Goal: Task Accomplishment & Management: Complete application form

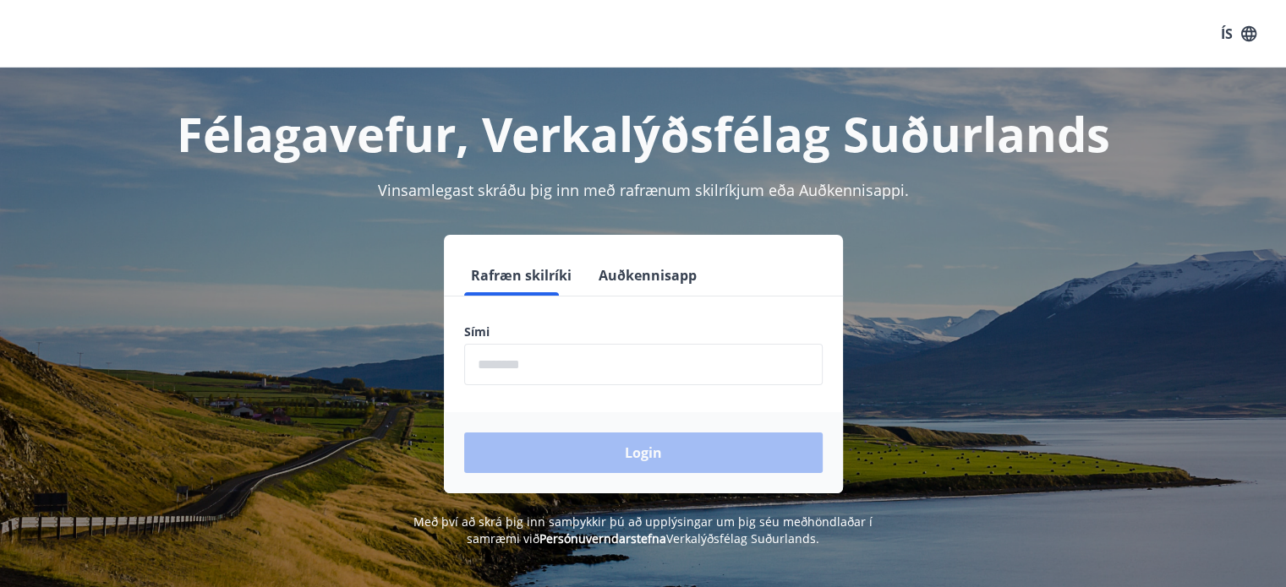
click at [615, 273] on button "Auðkennisapp" at bounding box center [648, 275] width 112 height 41
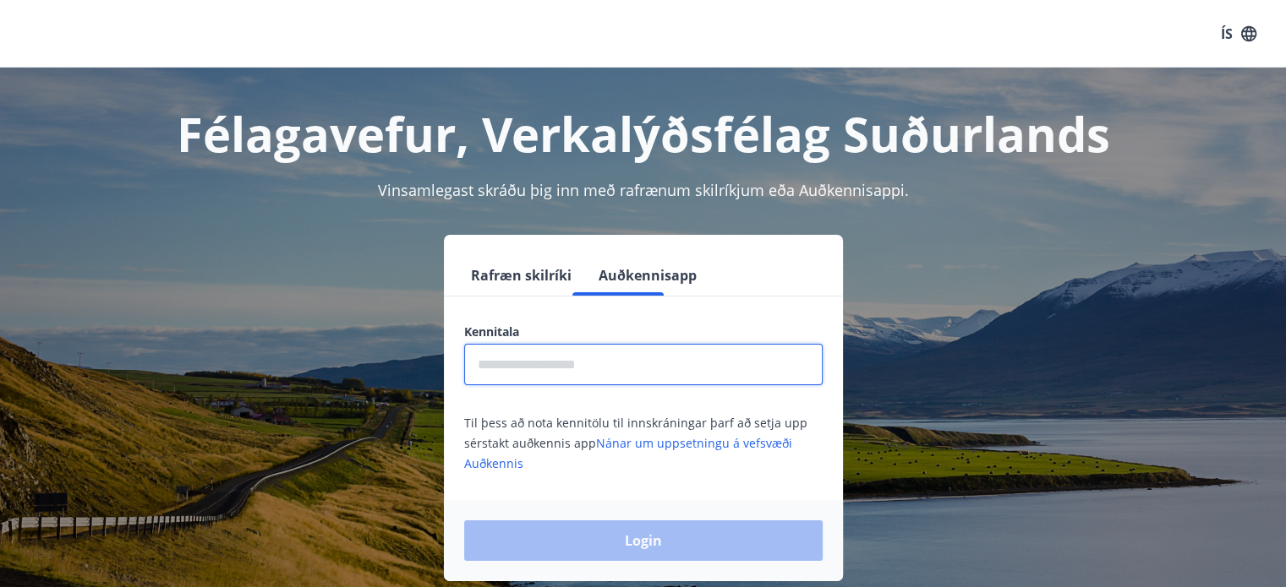
drag, startPoint x: 605, startPoint y: 360, endPoint x: 604, endPoint y: 352, distance: 8.5
click at [605, 361] on input "text" at bounding box center [643, 364] width 358 height 41
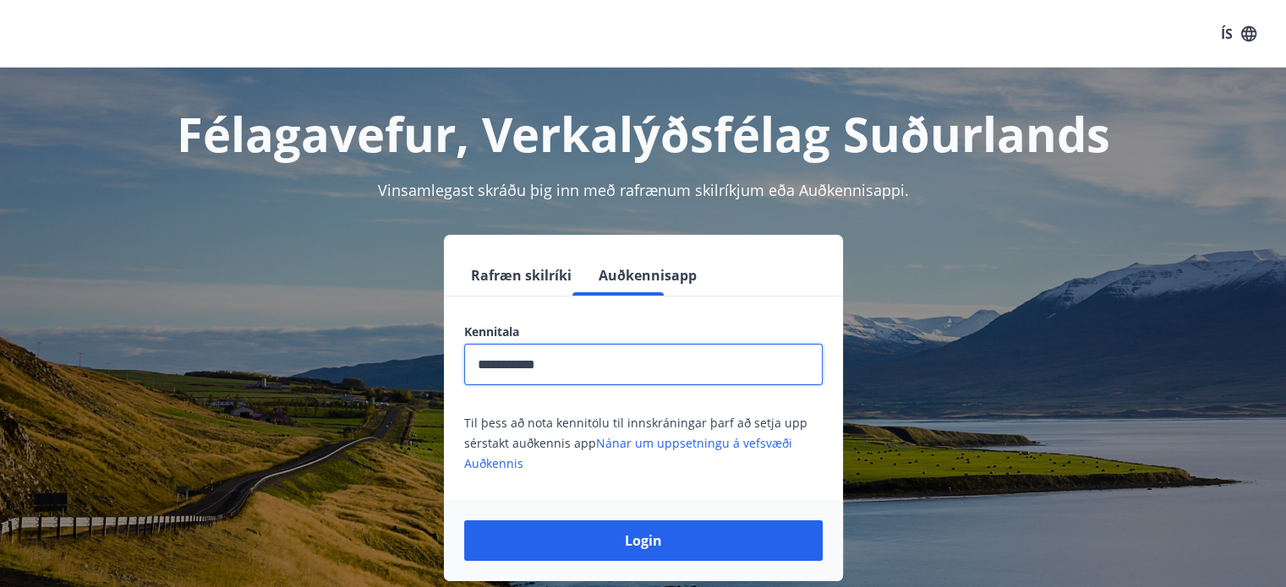
type input "**********"
click at [464, 521] on button "Login" at bounding box center [643, 541] width 358 height 41
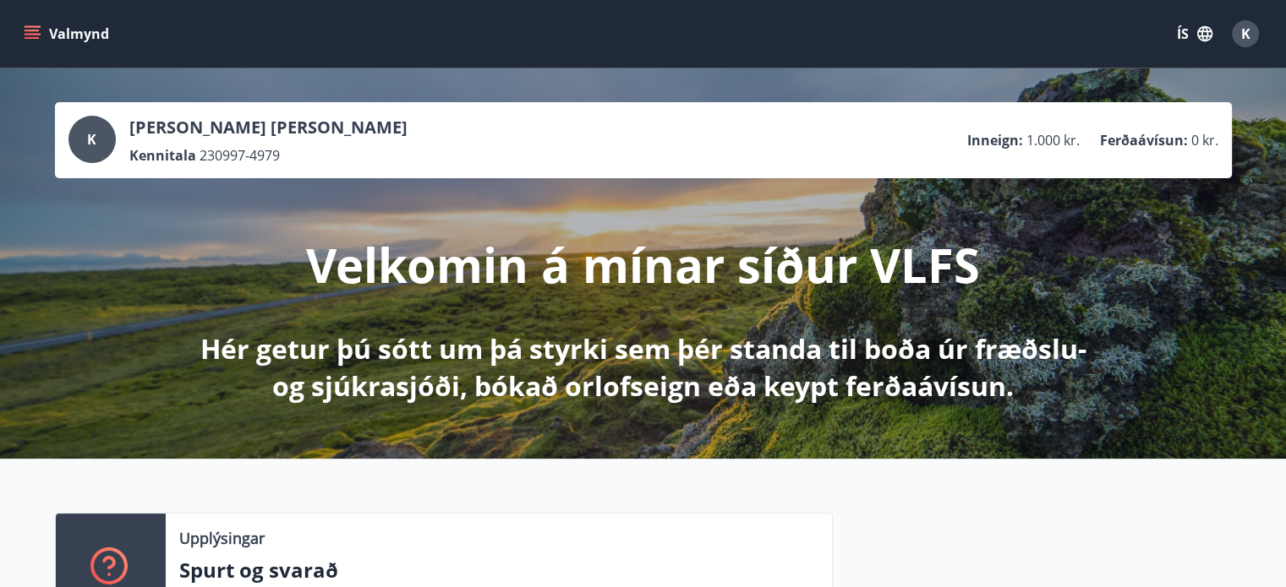
click at [30, 26] on icon "menu" at bounding box center [34, 27] width 19 height 2
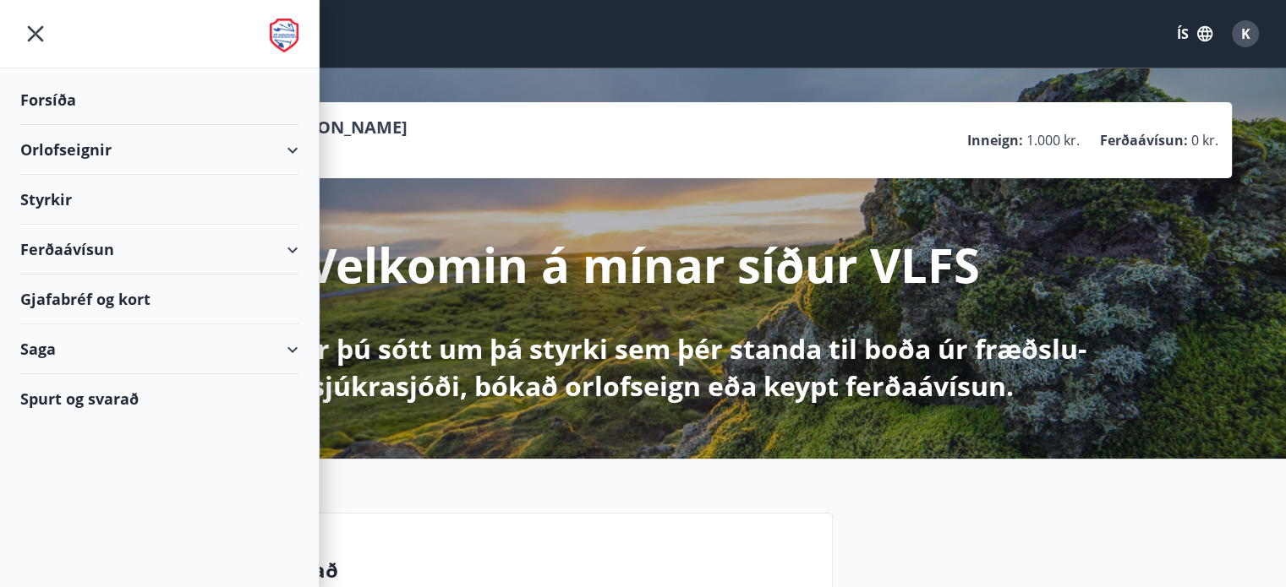
click at [1180, 31] on button "ÍS" at bounding box center [1194, 34] width 54 height 30
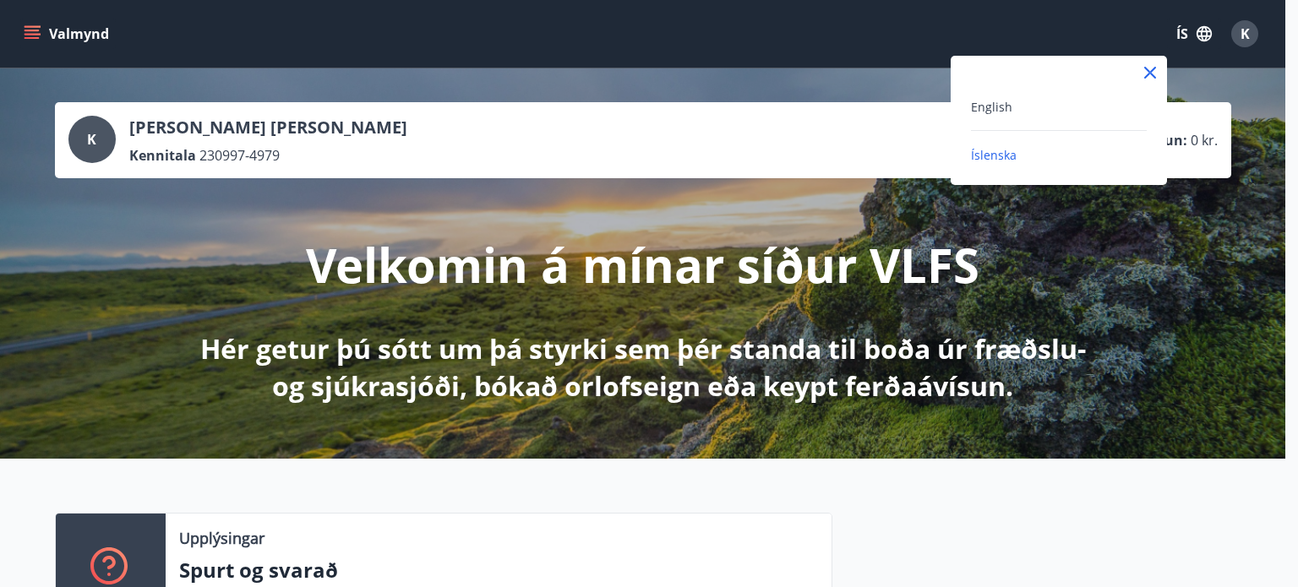
click at [1020, 107] on div "English" at bounding box center [1059, 106] width 176 height 20
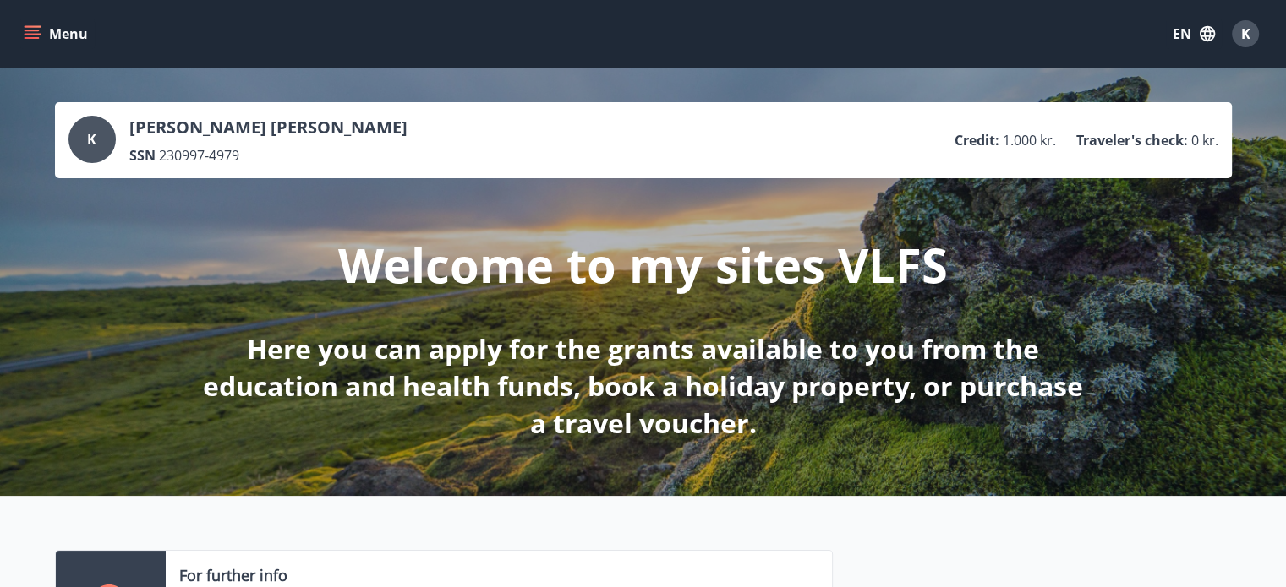
click at [52, 27] on button "Menu" at bounding box center [57, 34] width 74 height 30
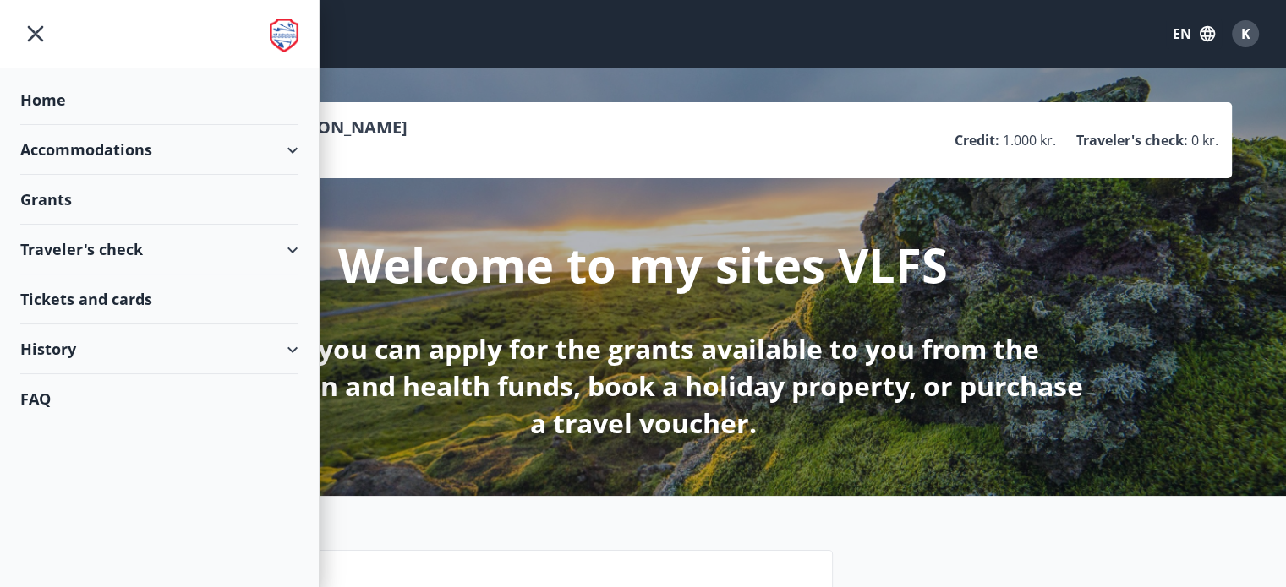
click at [147, 302] on div "Tickets and cards" at bounding box center [159, 300] width 278 height 50
click at [232, 249] on div "Traveler's check" at bounding box center [159, 250] width 278 height 50
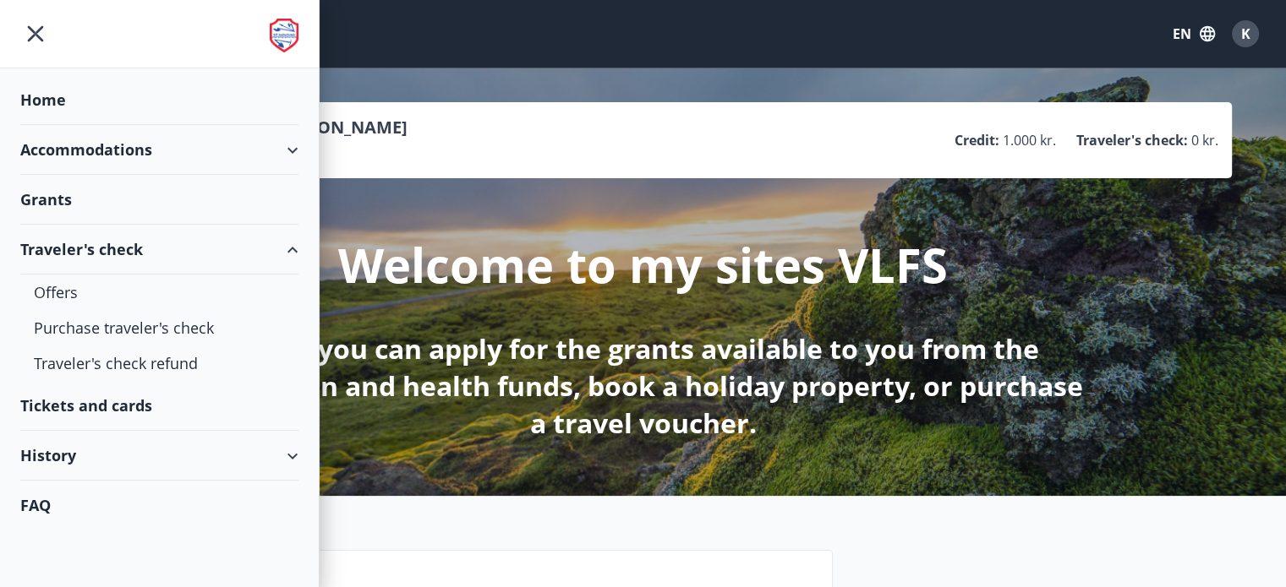
click at [218, 196] on div "Grants" at bounding box center [159, 200] width 278 height 50
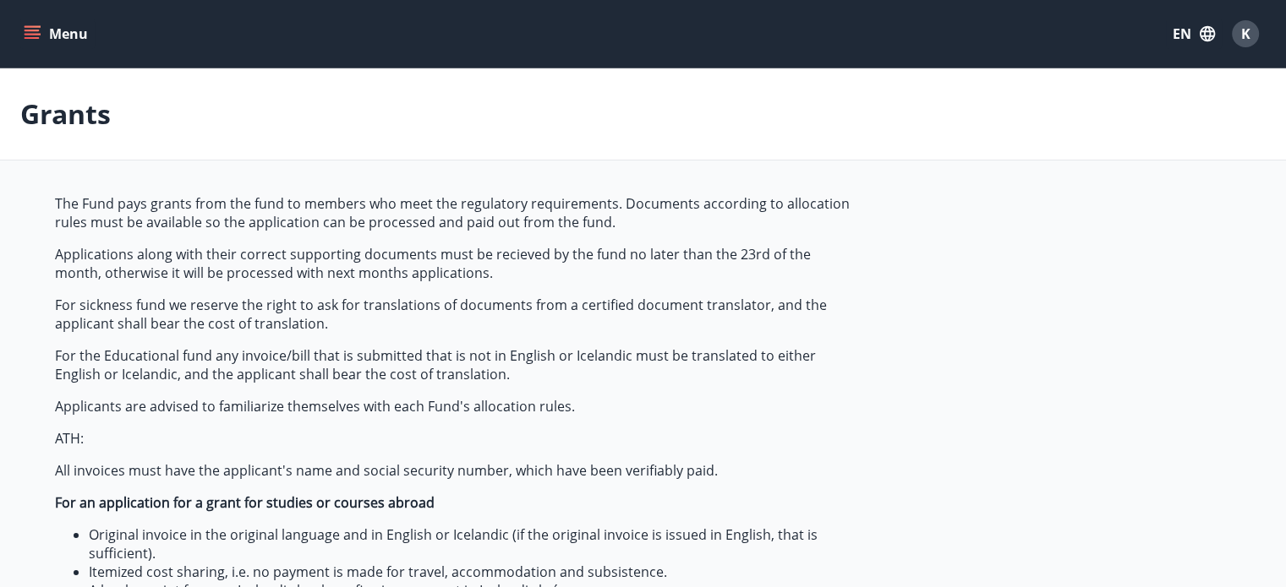
type input "***"
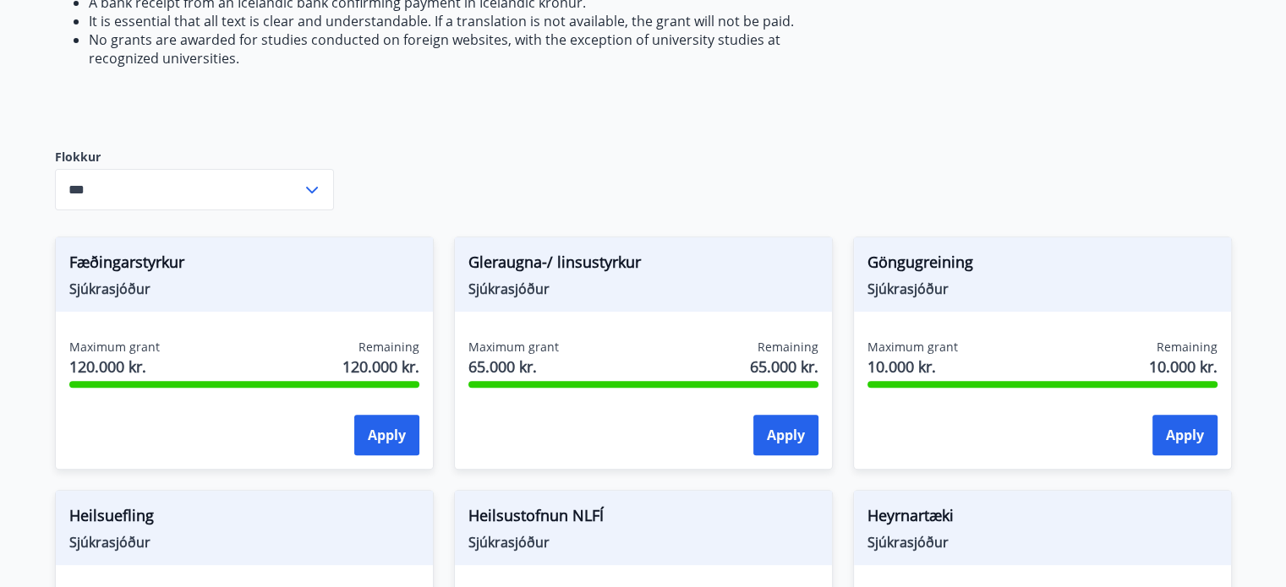
scroll to position [592, 0]
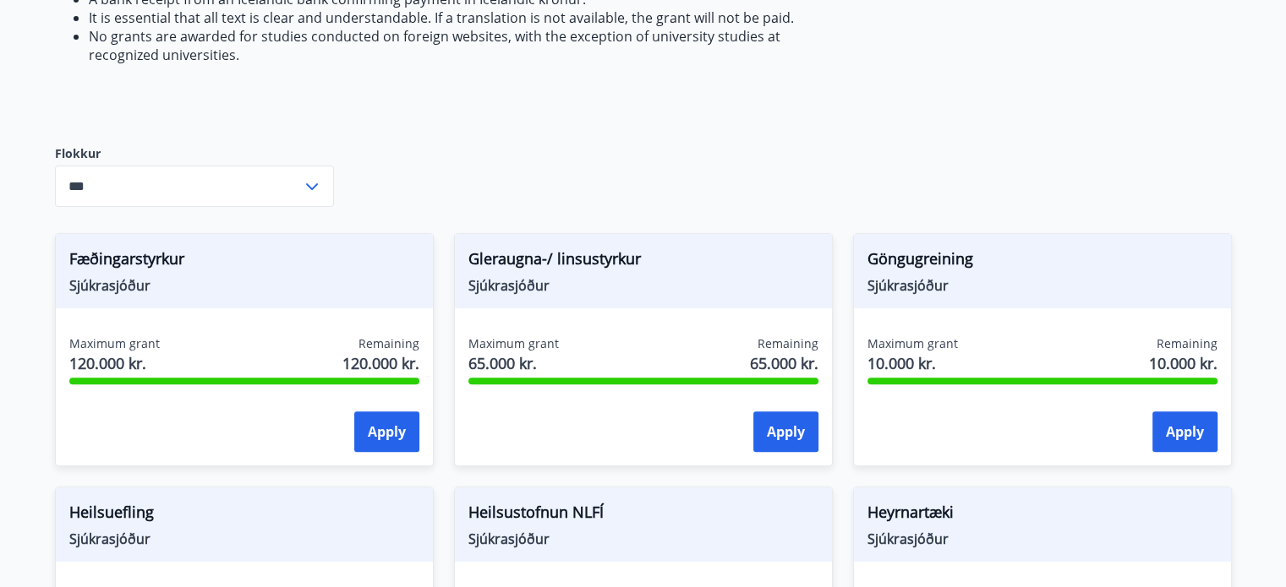
click at [220, 194] on input "***" at bounding box center [178, 186] width 247 height 41
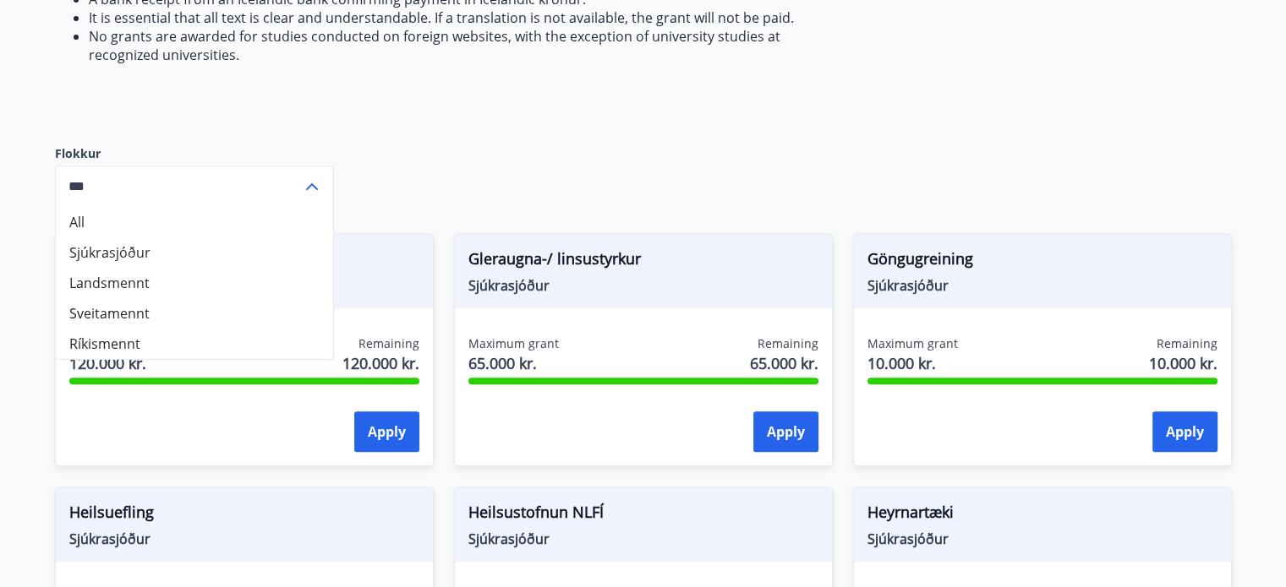
click at [220, 192] on input "***" at bounding box center [178, 186] width 247 height 41
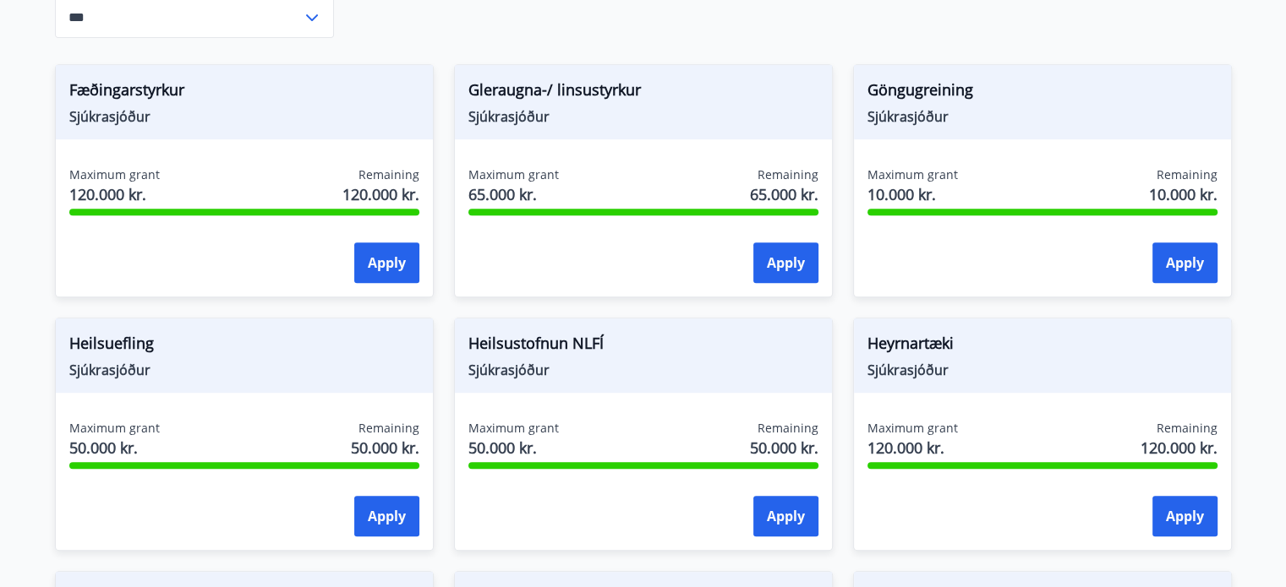
scroll to position [778, 0]
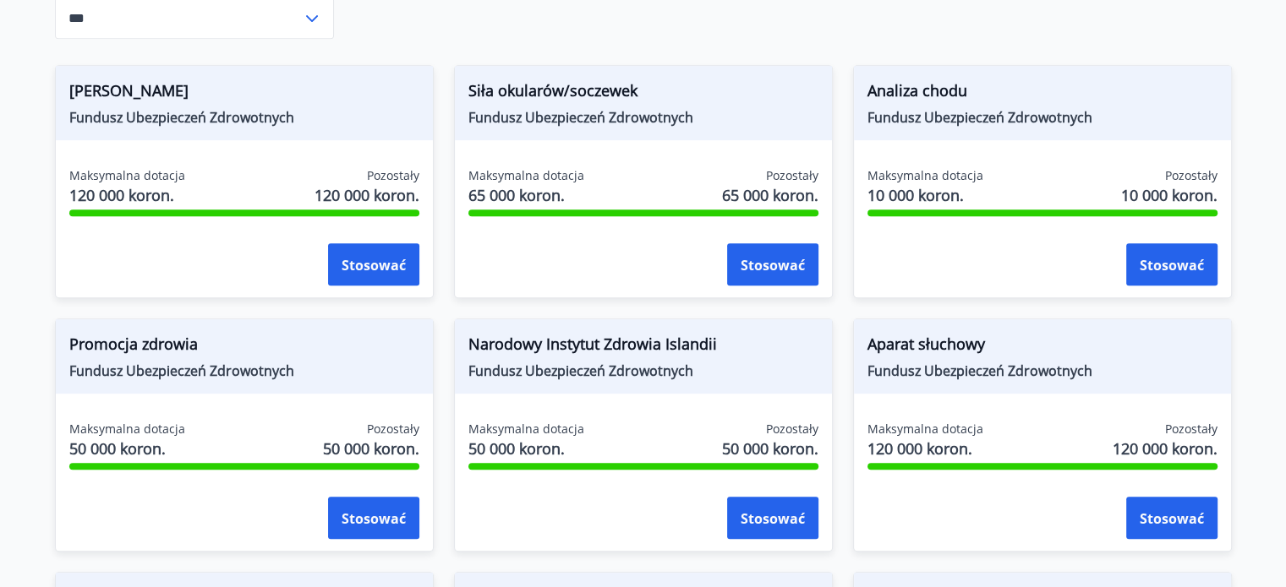
click at [1136, 67] on div "Analiza chodu Fundusz Ubezpieczeń Zdrowotnych" at bounding box center [1042, 103] width 377 height 74
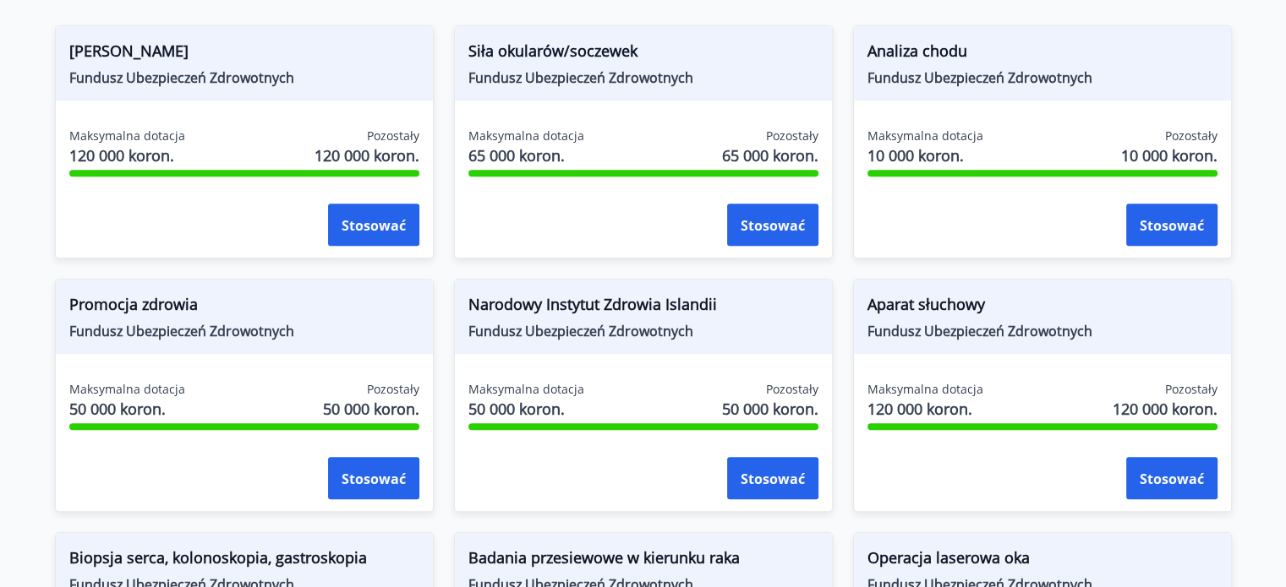
click at [116, 303] on font "Promocja zdrowia" at bounding box center [133, 304] width 128 height 20
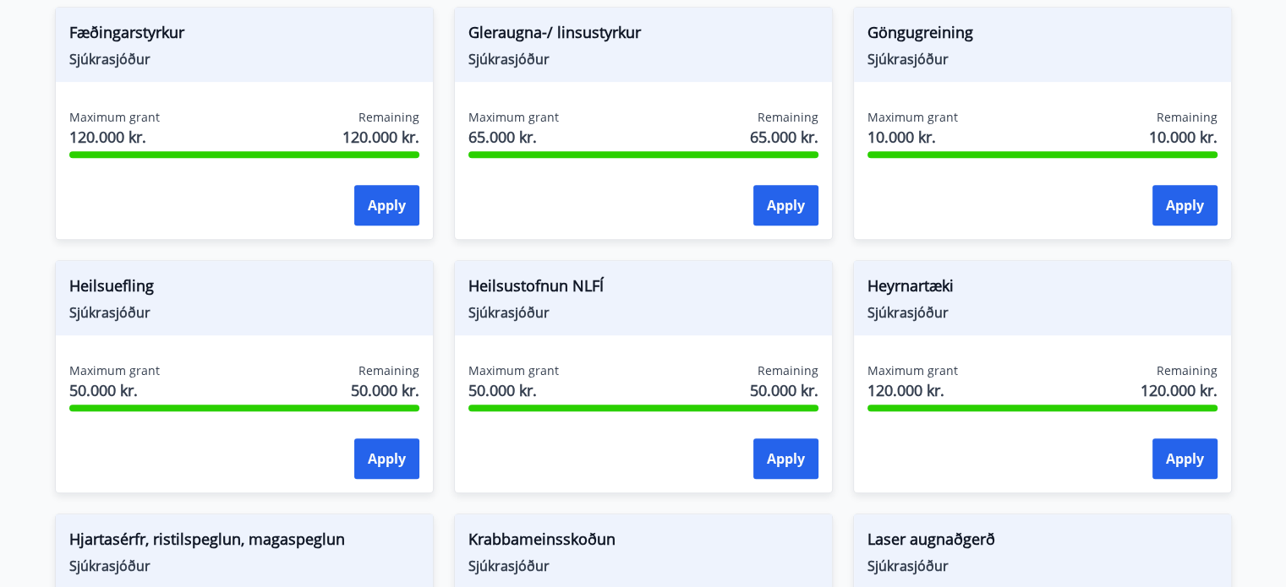
scroll to position [800, 0]
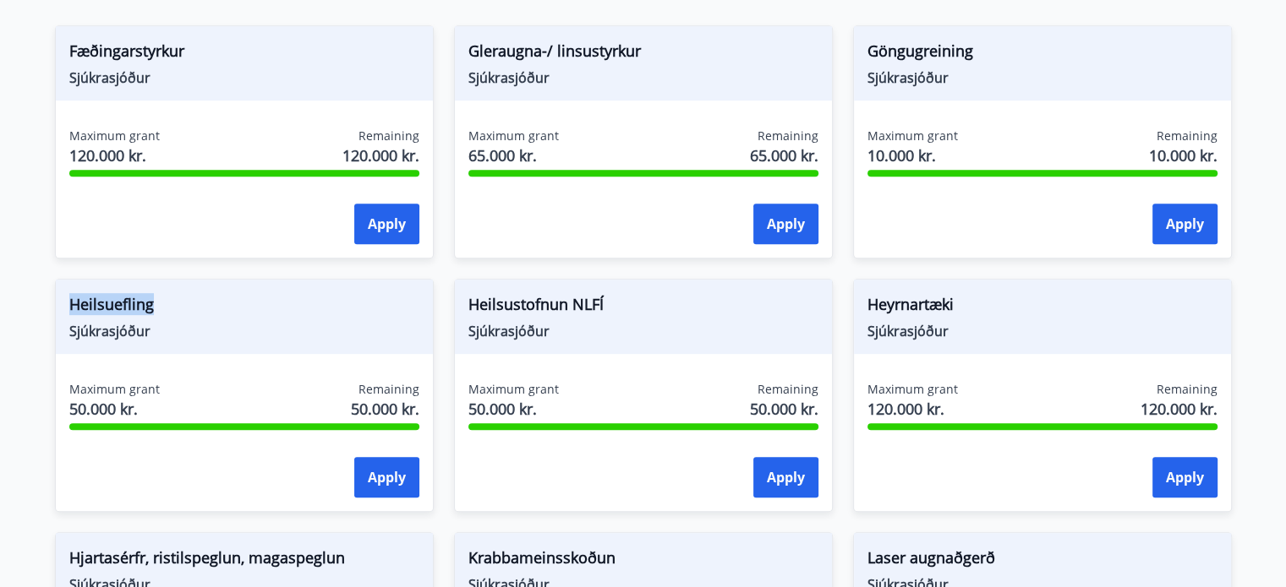
drag, startPoint x: 237, startPoint y: 303, endPoint x: 60, endPoint y: 310, distance: 176.8
click at [60, 310] on div "Heilsuefling Sjúkrasjóður" at bounding box center [244, 317] width 377 height 74
copy span "Heilsuefling"
drag, startPoint x: 226, startPoint y: 354, endPoint x: 195, endPoint y: 337, distance: 34.8
click at [226, 352] on div "Heilsuefling Sjúkrasjóður Maximum grant 50.000 kr. Remaining 50.000 kr. Apply" at bounding box center [244, 395] width 379 height 233
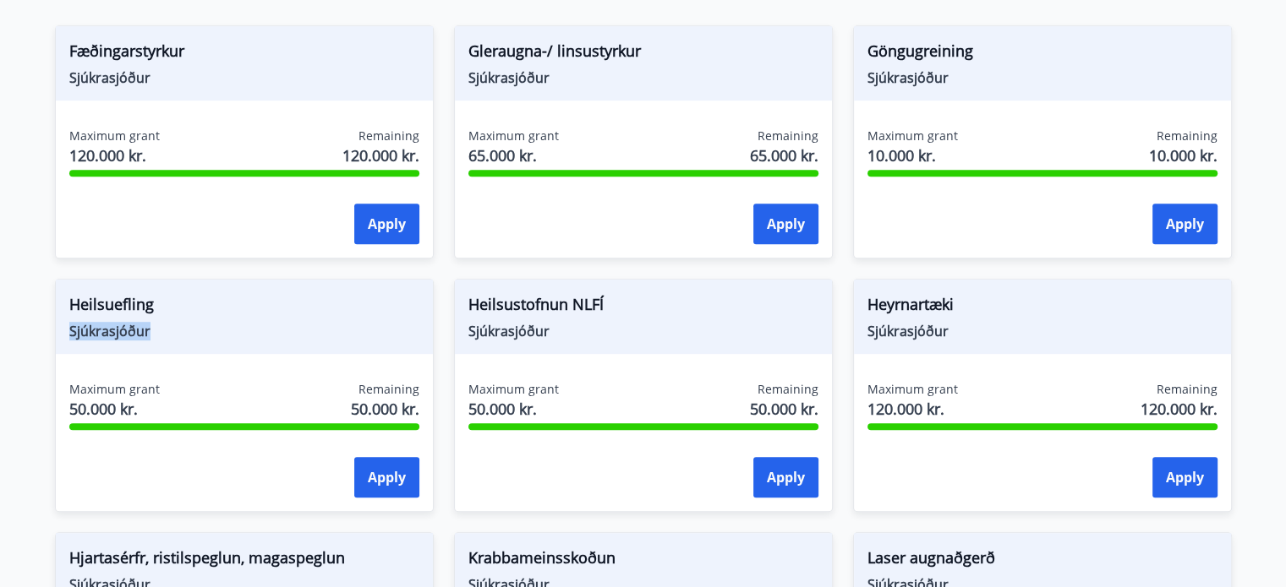
drag, startPoint x: 152, startPoint y: 334, endPoint x: 52, endPoint y: 333, distance: 99.7
click at [52, 334] on div "Heilsuefling Sjúkrasjóður Maximum grant 50.000 kr. Remaining 50.000 kr. Apply" at bounding box center [234, 386] width 399 height 254
copy span "Sjúkrasjóður"
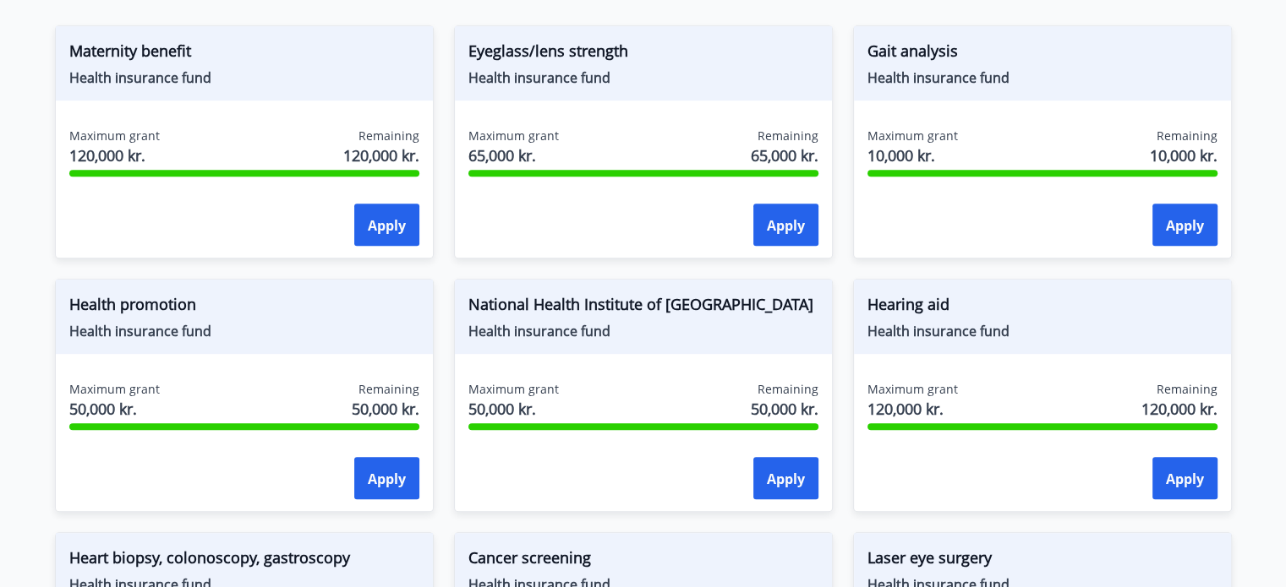
click at [97, 134] on font "Maximum grant" at bounding box center [114, 136] width 90 height 16
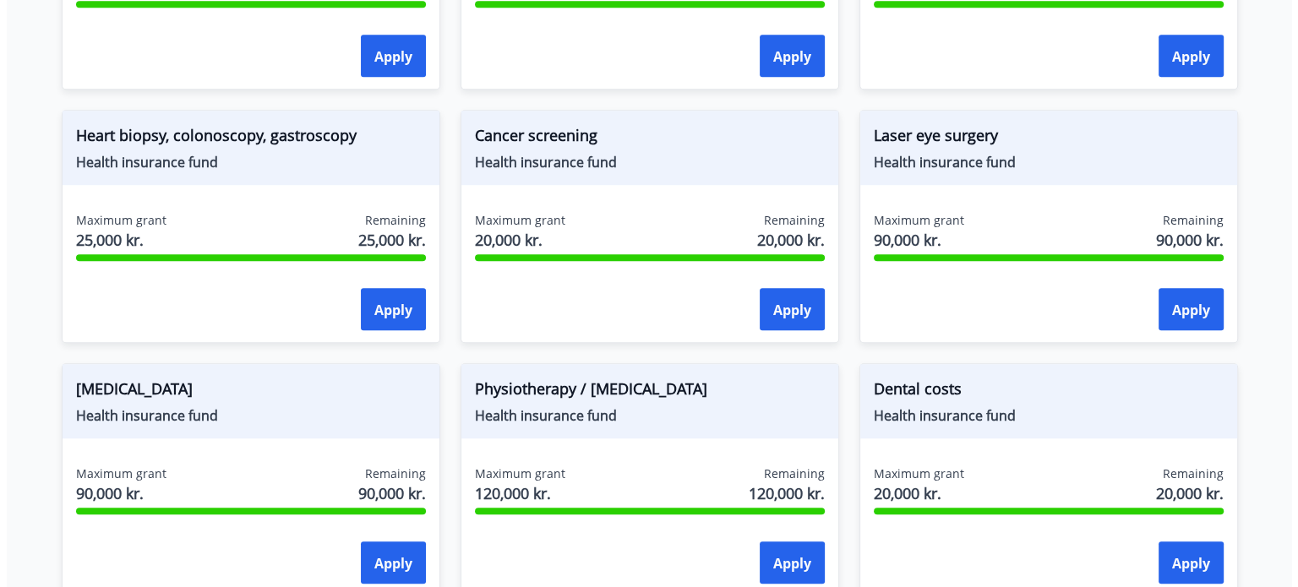
scroll to position [884, 0]
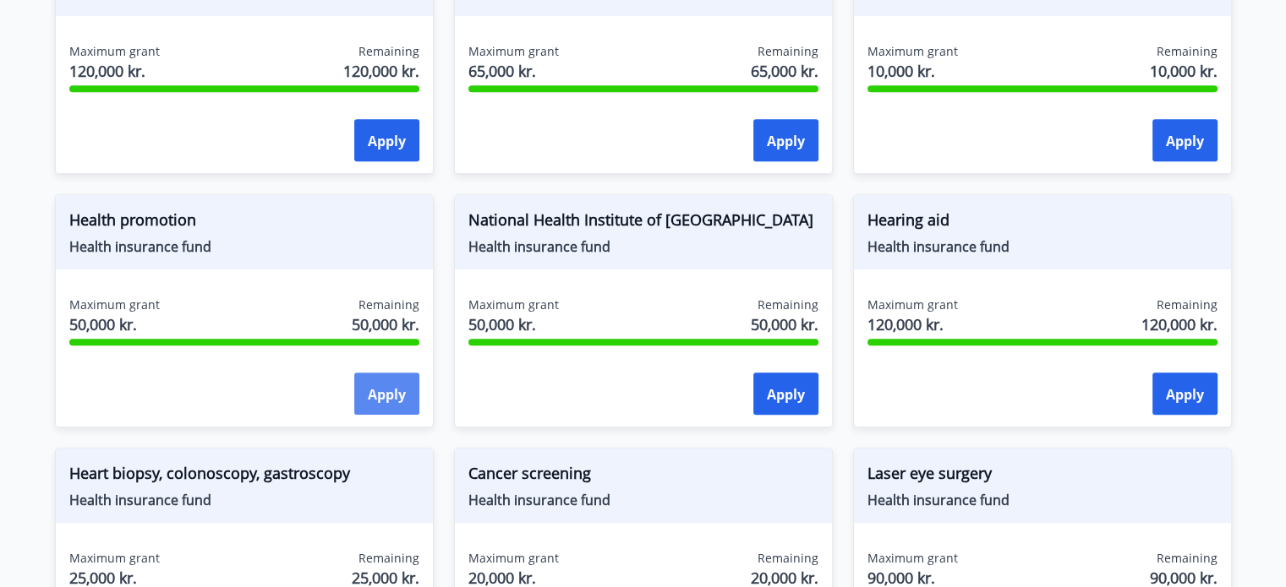
click at [377, 391] on font "Apply" at bounding box center [387, 394] width 38 height 19
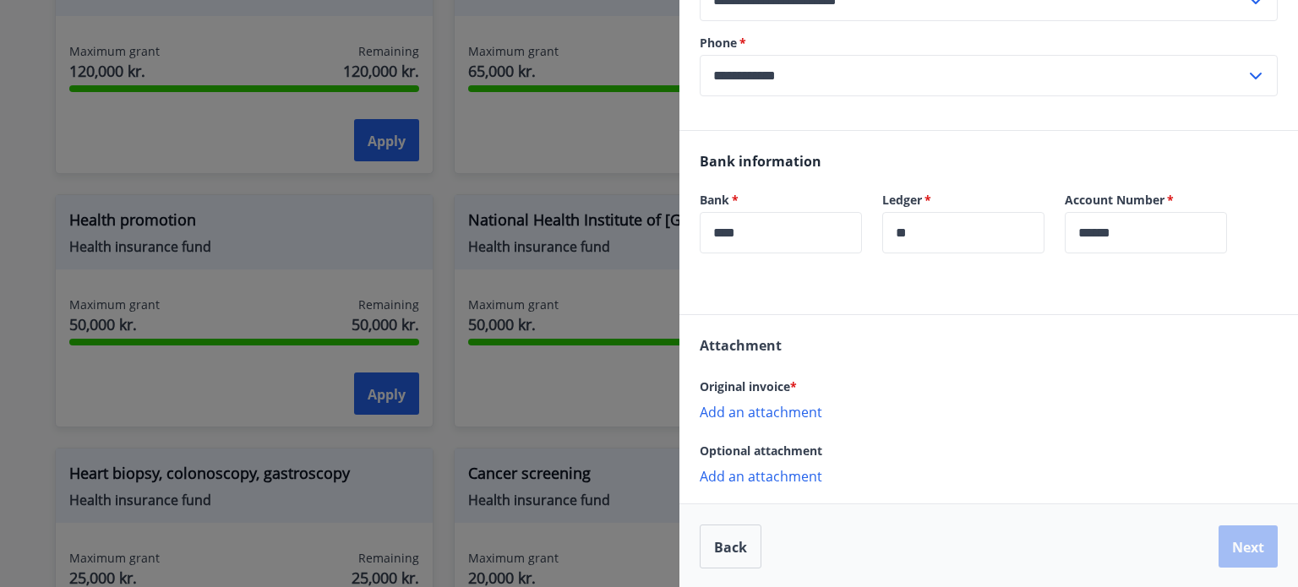
scroll to position [517, 0]
click at [801, 410] on font "Add an attachment" at bounding box center [761, 411] width 123 height 19
click at [791, 413] on font "Add an attachment" at bounding box center [761, 411] width 123 height 19
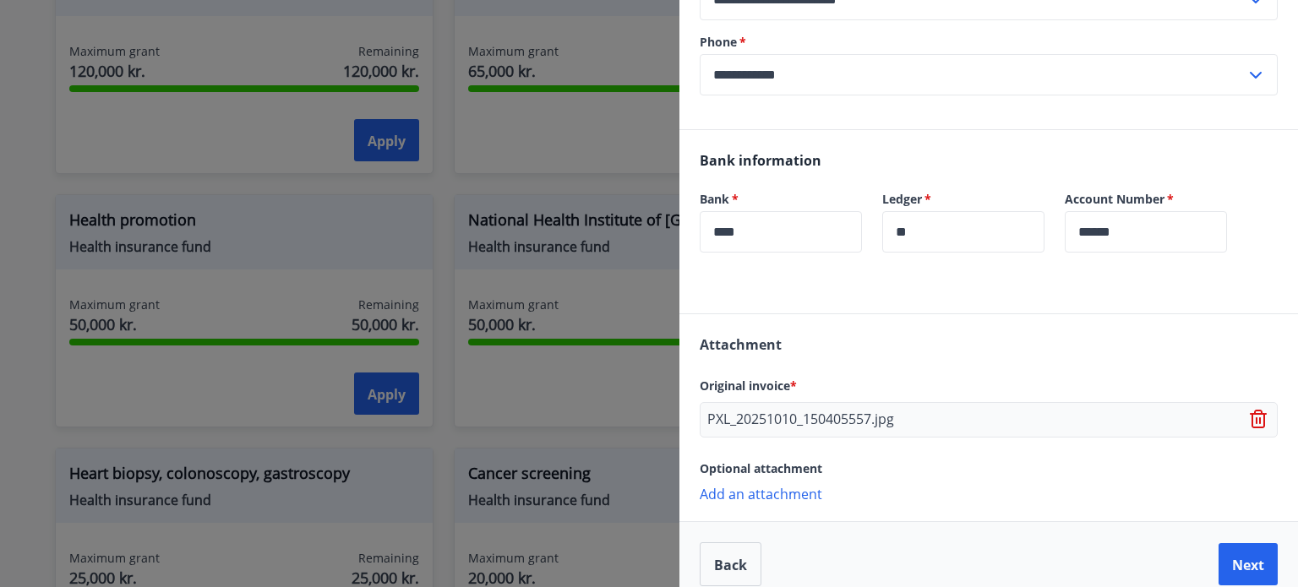
click at [791, 493] on font "Add an attachment" at bounding box center [761, 494] width 123 height 19
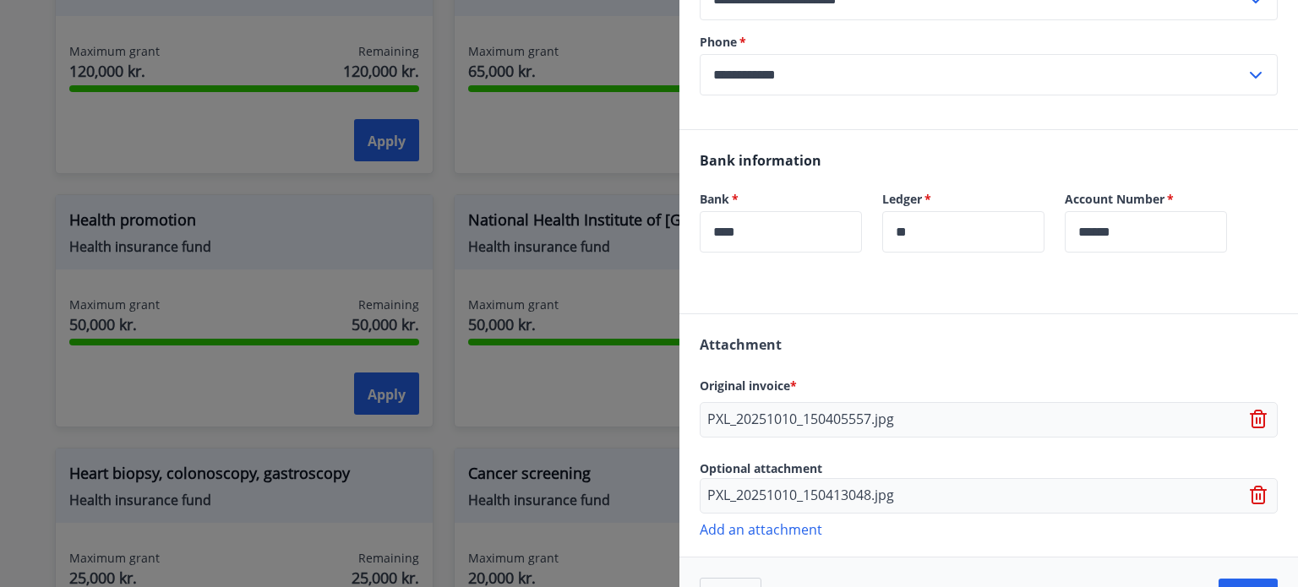
click at [1252, 414] on icon at bounding box center [1259, 414] width 14 height 2
click at [1252, 489] on icon at bounding box center [1259, 489] width 14 height 2
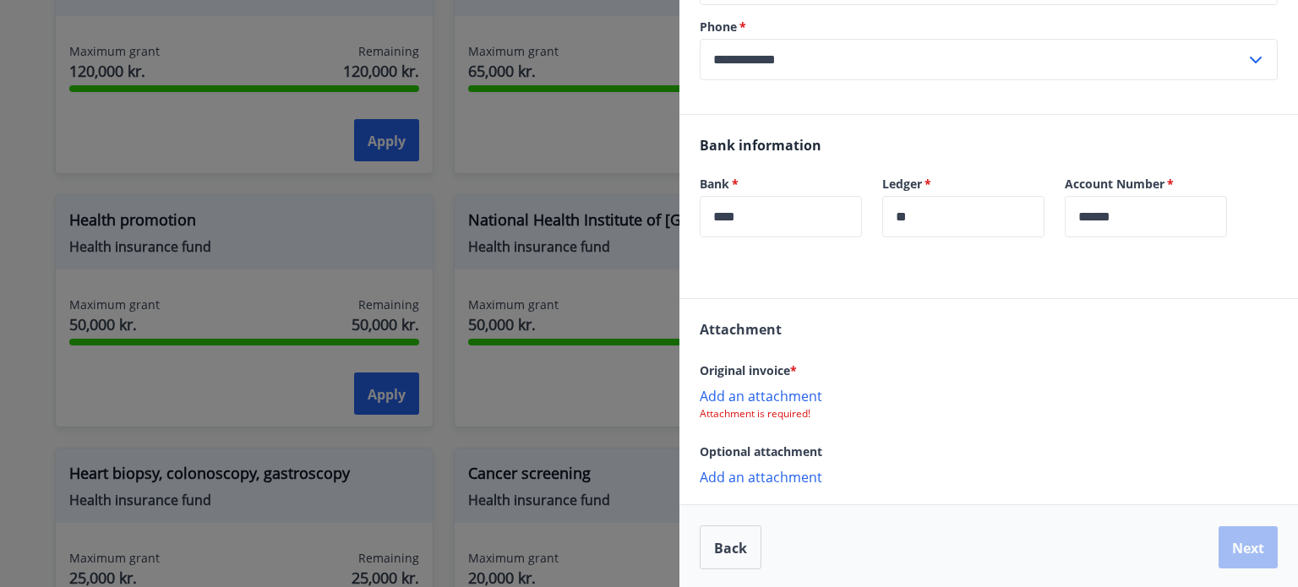
scroll to position [534, 0]
click at [751, 394] on font "Add an attachment" at bounding box center [761, 394] width 123 height 19
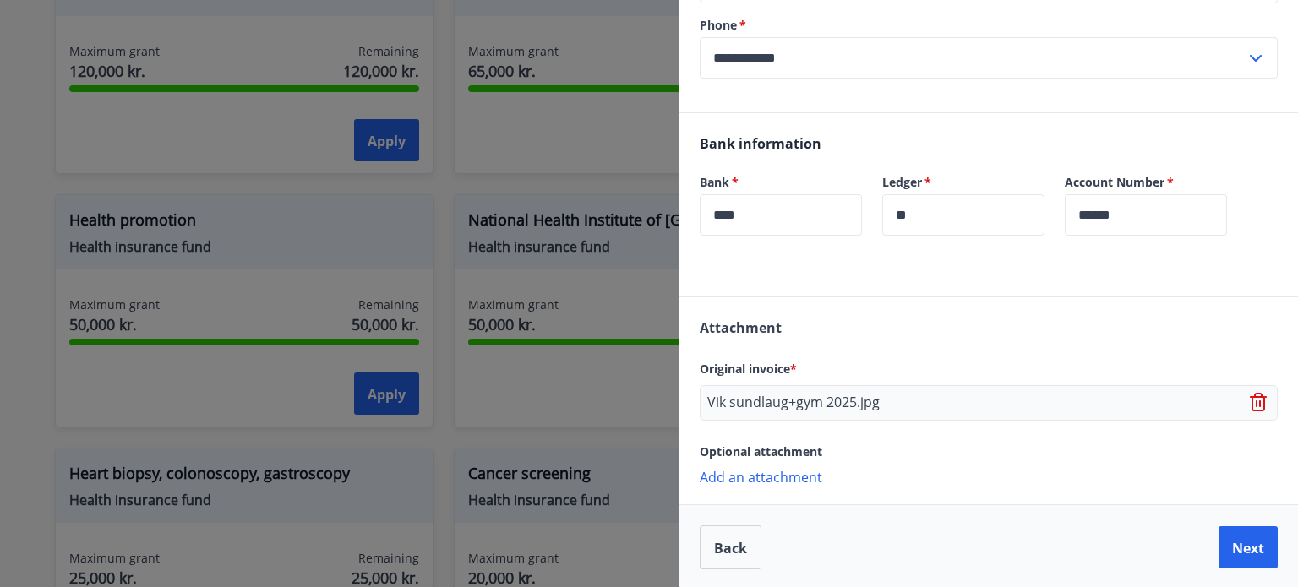
click at [730, 483] on font "Add an attachment" at bounding box center [761, 477] width 123 height 19
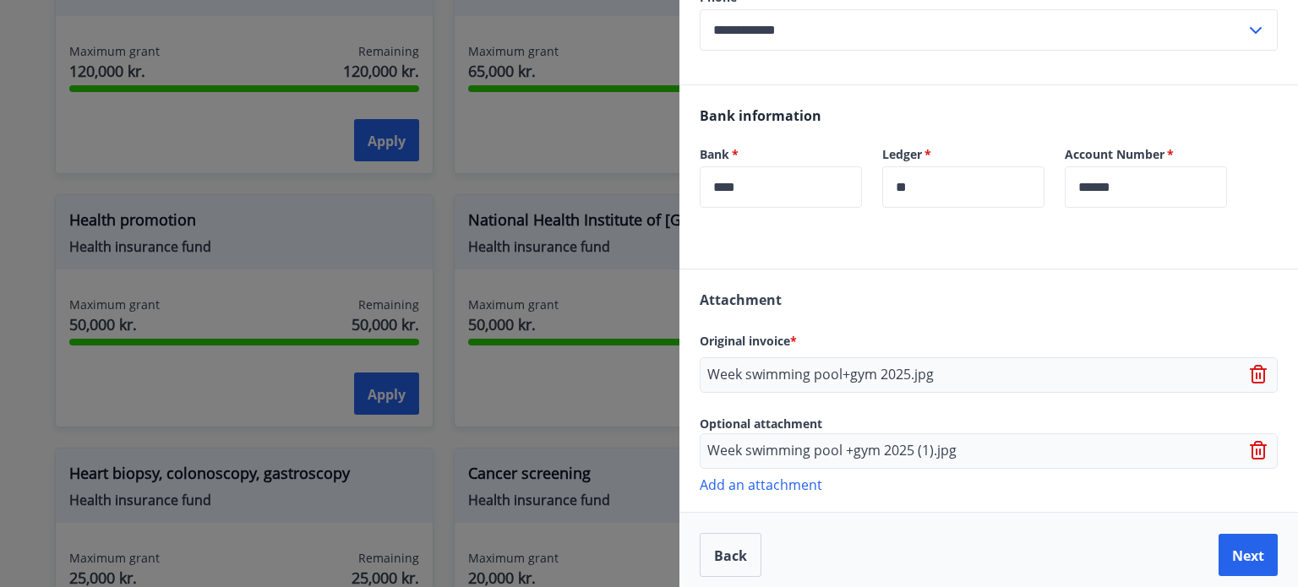
scroll to position [571, 0]
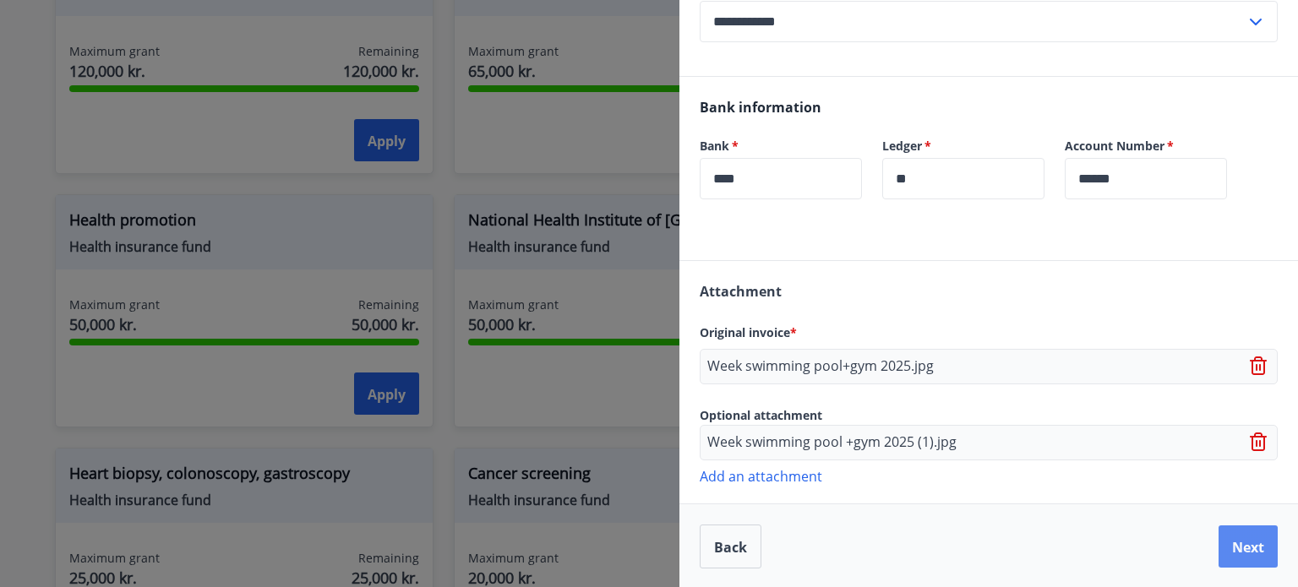
click at [1238, 540] on font "Next" at bounding box center [1248, 547] width 32 height 19
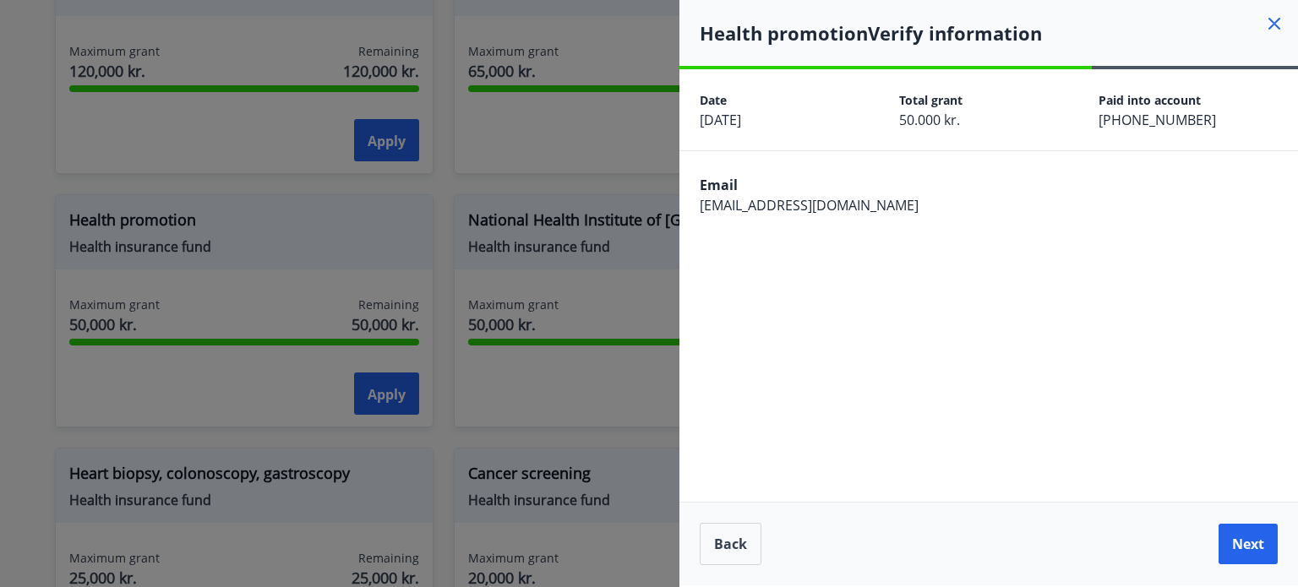
scroll to position [0, 0]
click at [1241, 543] on font "Next" at bounding box center [1248, 544] width 32 height 19
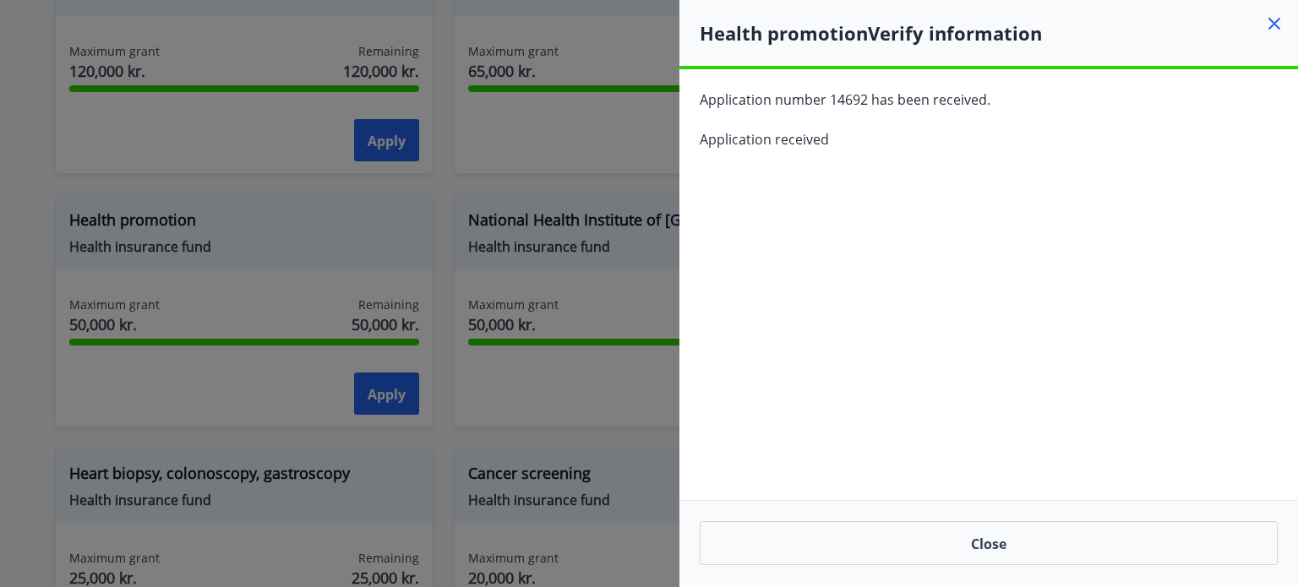
click at [798, 493] on div "**********" at bounding box center [989, 327] width 619 height 516
click at [845, 523] on button "Close" at bounding box center [989, 543] width 578 height 44
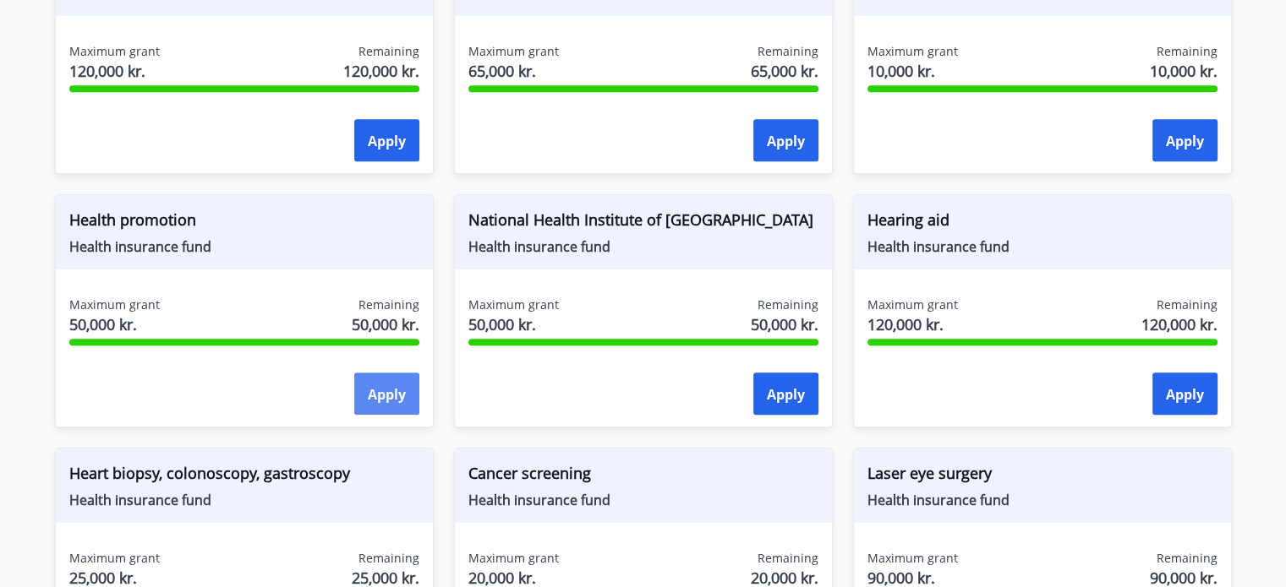
click at [390, 386] on font "Apply" at bounding box center [387, 394] width 38 height 19
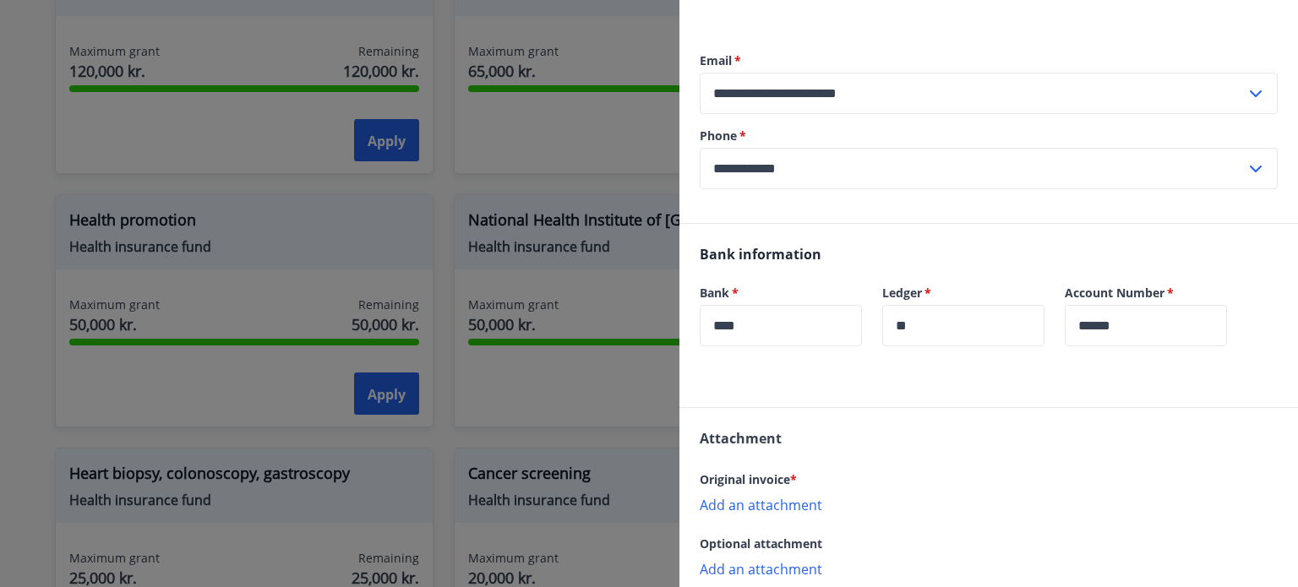
scroll to position [517, 0]
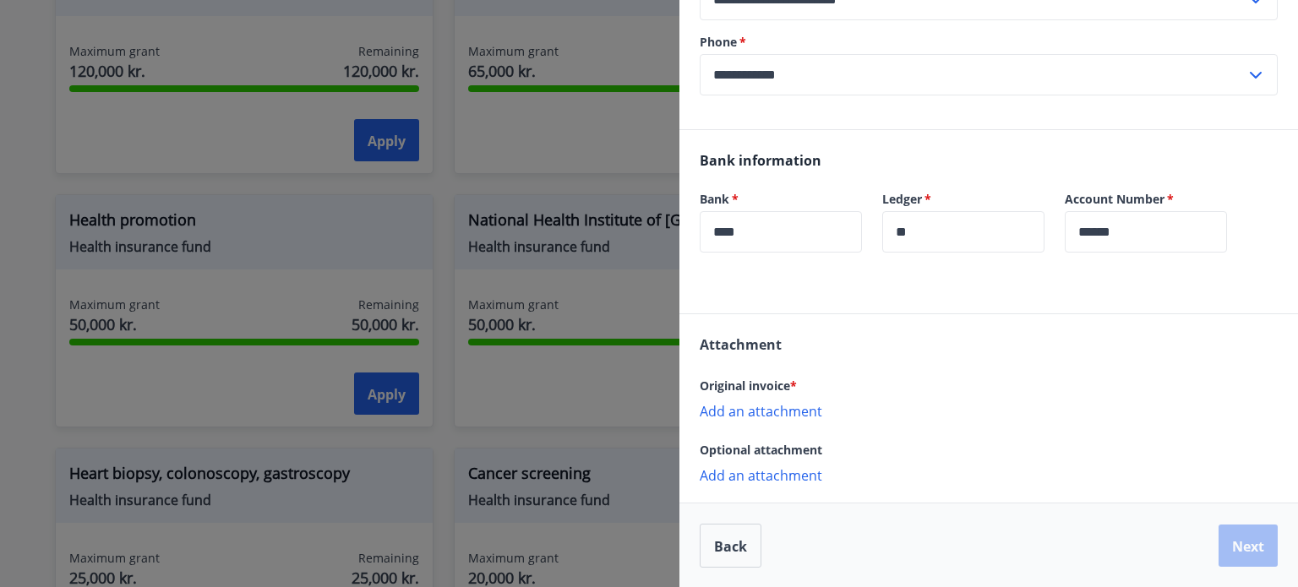
click at [778, 412] on font "Add an attachment" at bounding box center [761, 411] width 123 height 19
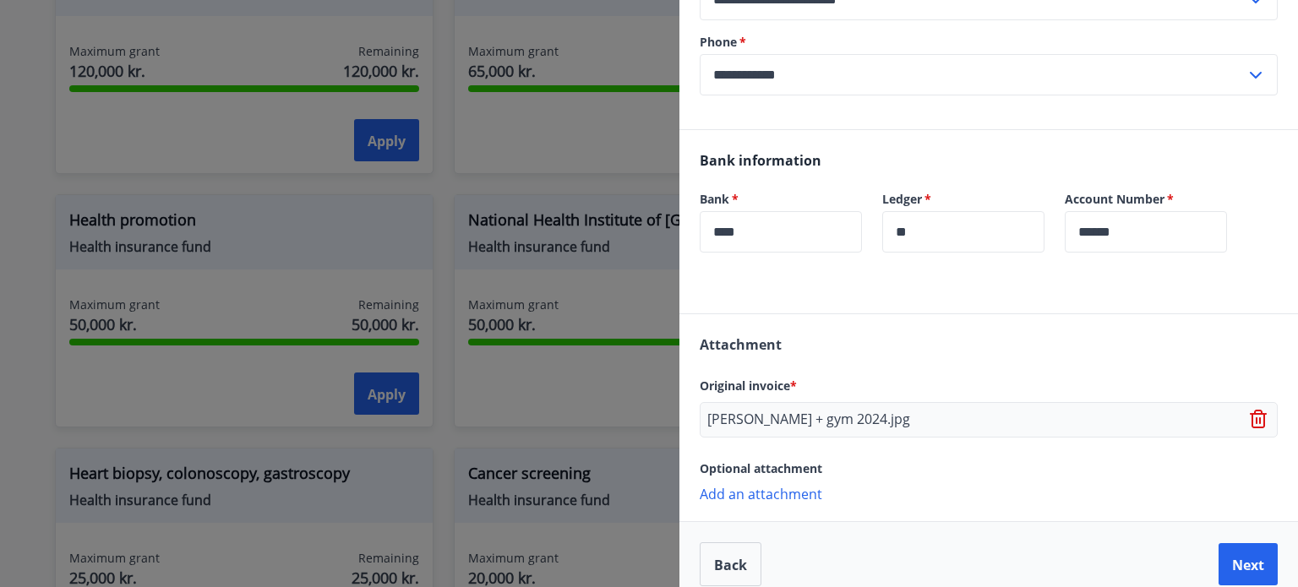
click at [784, 489] on font "Add an attachment" at bounding box center [761, 494] width 123 height 19
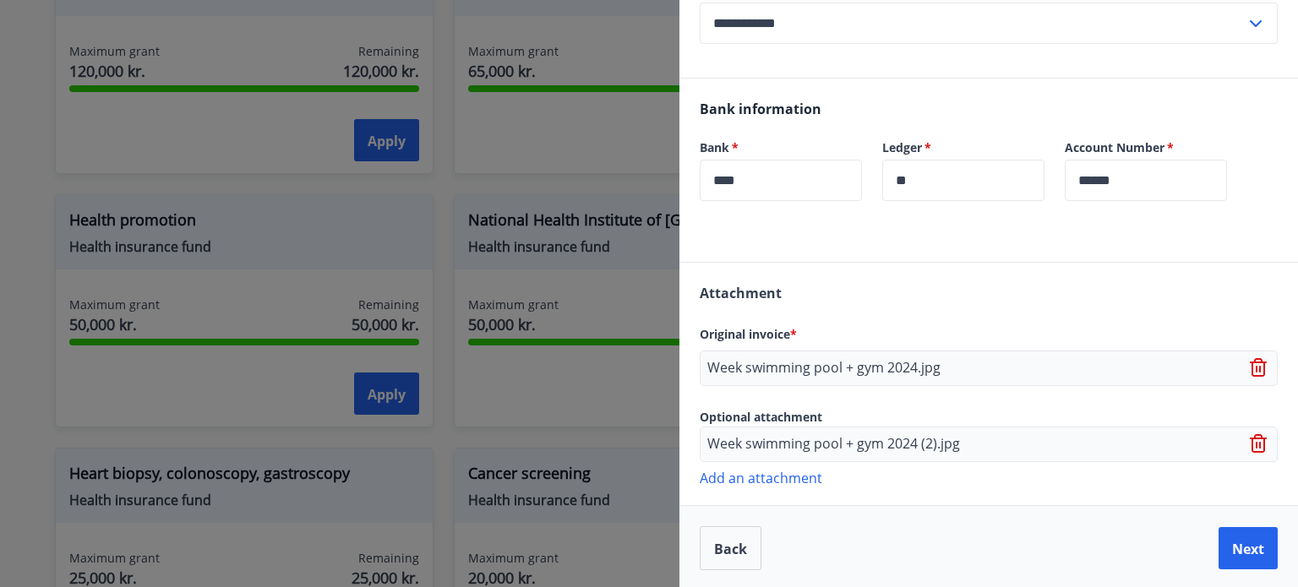
scroll to position [571, 0]
click at [1248, 548] on font "Next" at bounding box center [1248, 547] width 32 height 19
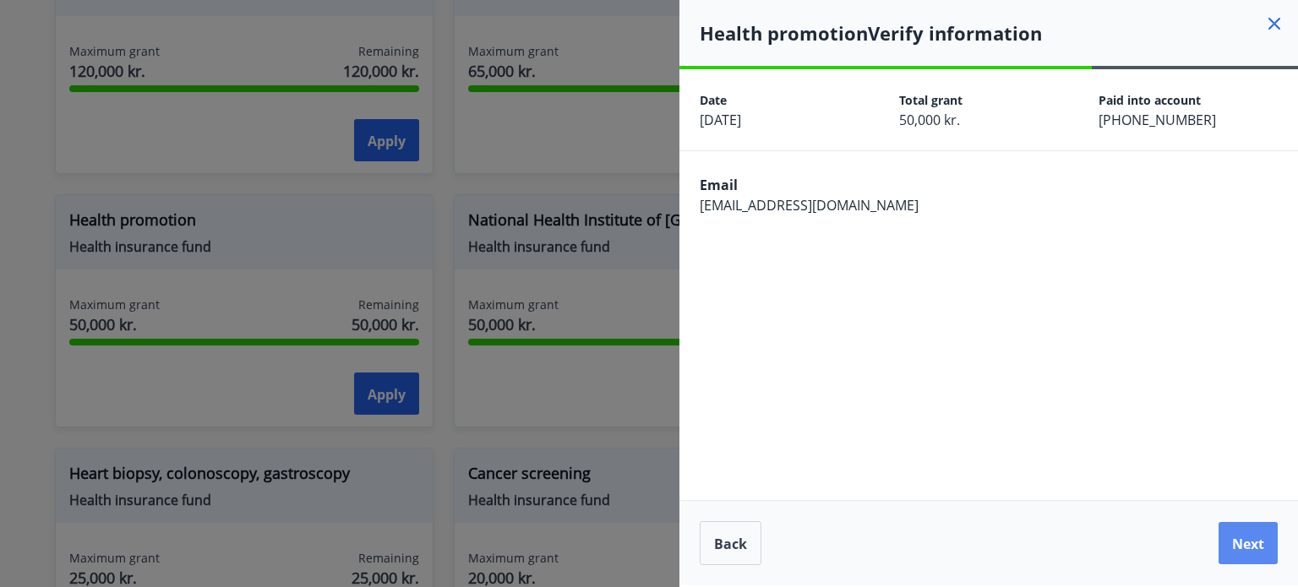
click at [1241, 548] on font "Next" at bounding box center [1248, 544] width 32 height 19
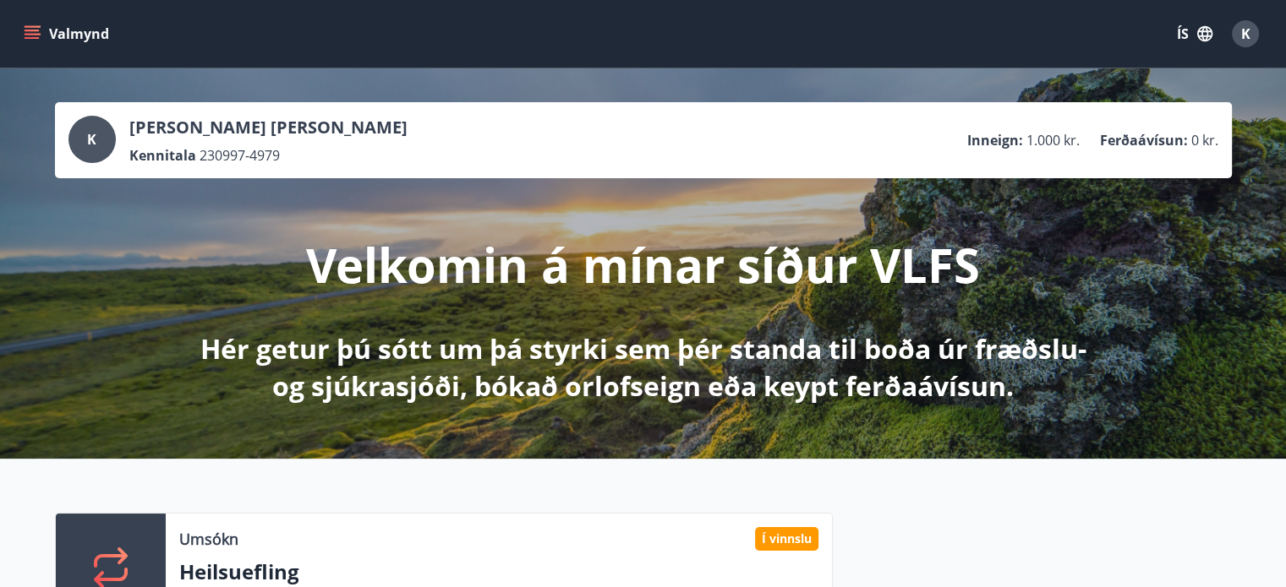
click at [30, 30] on icon "menu" at bounding box center [32, 31] width 15 height 2
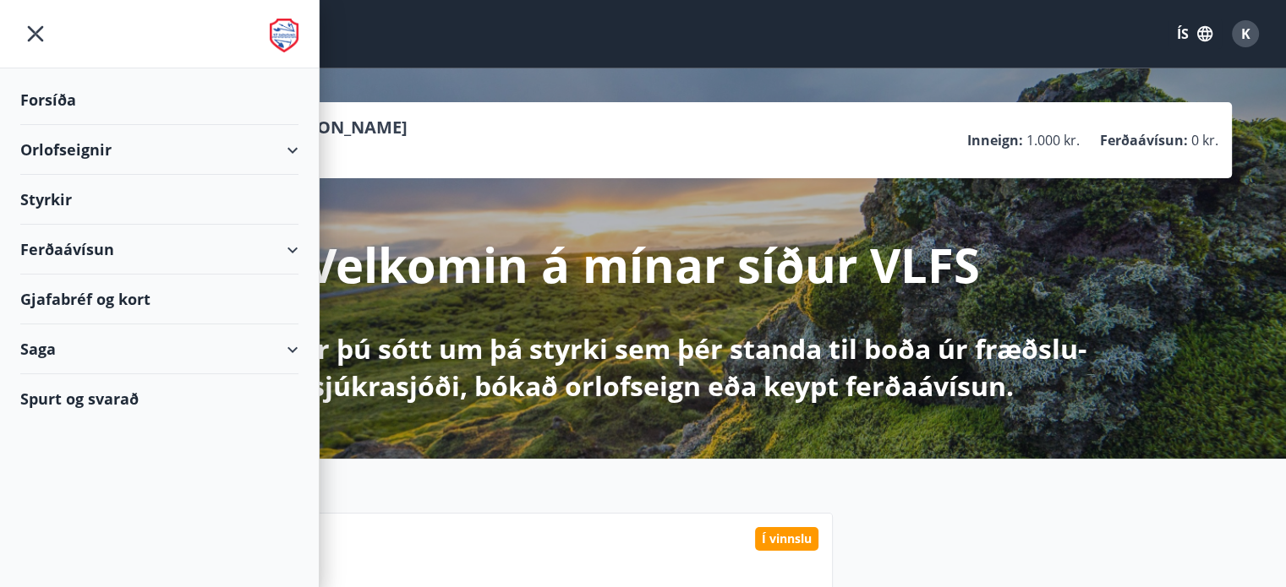
click at [88, 199] on div "Styrkir" at bounding box center [159, 200] width 278 height 50
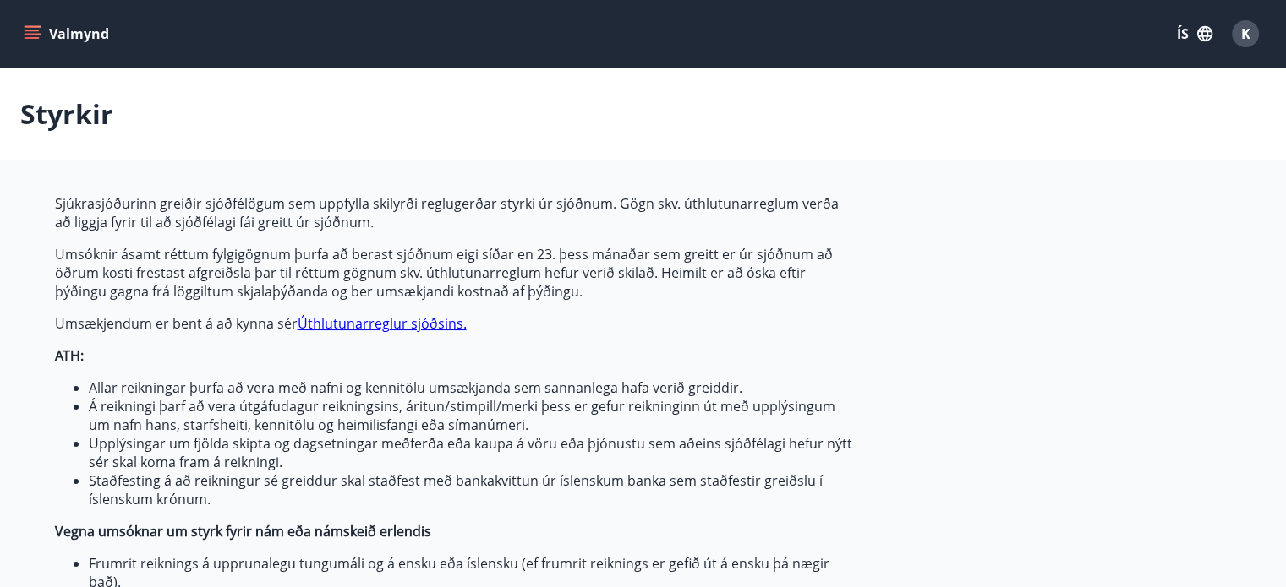
type input "***"
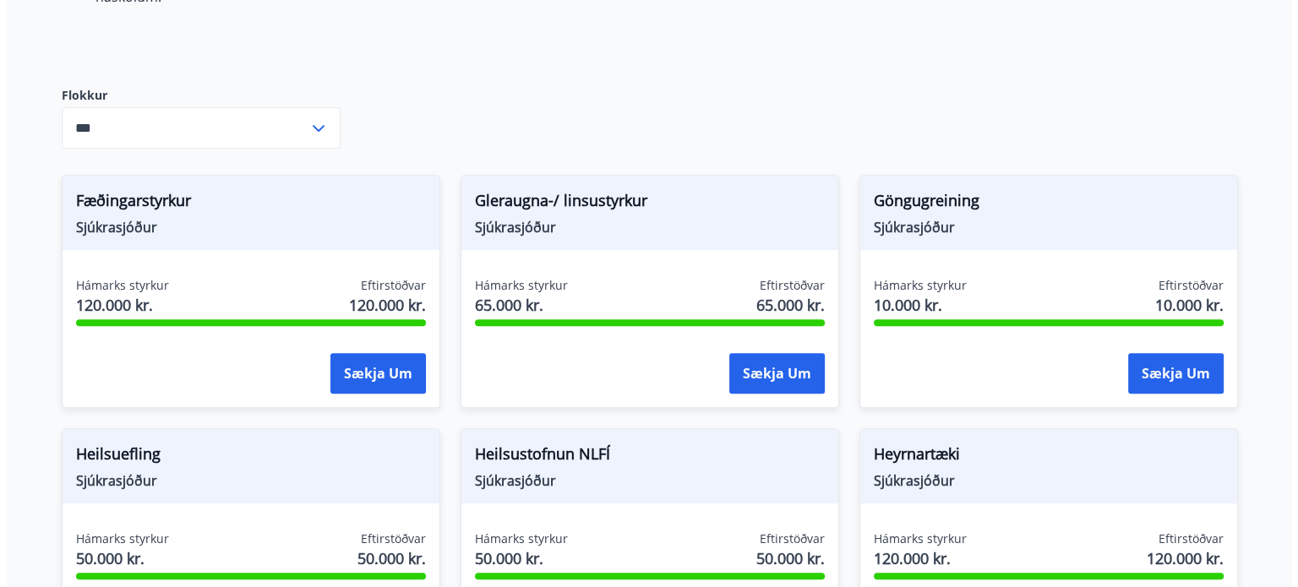
scroll to position [1014, 0]
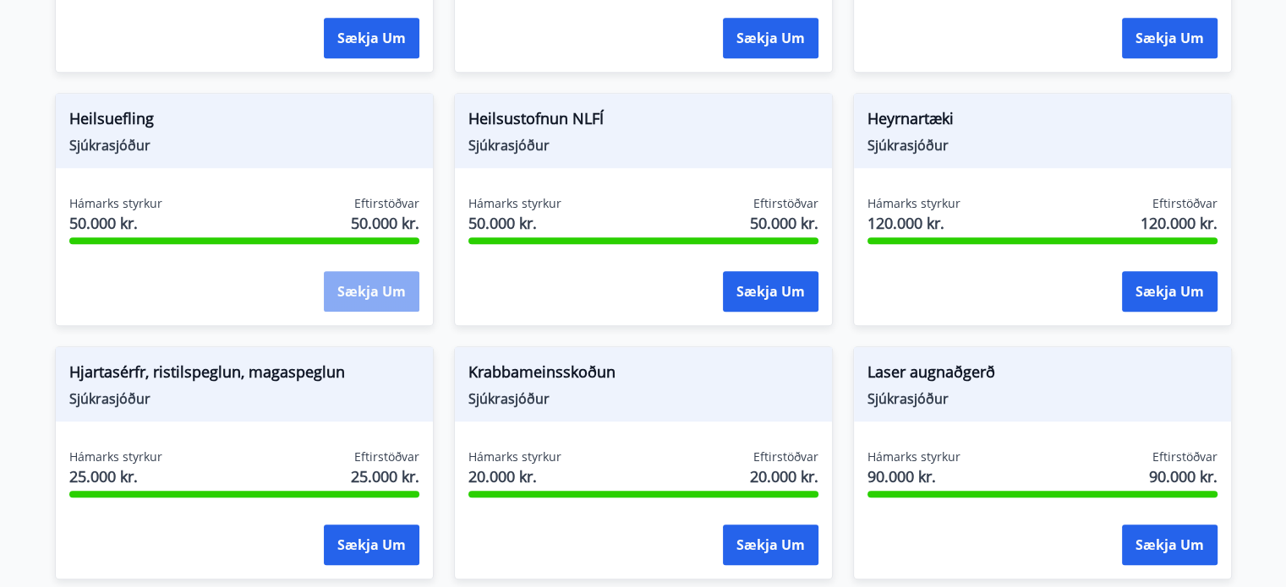
click at [376, 283] on button "Sækja um" at bounding box center [372, 291] width 96 height 41
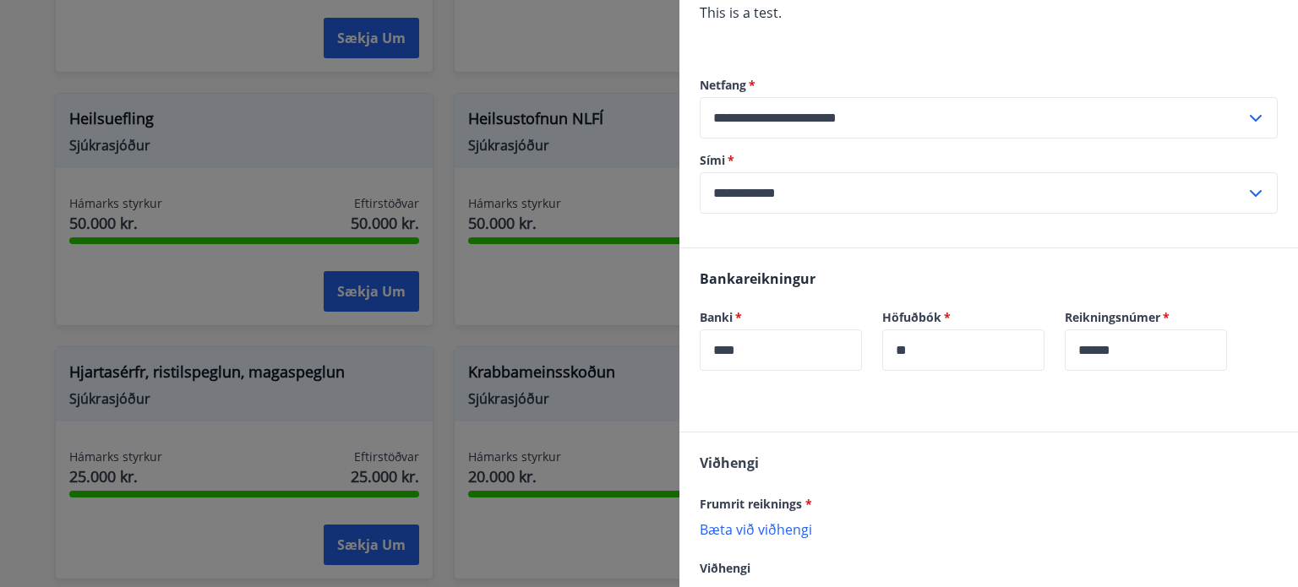
scroll to position [497, 0]
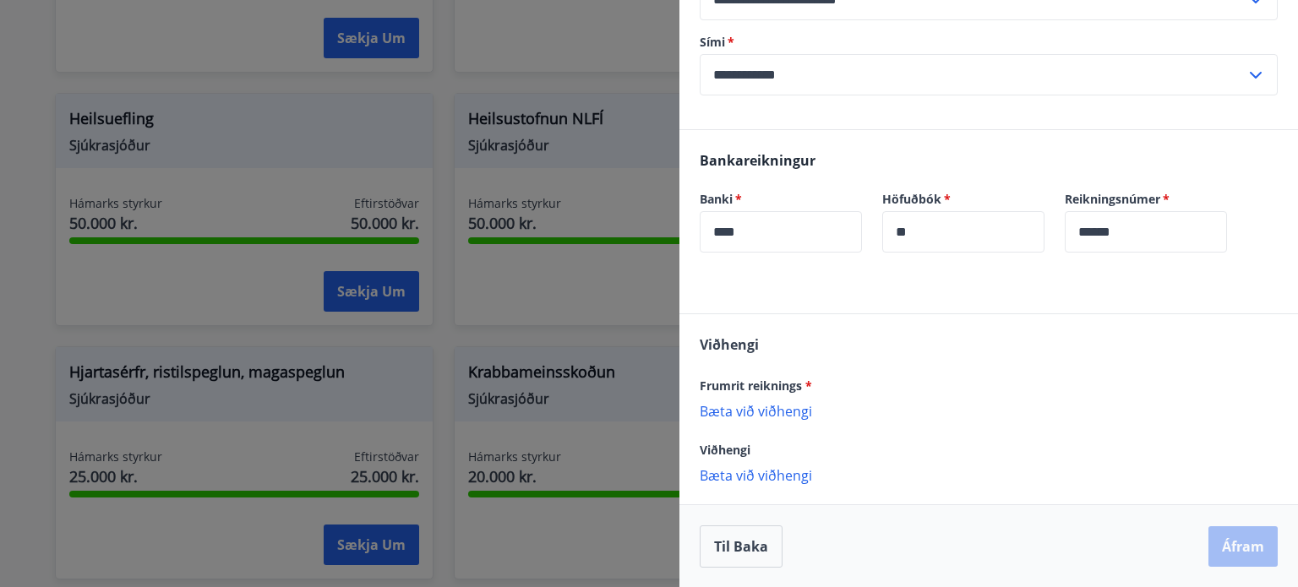
click at [769, 411] on p "Bæta við viðhengi" at bounding box center [989, 410] width 578 height 17
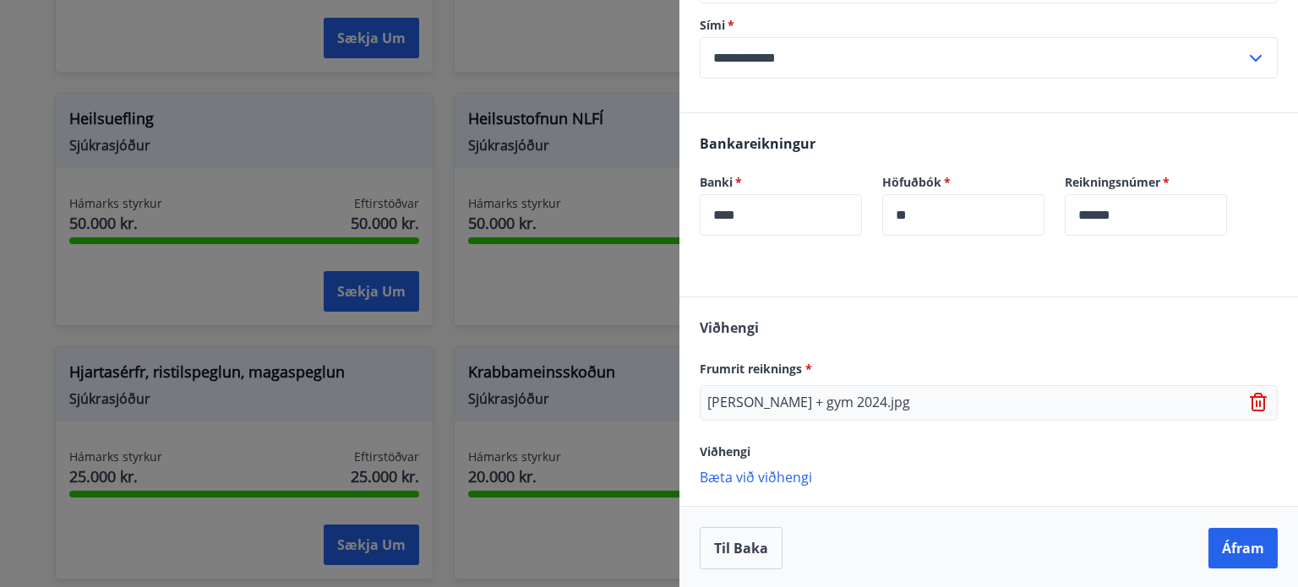
scroll to position [515, 0]
click at [780, 480] on p "Bæta við viðhengi" at bounding box center [989, 475] width 578 height 17
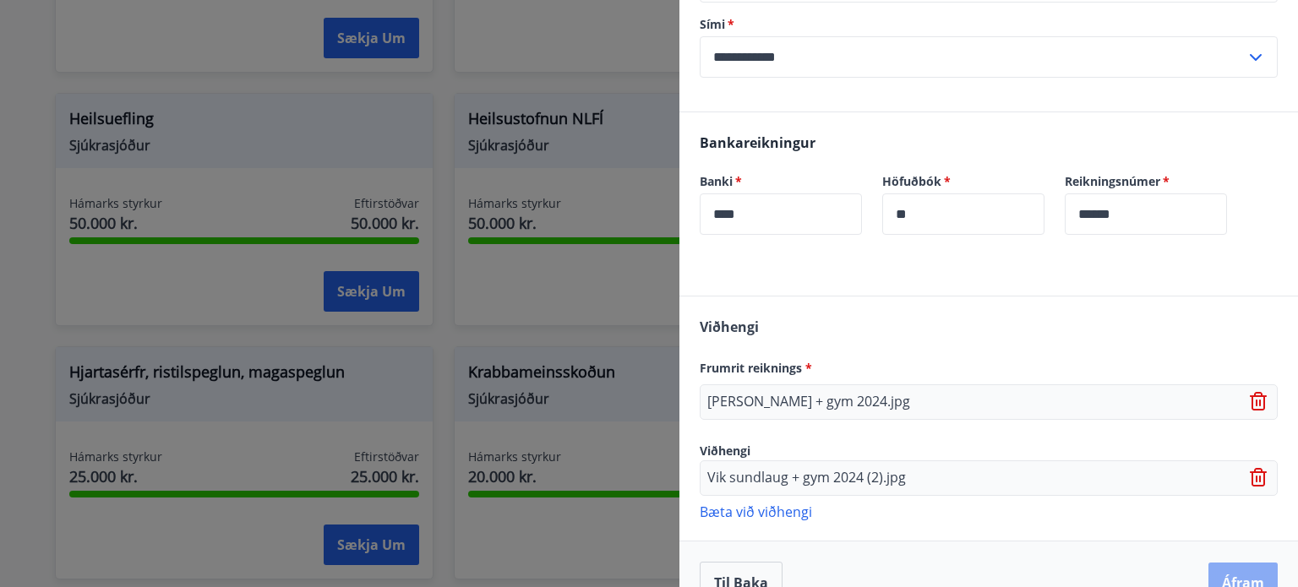
click at [1215, 565] on button "Áfram" at bounding box center [1243, 583] width 69 height 41
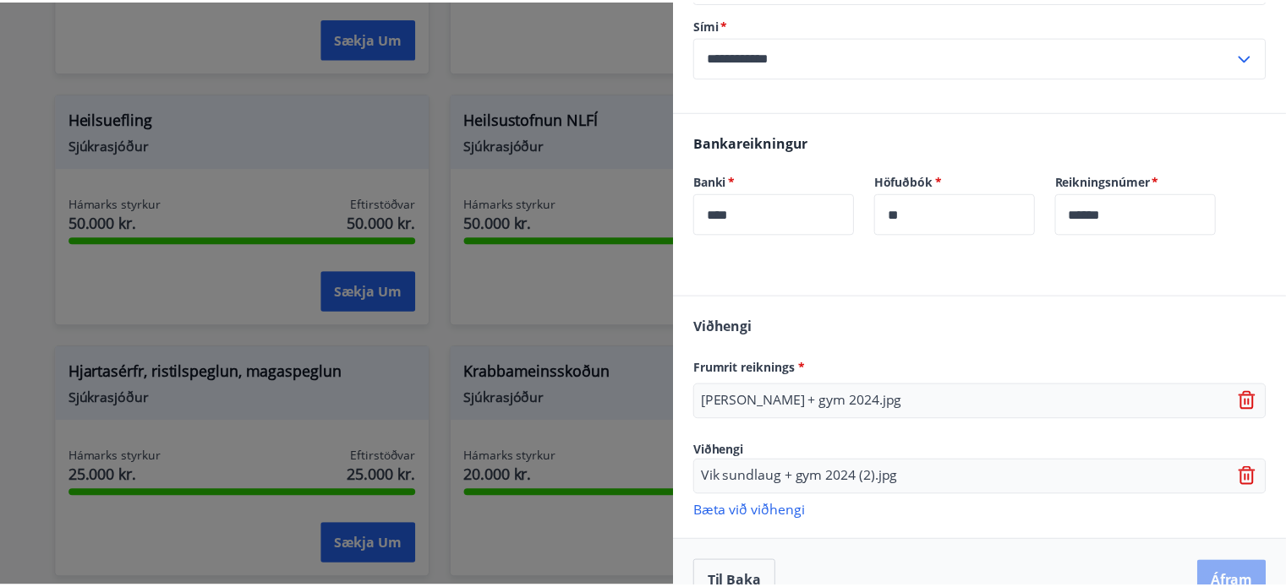
scroll to position [0, 0]
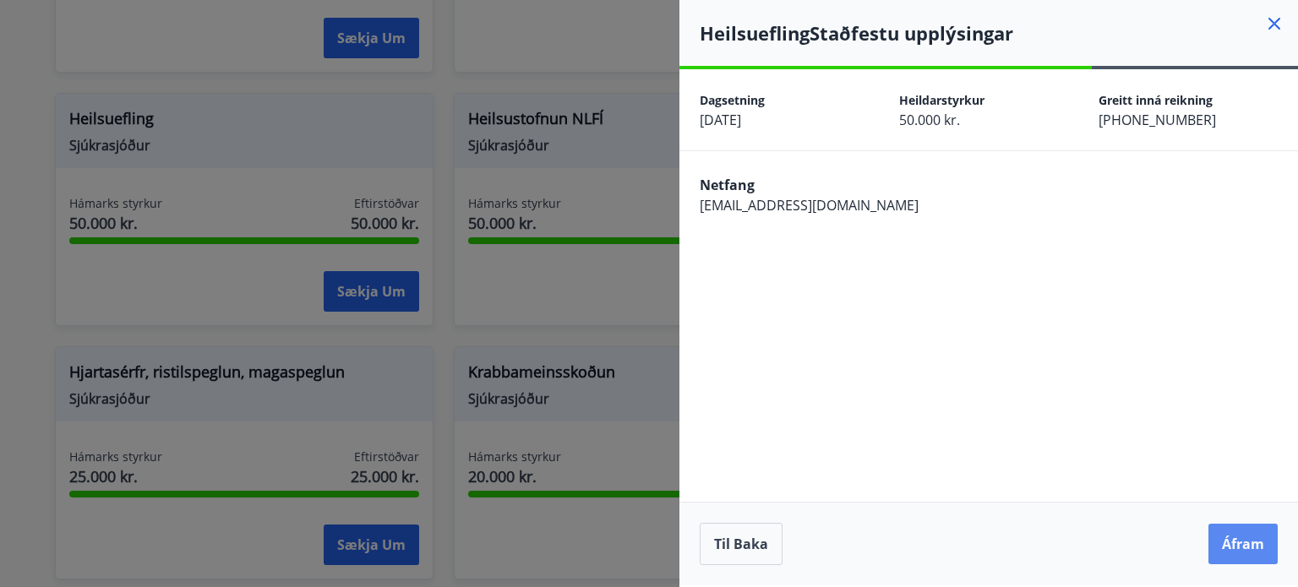
click at [1238, 526] on button "Áfram" at bounding box center [1243, 544] width 69 height 41
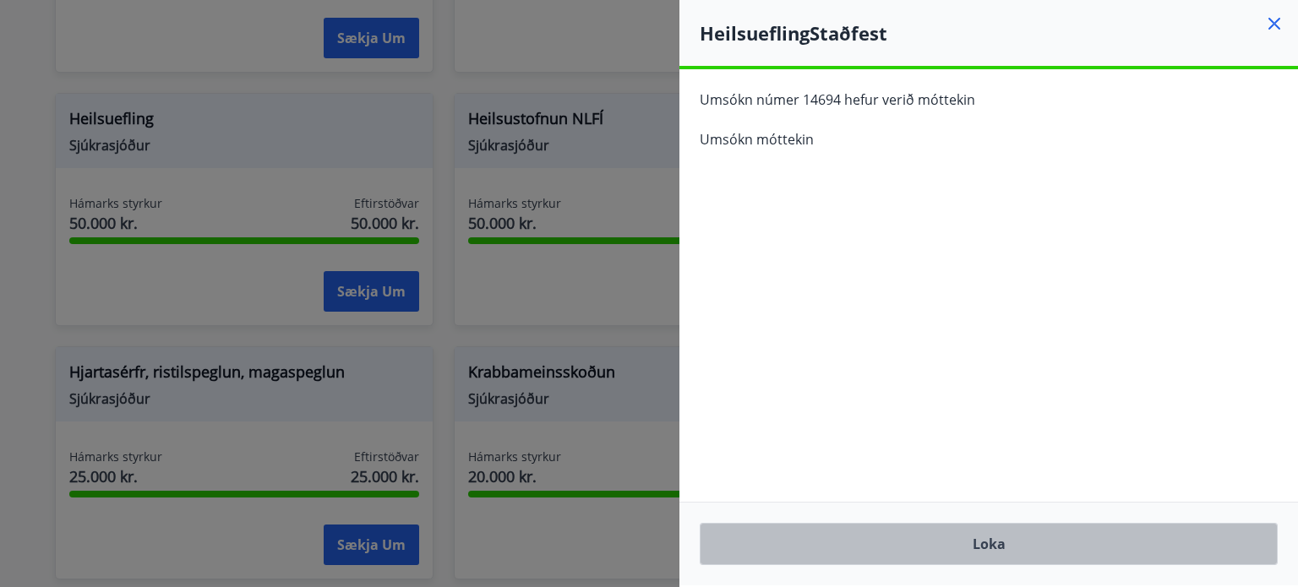
click at [1050, 524] on button "Loka" at bounding box center [989, 544] width 578 height 42
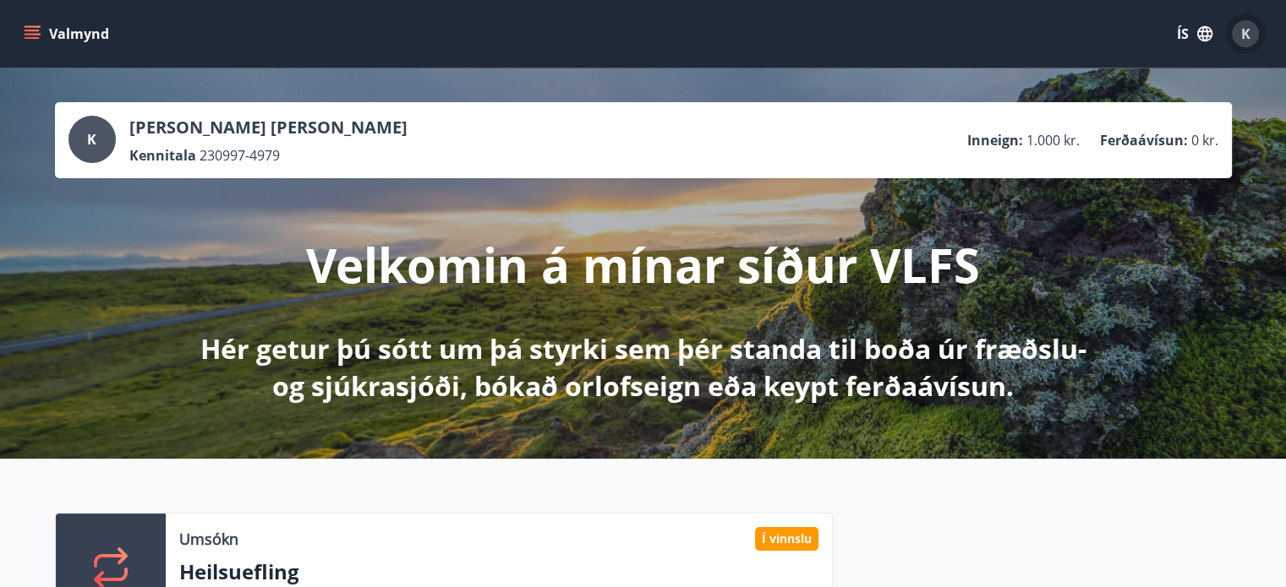
click at [1245, 38] on span "K" at bounding box center [1245, 34] width 9 height 19
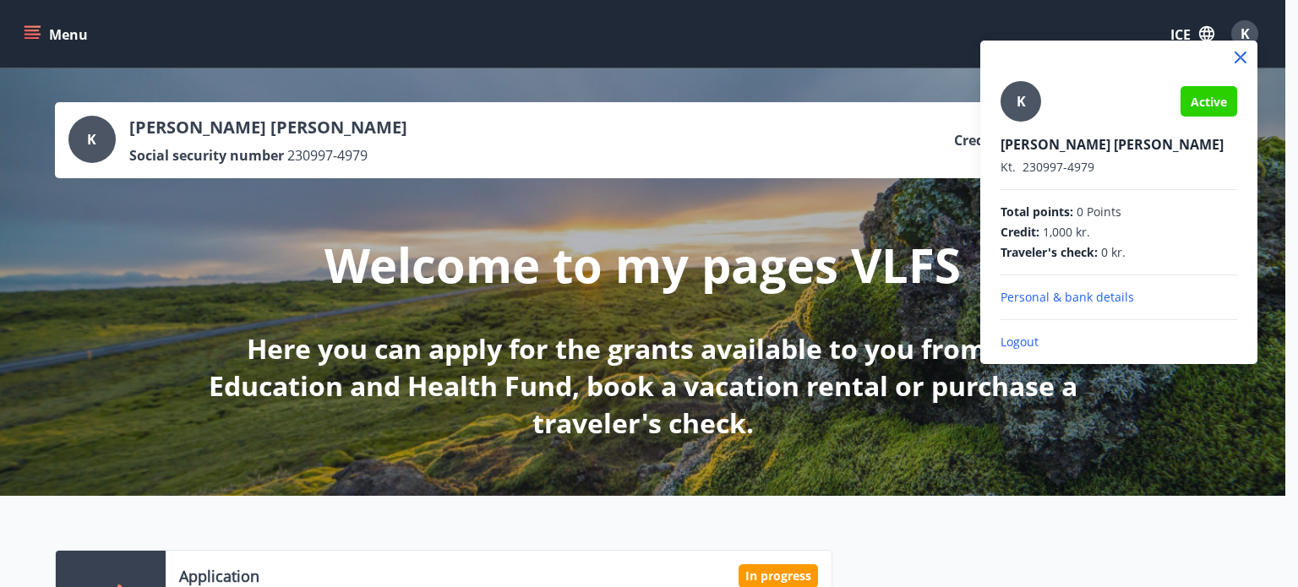
click at [1029, 347] on font "Logout" at bounding box center [1020, 342] width 38 height 16
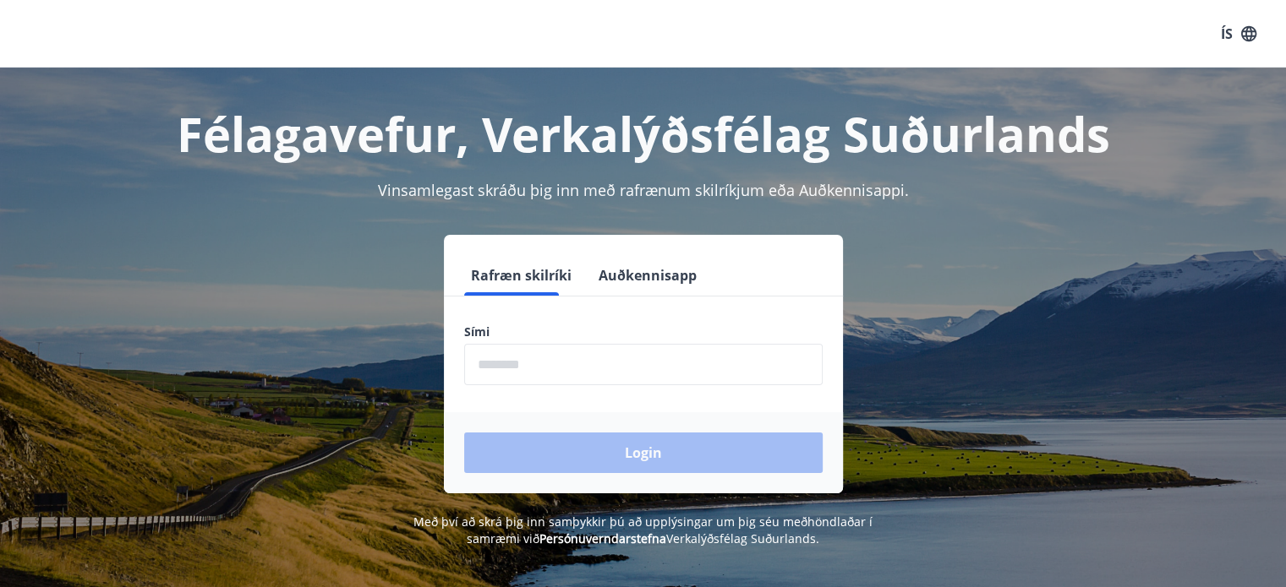
drag, startPoint x: 586, startPoint y: 271, endPoint x: 592, endPoint y: 308, distance: 36.8
click at [592, 272] on button "Auðkennisapp" at bounding box center [648, 275] width 112 height 41
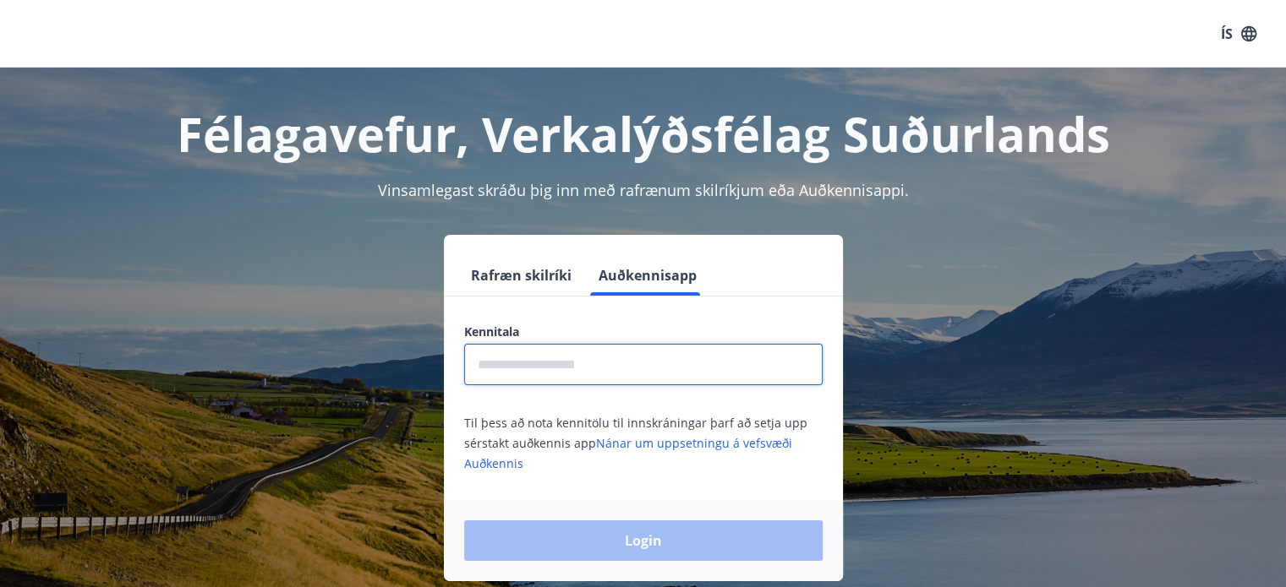
click at [592, 373] on input "text" at bounding box center [643, 364] width 358 height 41
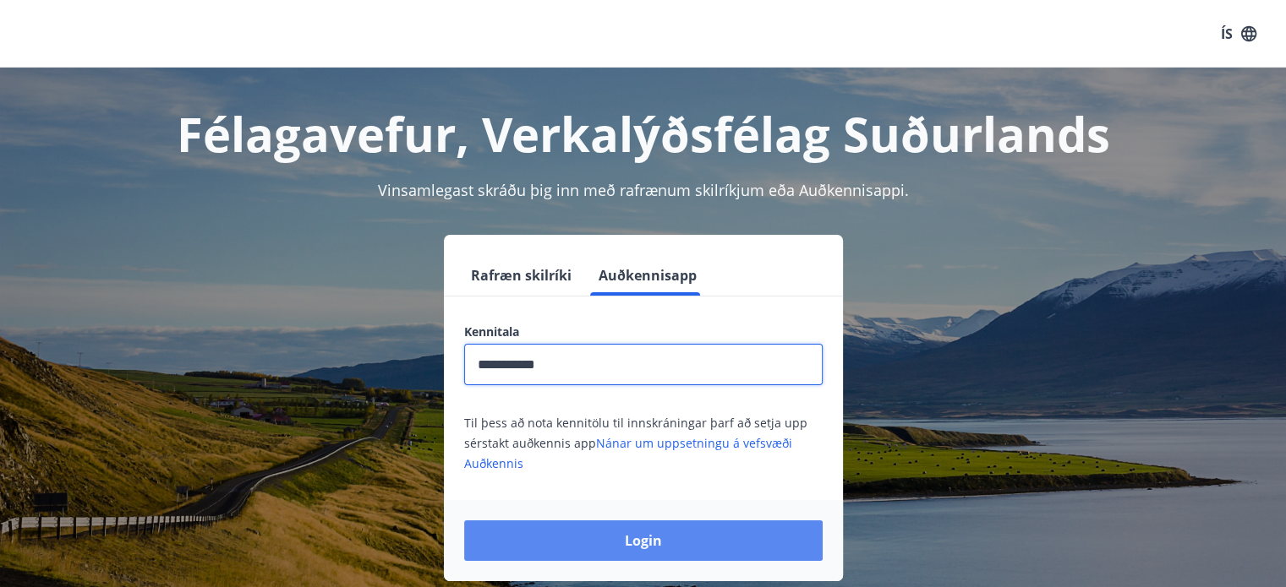
type input "**********"
click at [673, 534] on button "Login" at bounding box center [643, 541] width 358 height 41
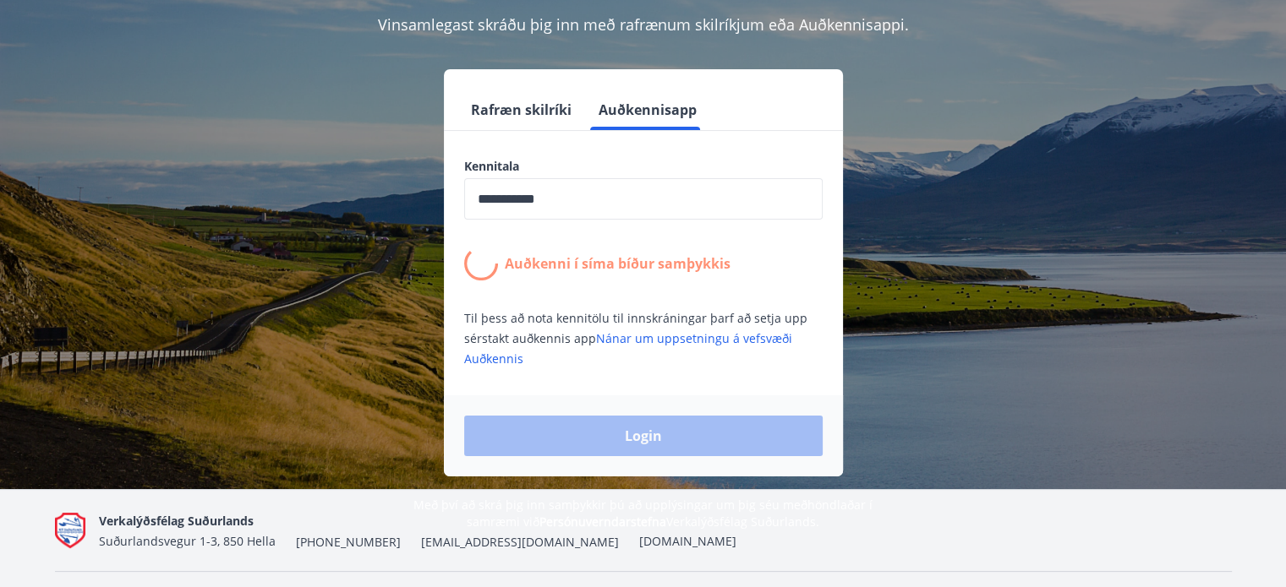
scroll to position [169, 0]
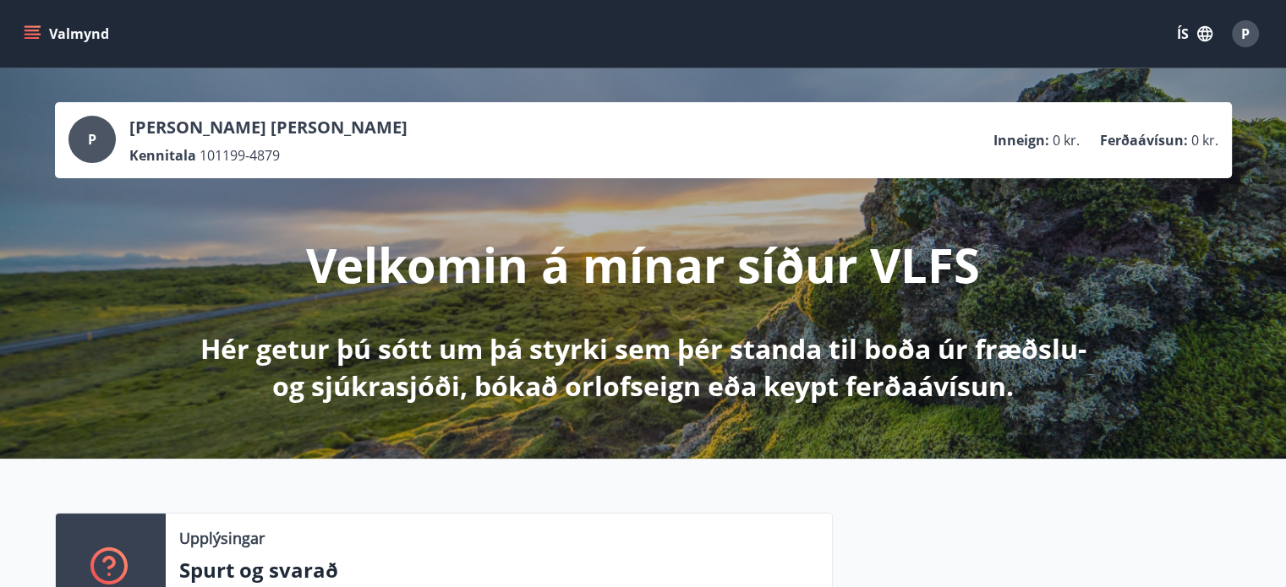
drag, startPoint x: 39, startPoint y: 28, endPoint x: 54, endPoint y: 53, distance: 29.6
click at [37, 28] on icon "menu" at bounding box center [32, 33] width 17 height 17
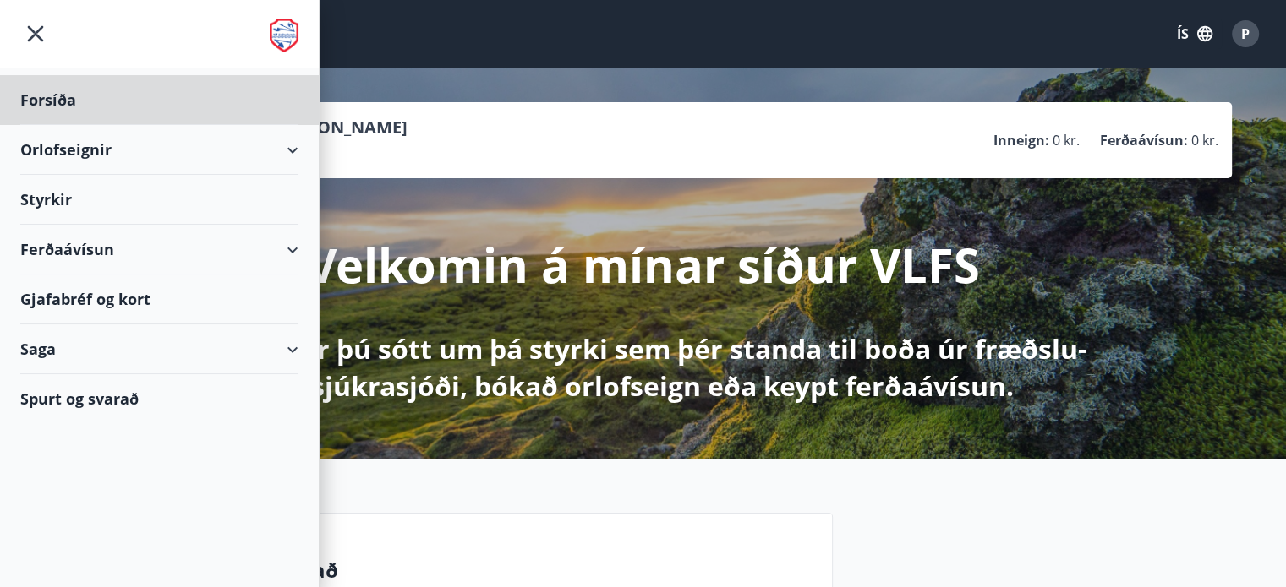
click at [105, 201] on div "Styrkir" at bounding box center [159, 200] width 278 height 50
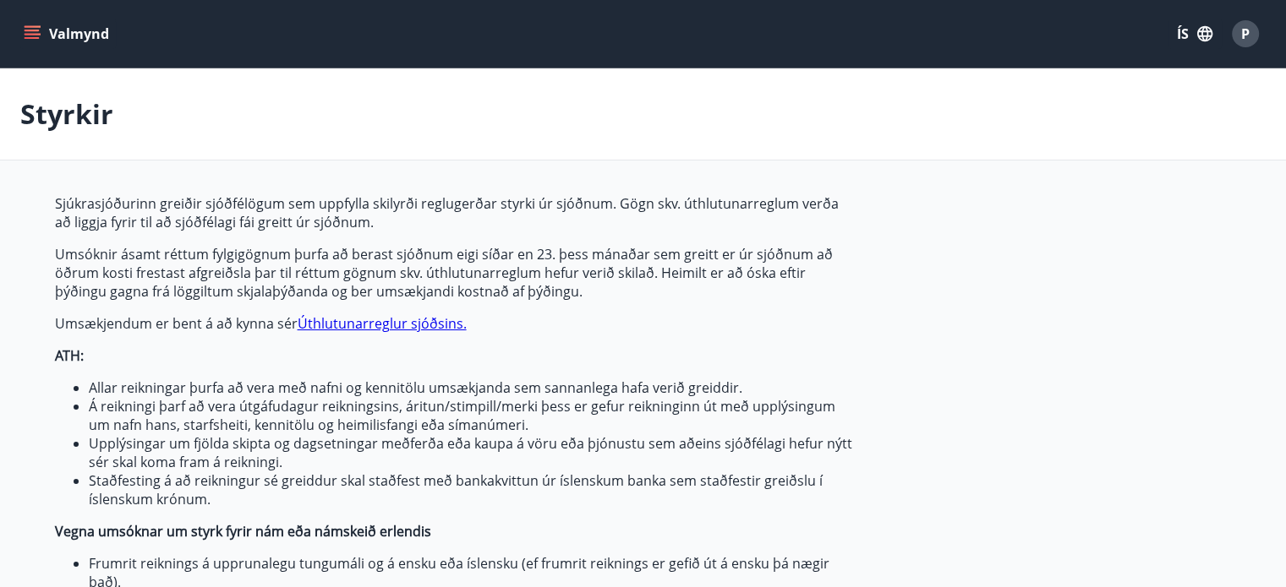
type input "***"
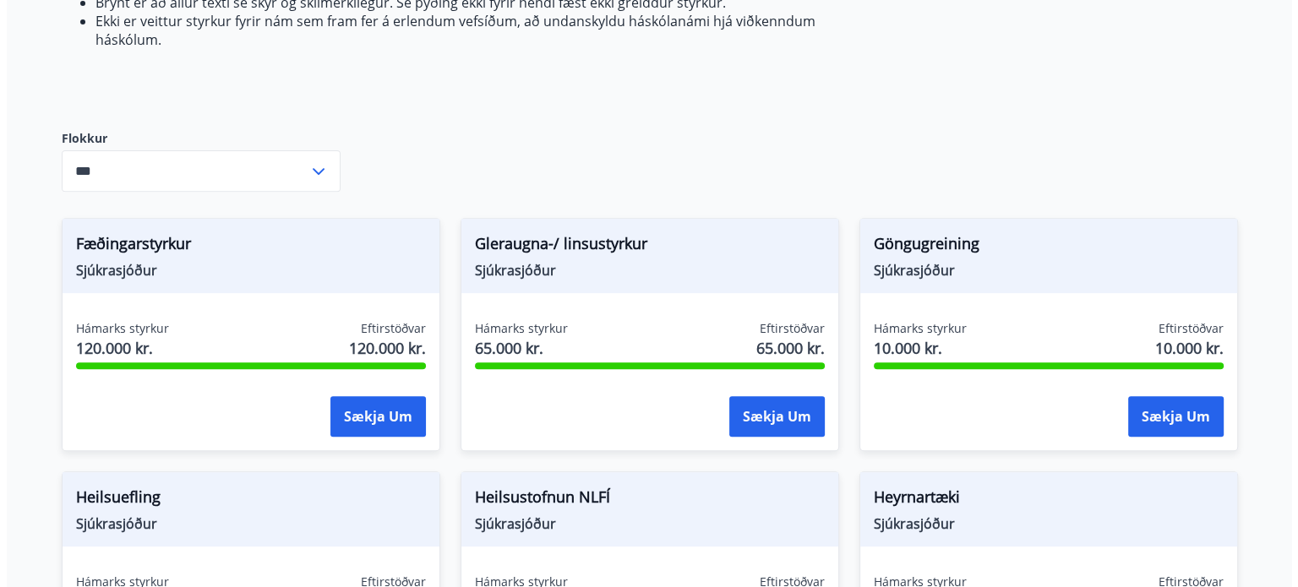
scroll to position [1014, 0]
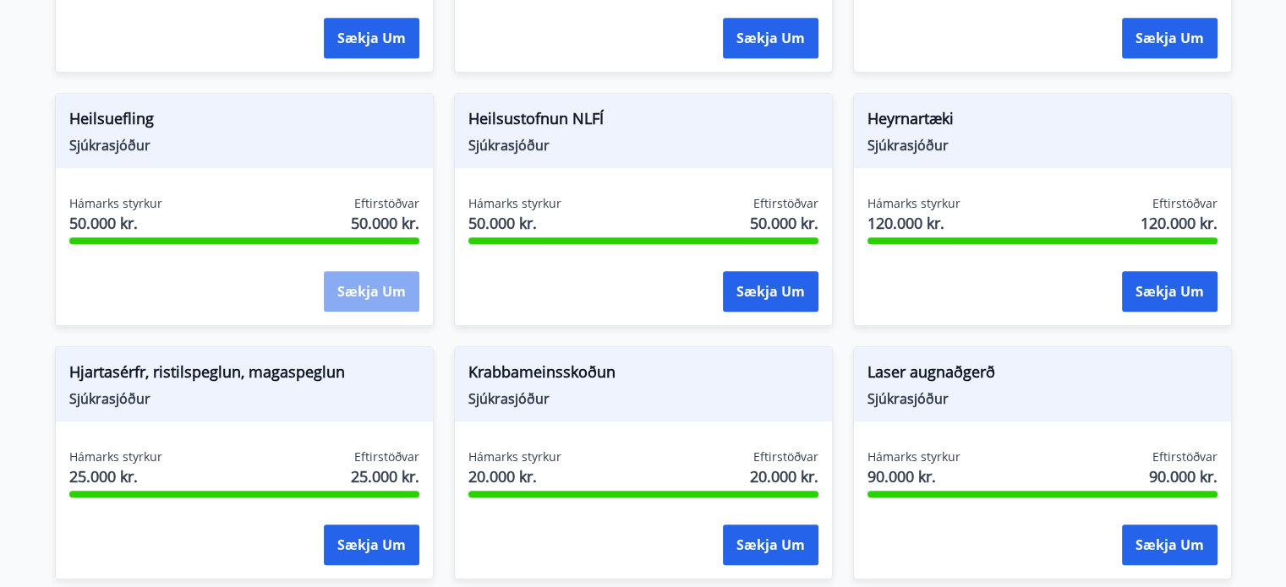
click at [366, 288] on button "Sækja um" at bounding box center [372, 291] width 96 height 41
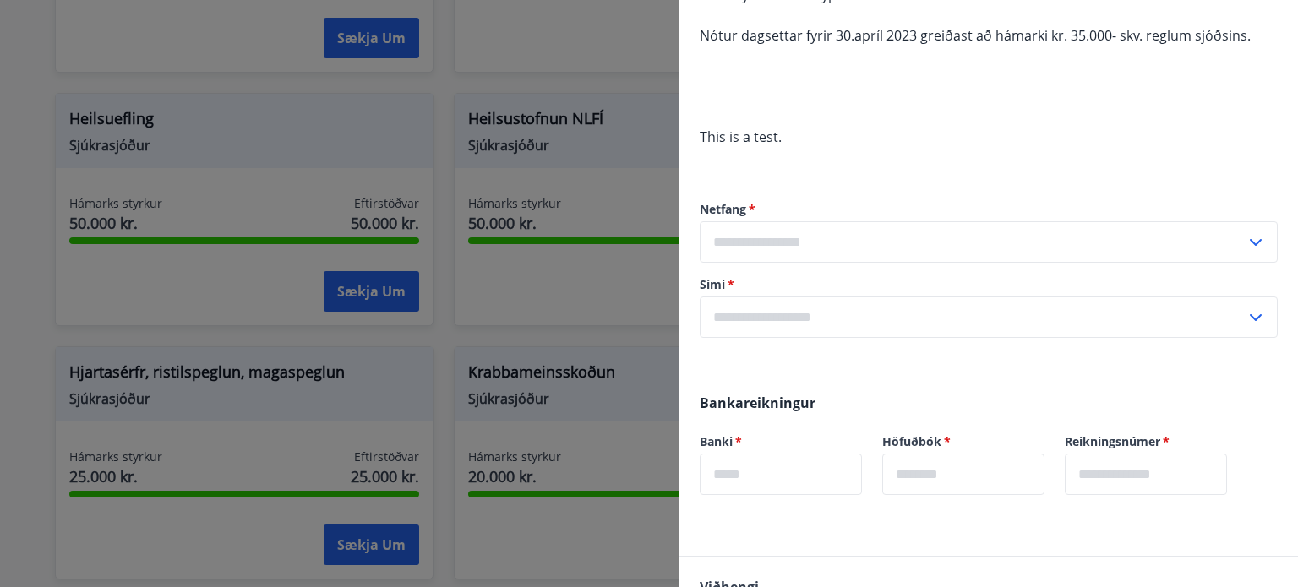
scroll to position [169, 0]
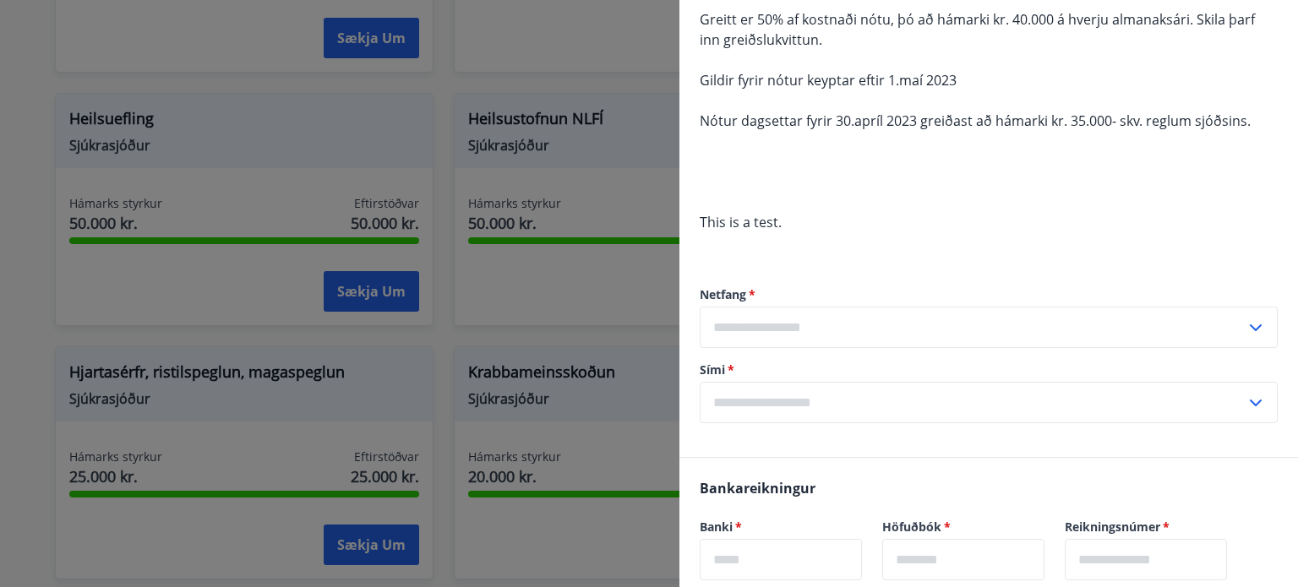
click at [816, 330] on input "text" at bounding box center [973, 327] width 546 height 41
click at [808, 359] on li "Skrá nýtt netfang" at bounding box center [989, 363] width 576 height 30
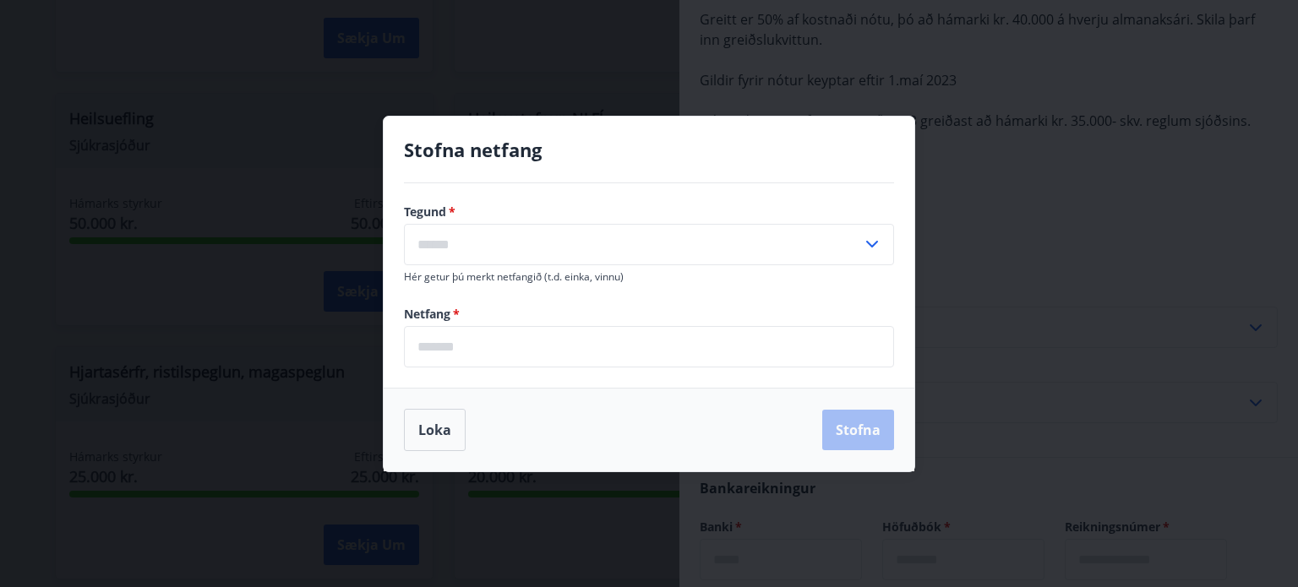
click at [921, 89] on div "Stofna netfang Tegund   * ​ Hér getur þú [PERSON_NAME] netfangið (t.d. einka, v…" at bounding box center [649, 293] width 1298 height 587
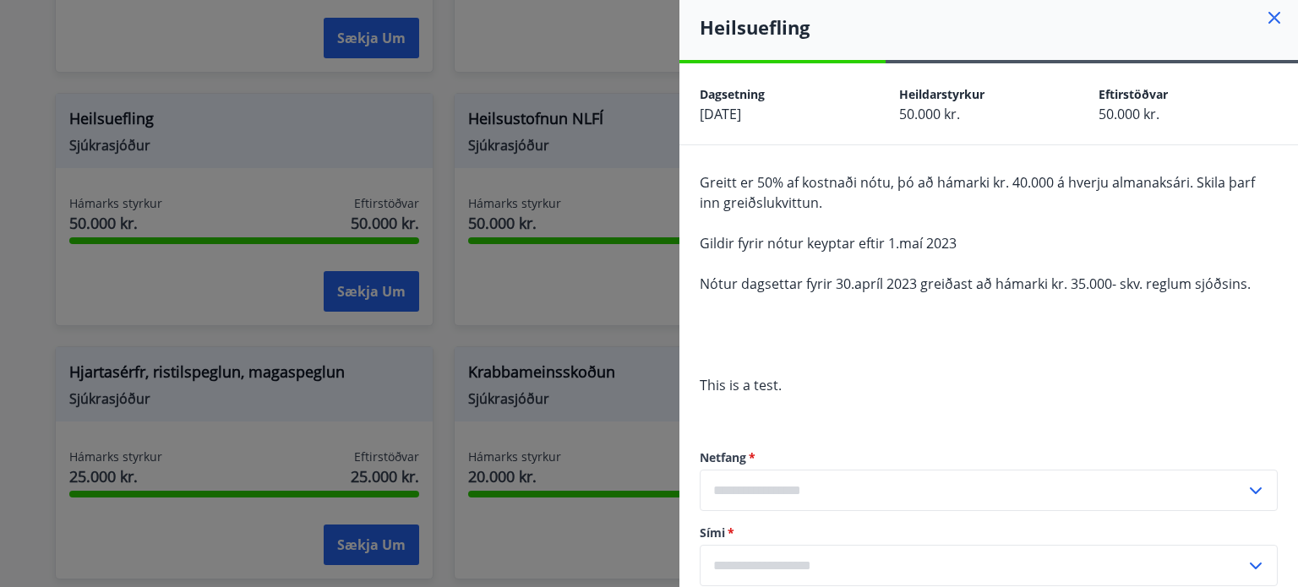
scroll to position [0, 0]
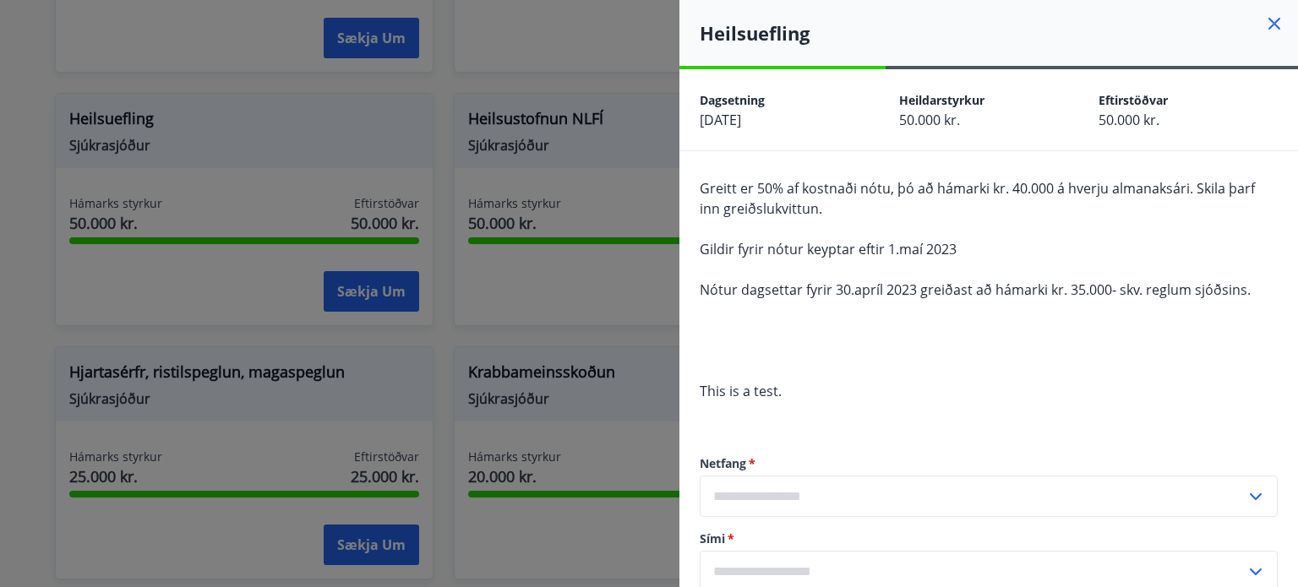
click at [1275, 23] on h4 "Heilsuefling" at bounding box center [999, 32] width 598 height 25
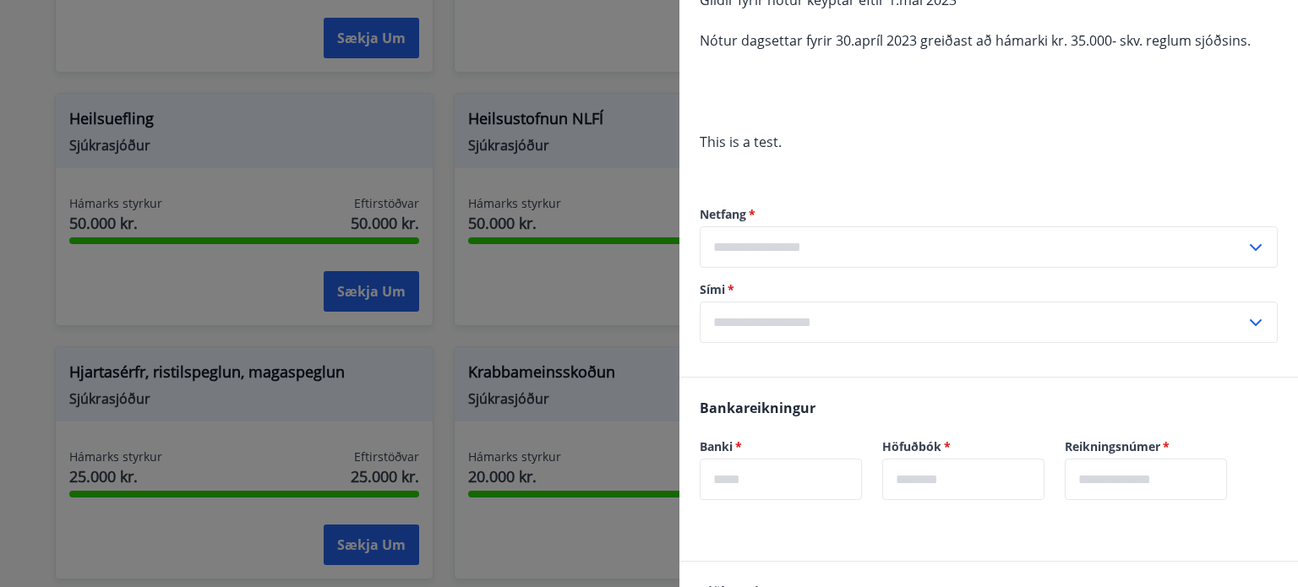
scroll to position [243, 0]
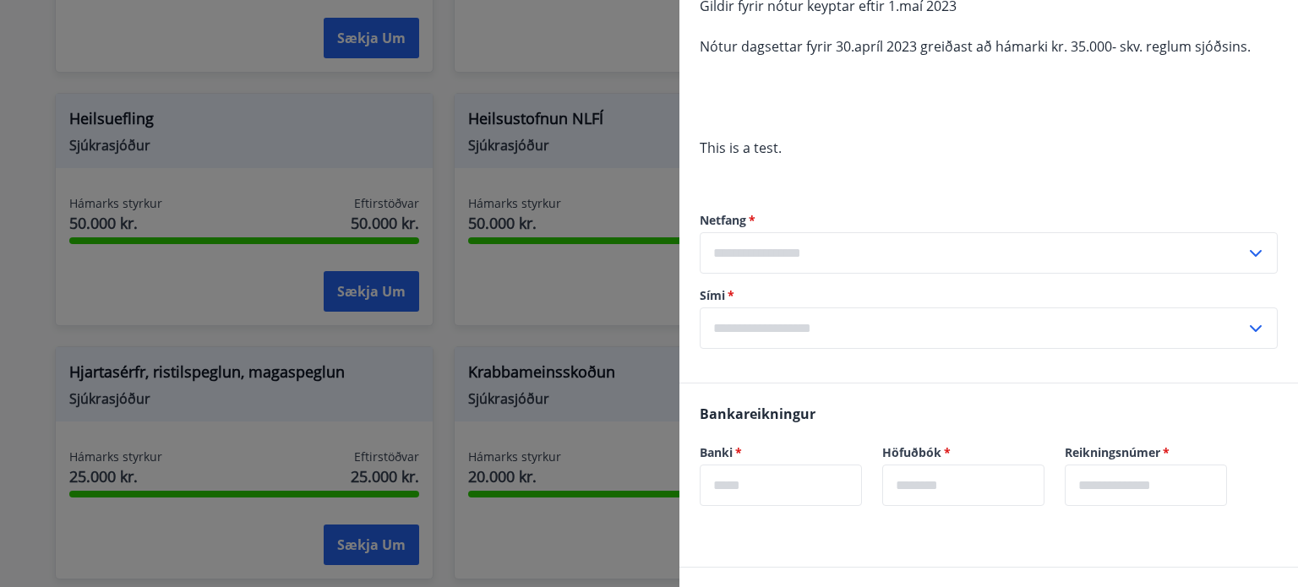
click at [903, 243] on input "text" at bounding box center [973, 252] width 546 height 41
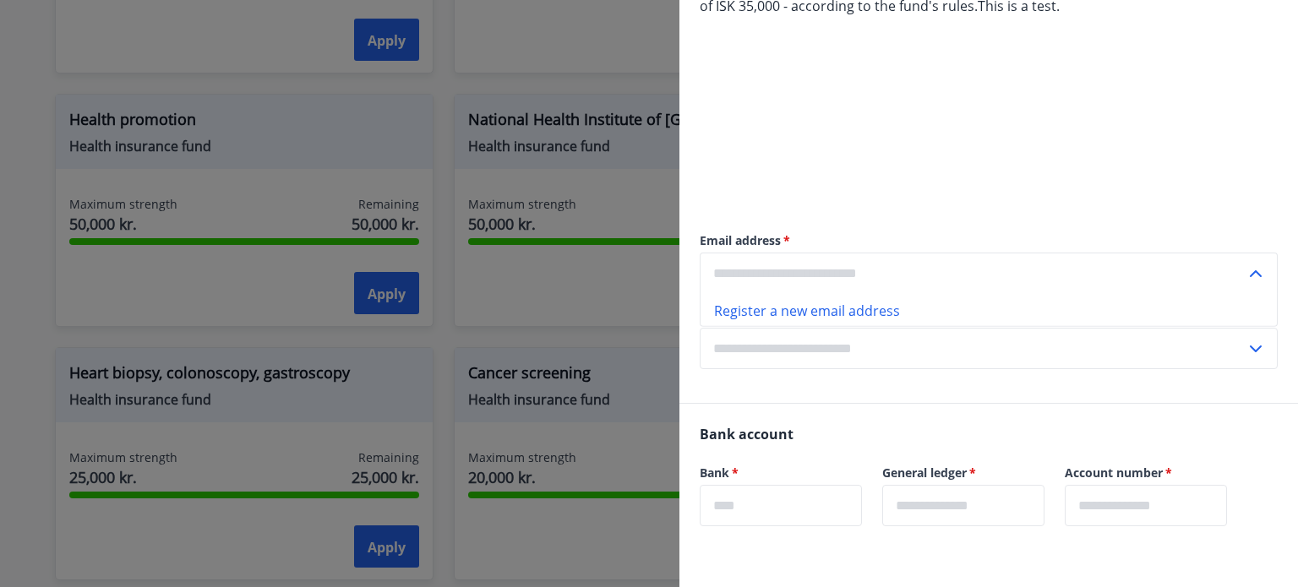
click at [903, 174] on div "50% of the cost of a note is paid, but to a maximum of ISK 40,000 per calendar …" at bounding box center [989, 67] width 578 height 264
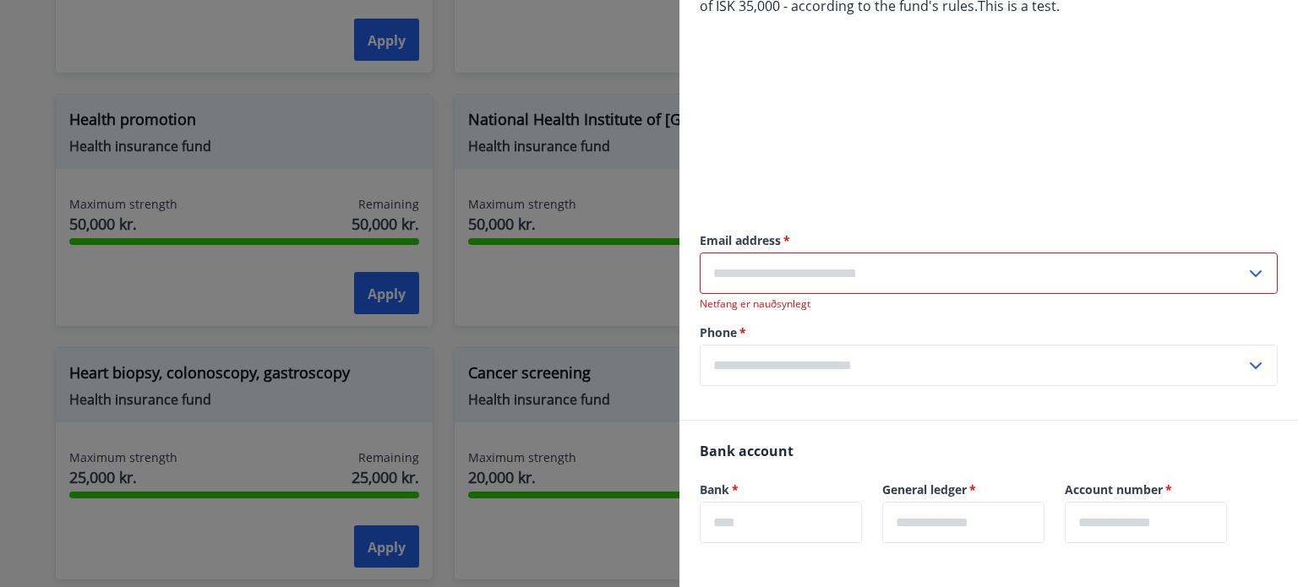
click at [871, 271] on input "text" at bounding box center [973, 273] width 546 height 41
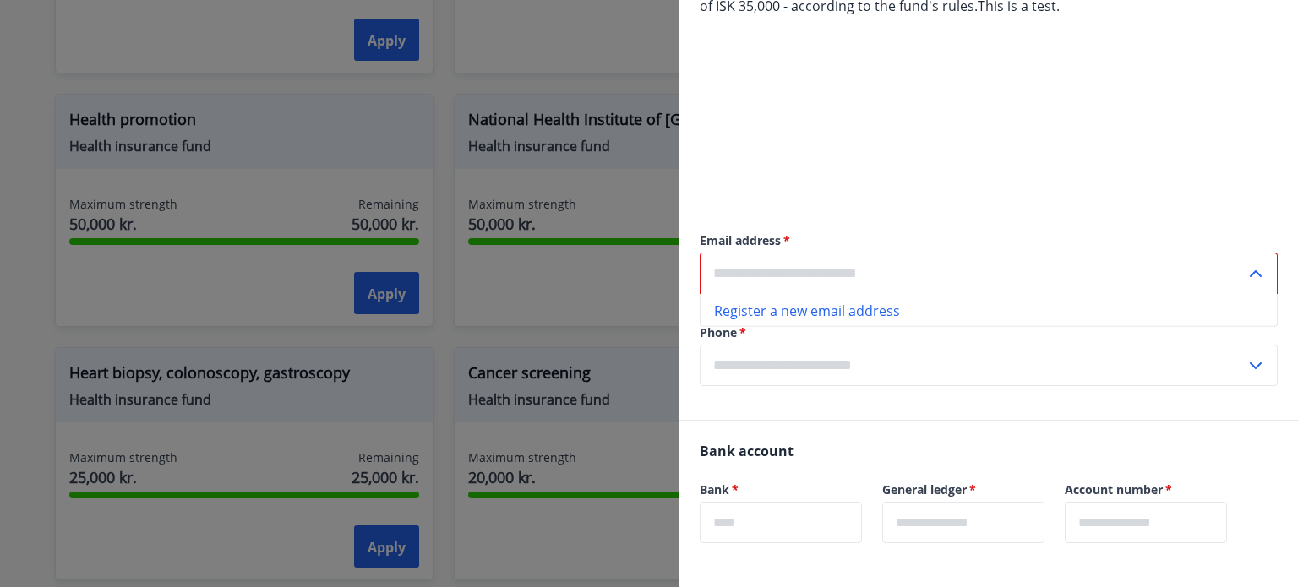
click at [799, 273] on input "text" at bounding box center [973, 273] width 546 height 41
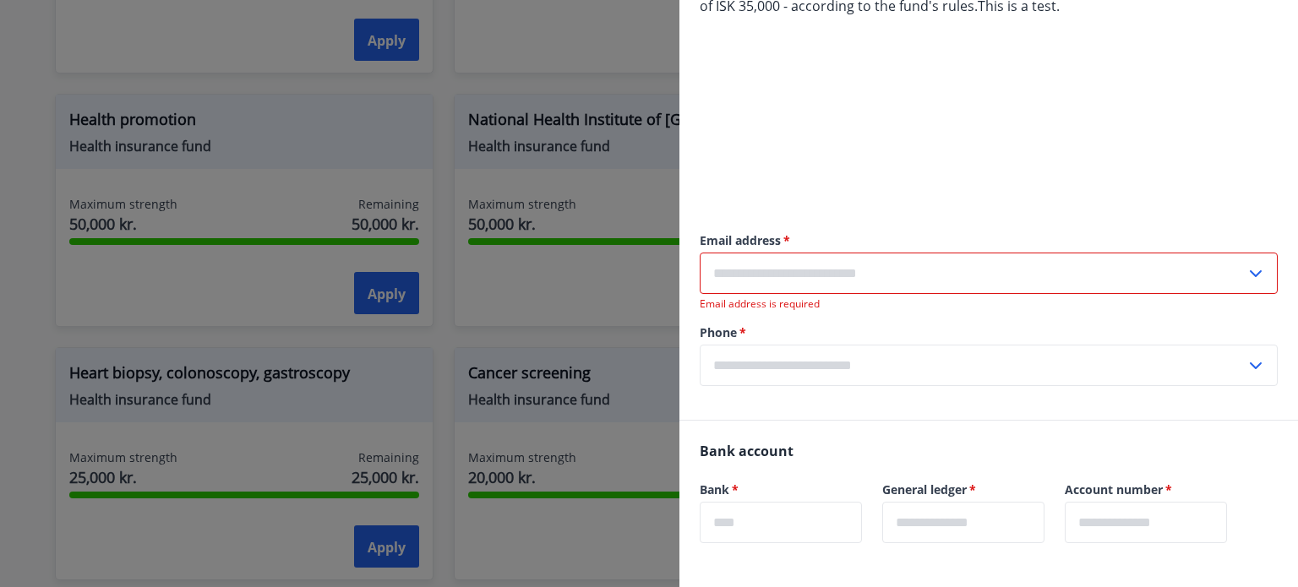
click at [798, 278] on input "text" at bounding box center [973, 273] width 546 height 41
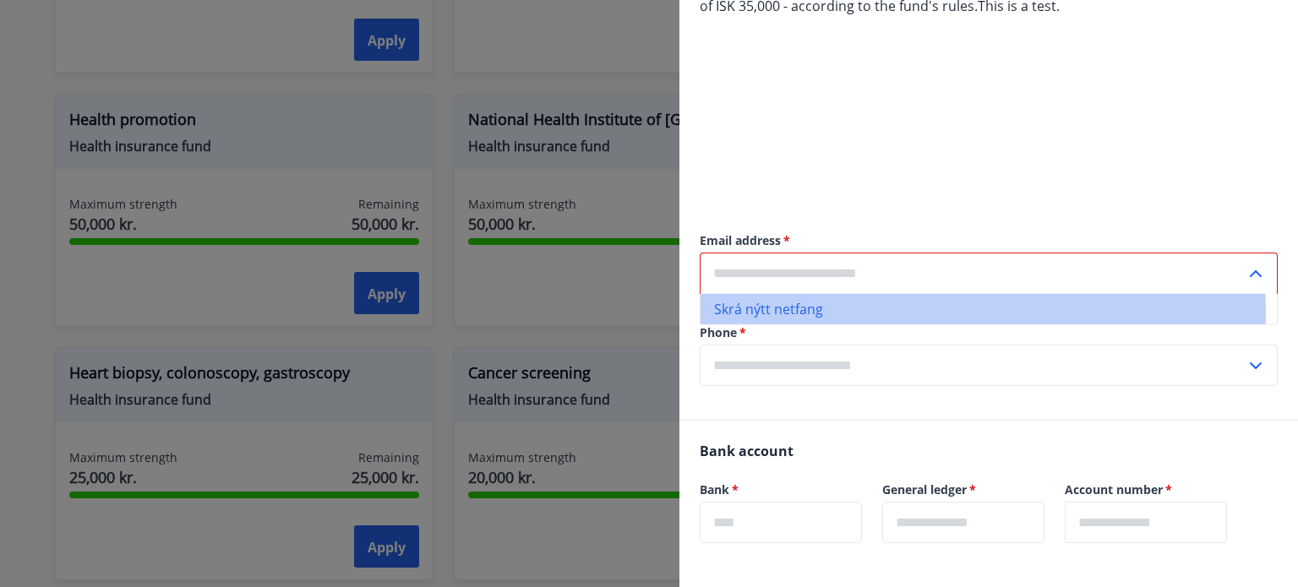
click at [789, 319] on li "Skrá nýtt netfang" at bounding box center [989, 309] width 576 height 30
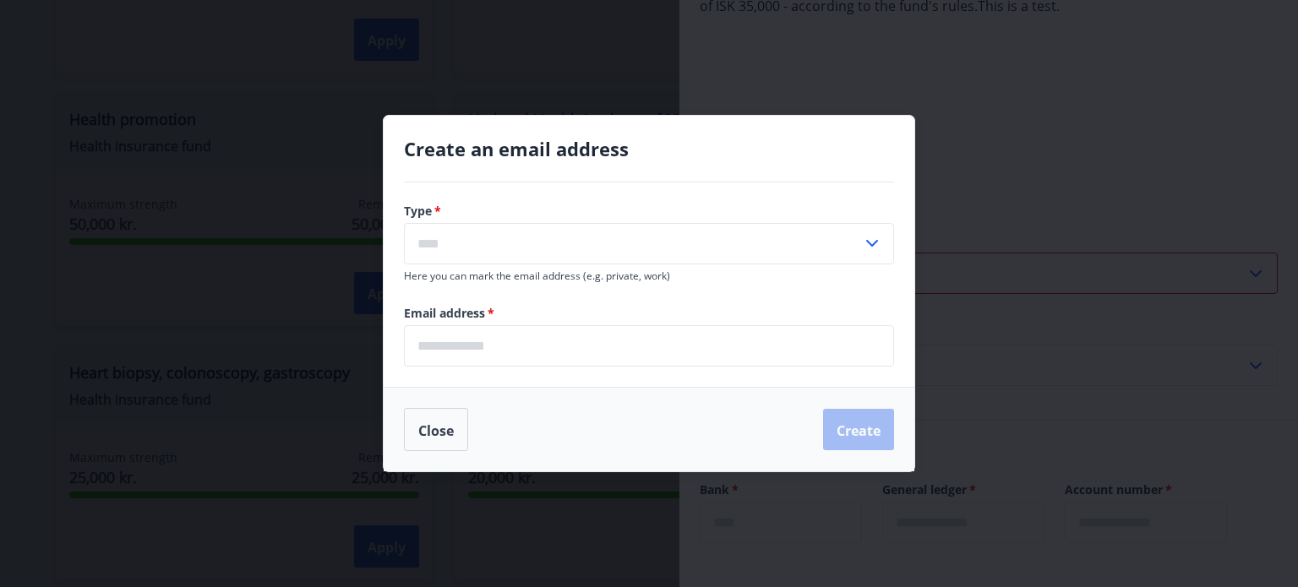
click at [675, 253] on input "text" at bounding box center [633, 243] width 458 height 41
click at [762, 281] on li "Home" at bounding box center [649, 280] width 489 height 32
type input "*****"
click at [697, 329] on input "email" at bounding box center [649, 345] width 490 height 41
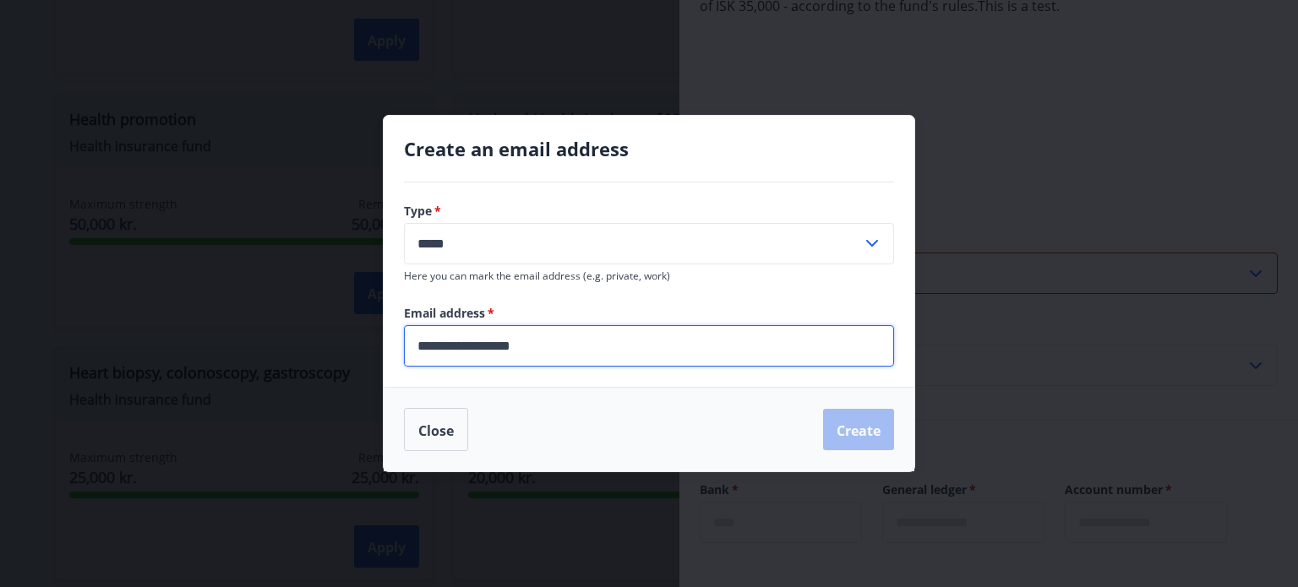
click at [686, 347] on input "**********" at bounding box center [649, 345] width 490 height 41
type input "**********"
click at [865, 417] on button "Create" at bounding box center [858, 430] width 71 height 42
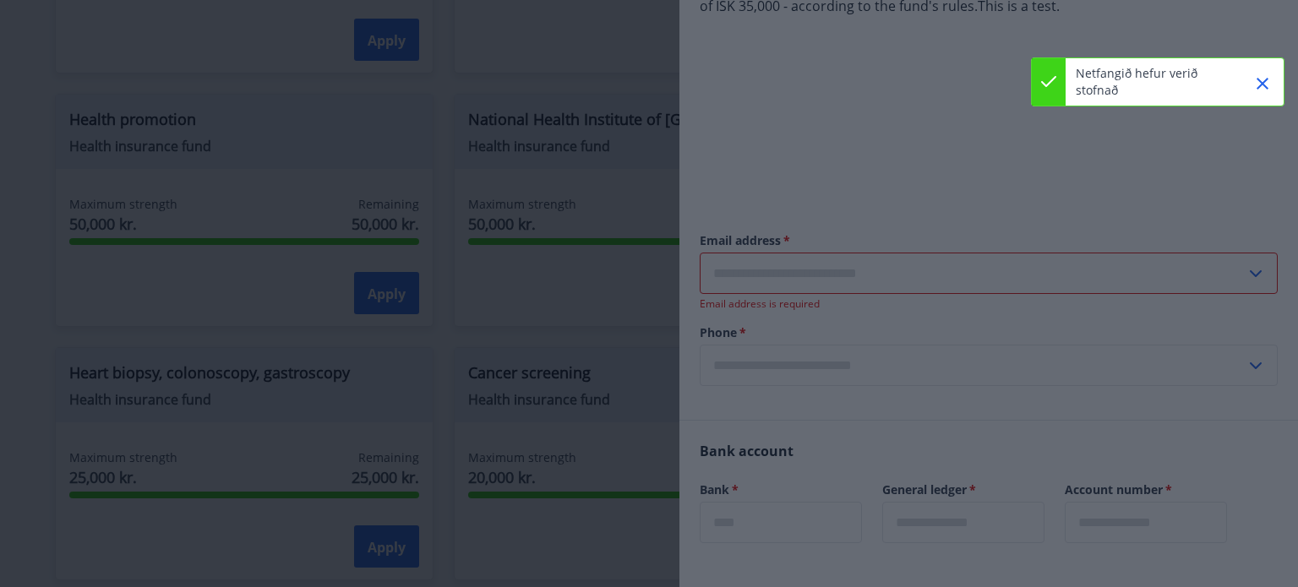
type input "**********"
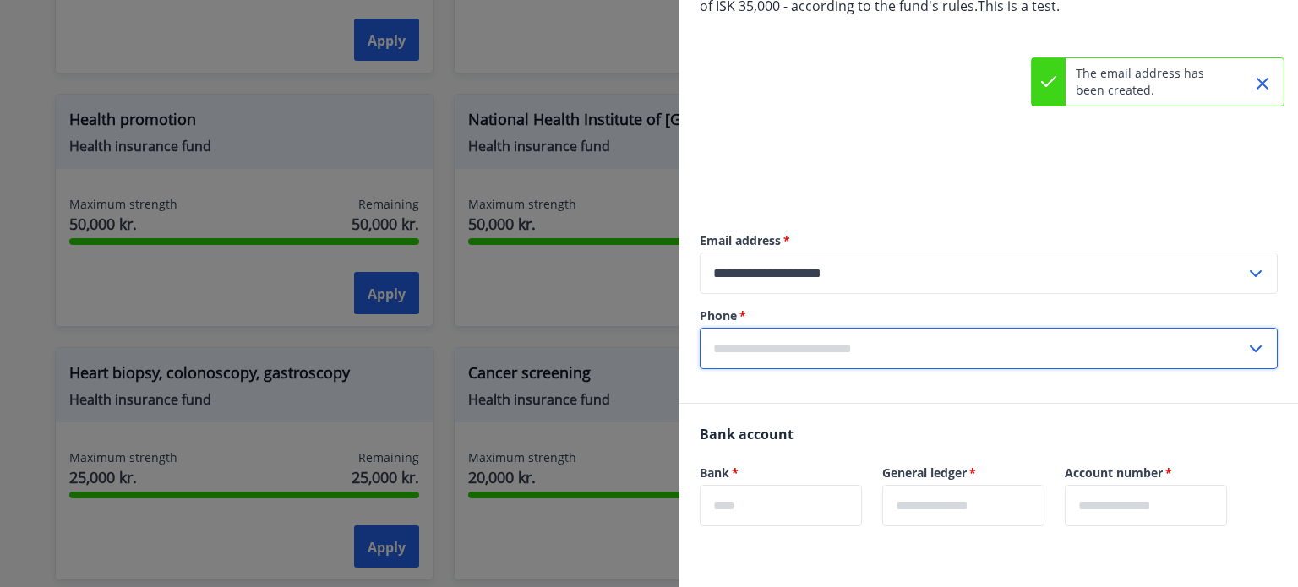
click at [829, 347] on input "text" at bounding box center [973, 348] width 546 height 41
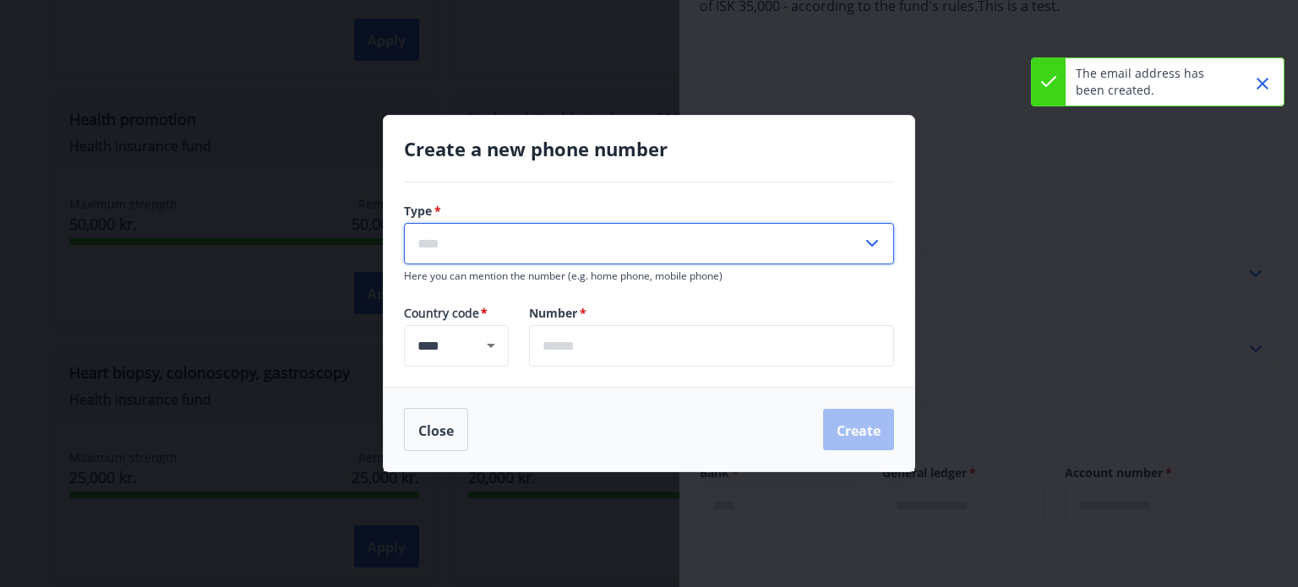
click at [558, 261] on input "text" at bounding box center [633, 243] width 458 height 41
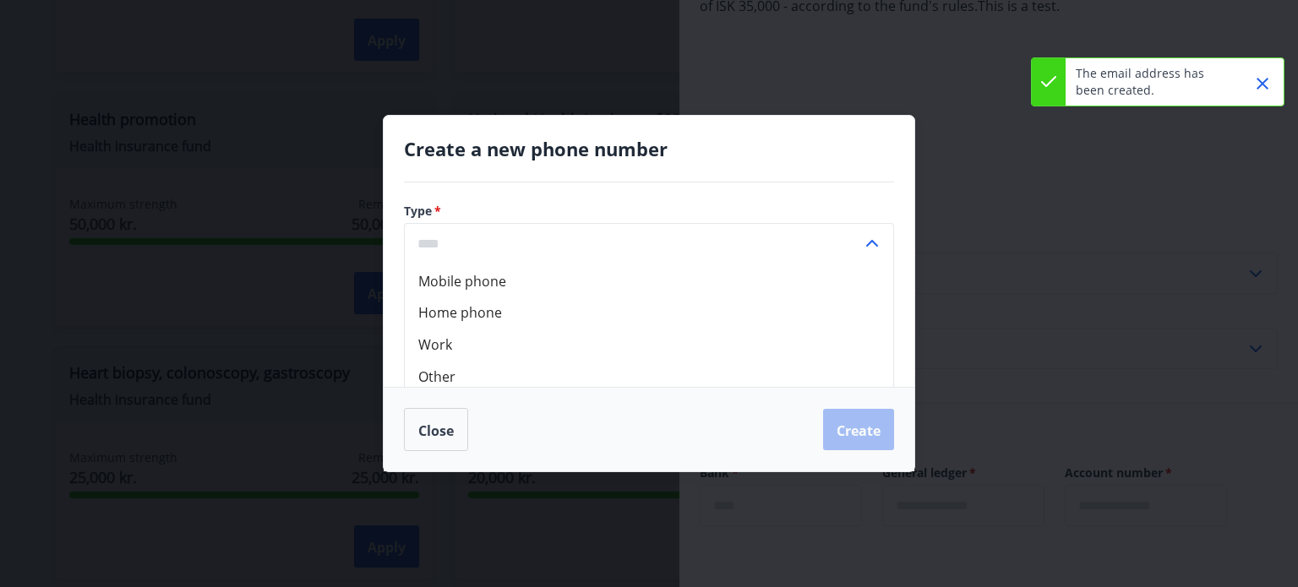
click at [440, 287] on font "Mobile phone" at bounding box center [462, 280] width 88 height 19
type input "*******"
click at [456, 336] on div "**** ​" at bounding box center [456, 345] width 105 height 41
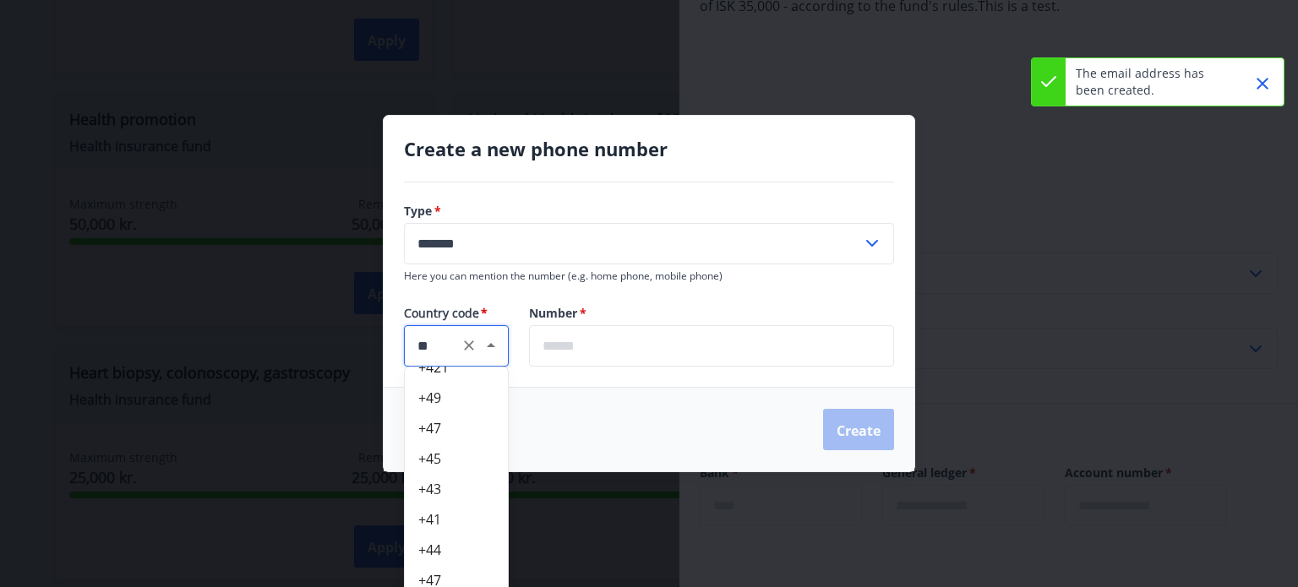
scroll to position [0, 0]
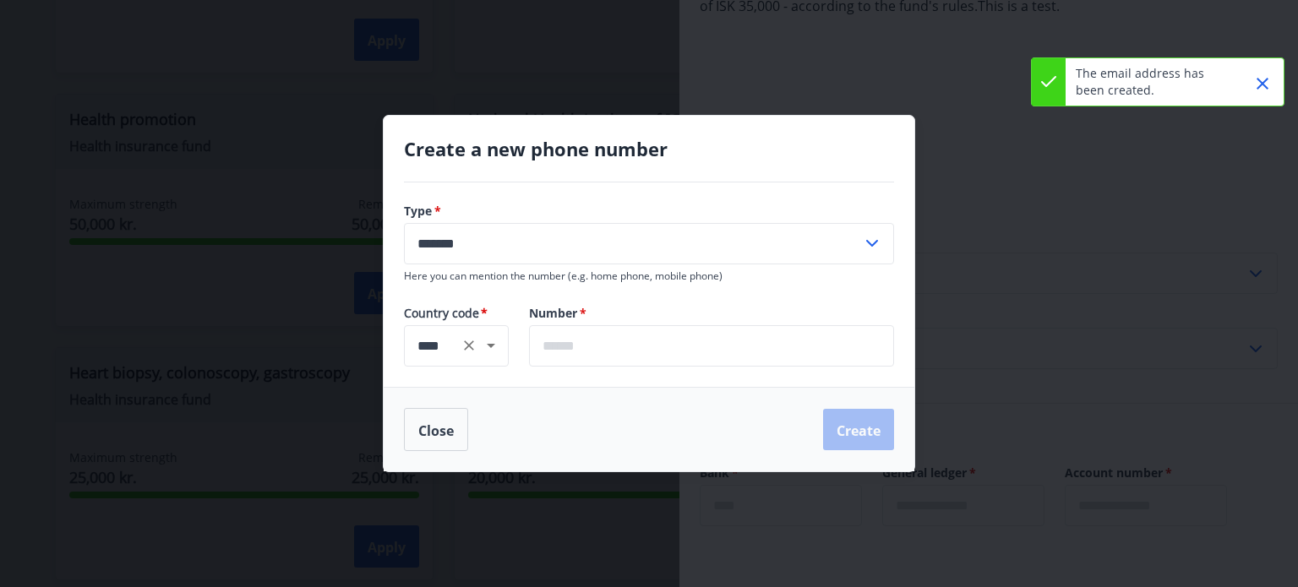
click at [457, 354] on div at bounding box center [479, 346] width 44 height 24
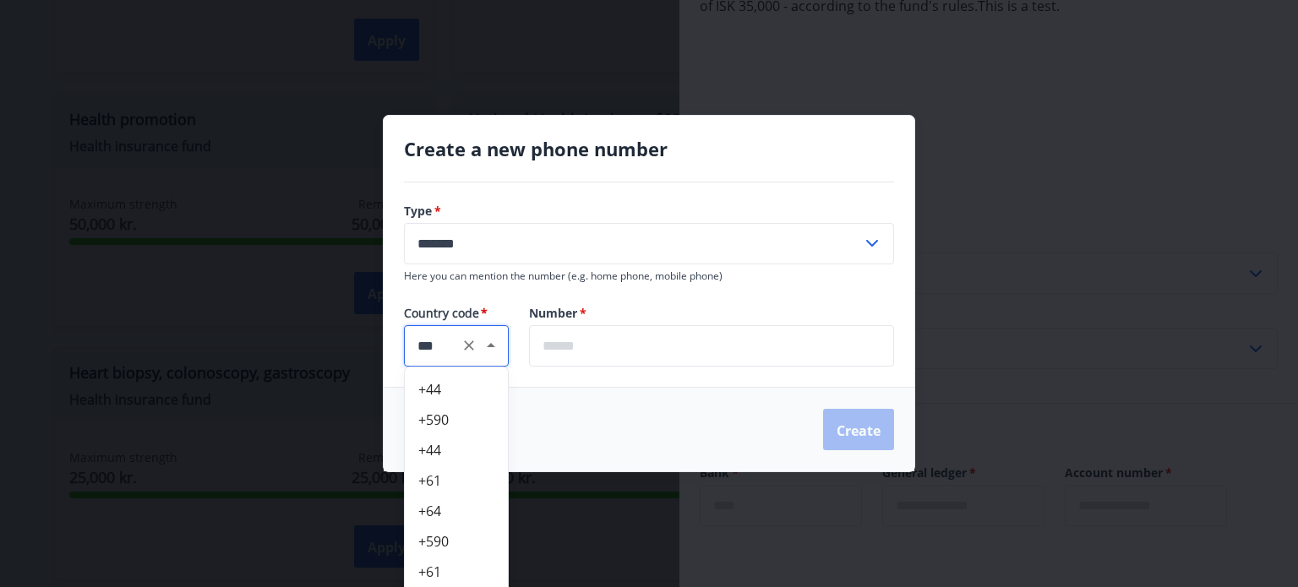
type input "****"
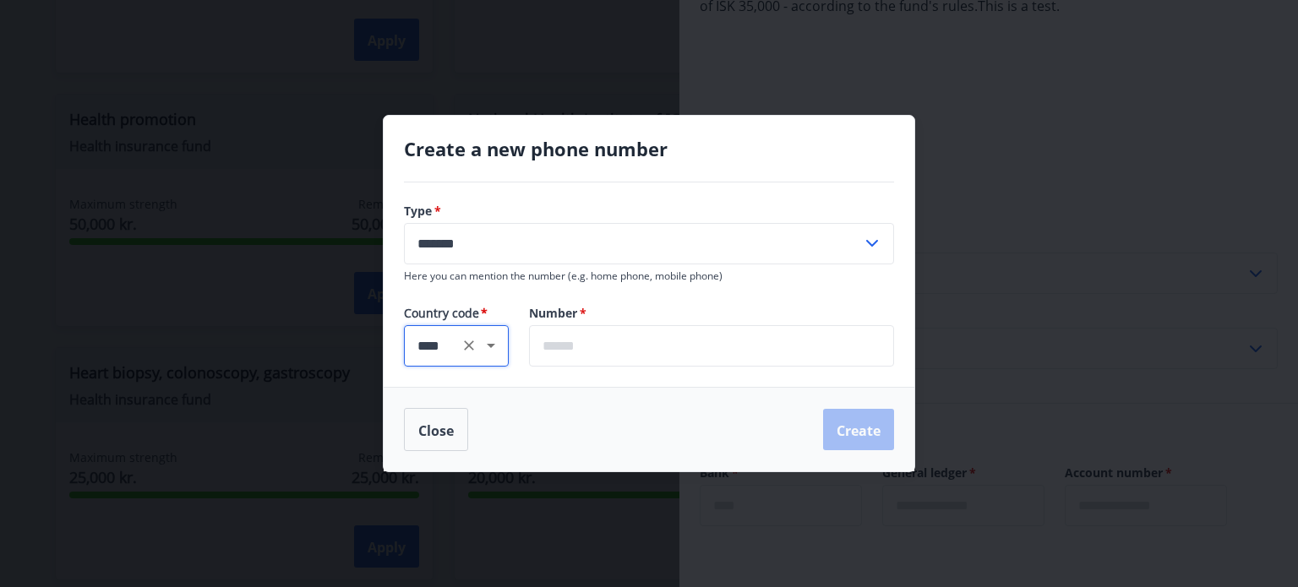
click at [615, 346] on input "text" at bounding box center [711, 345] width 365 height 41
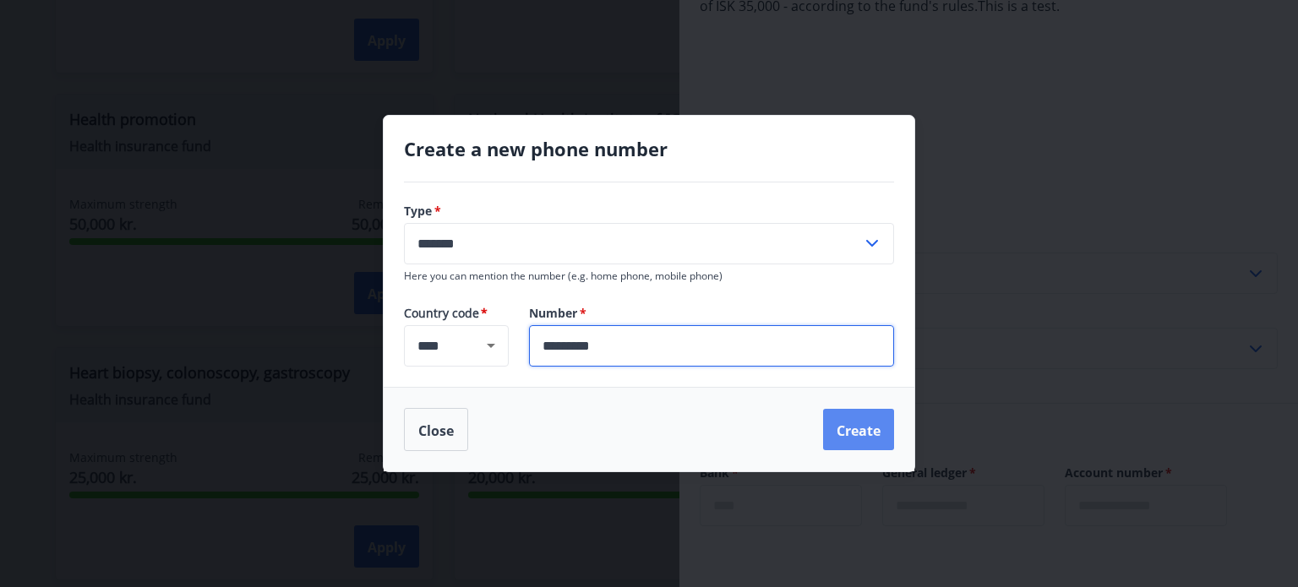
type input "*********"
click at [844, 425] on font "Create" at bounding box center [859, 430] width 44 height 19
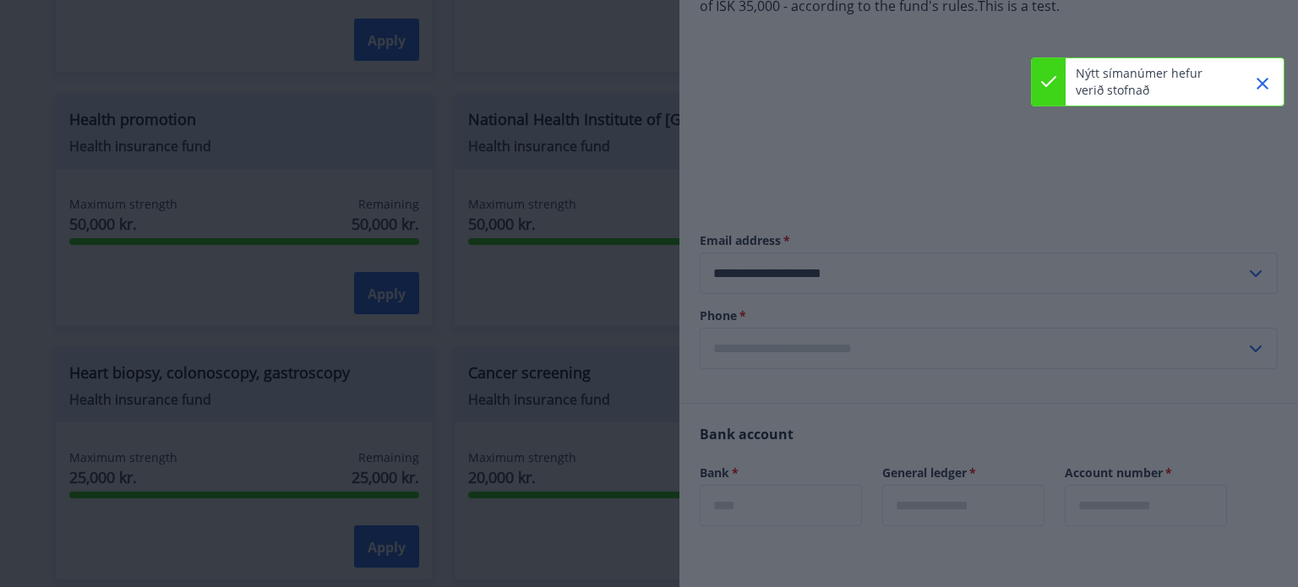
type input "**********"
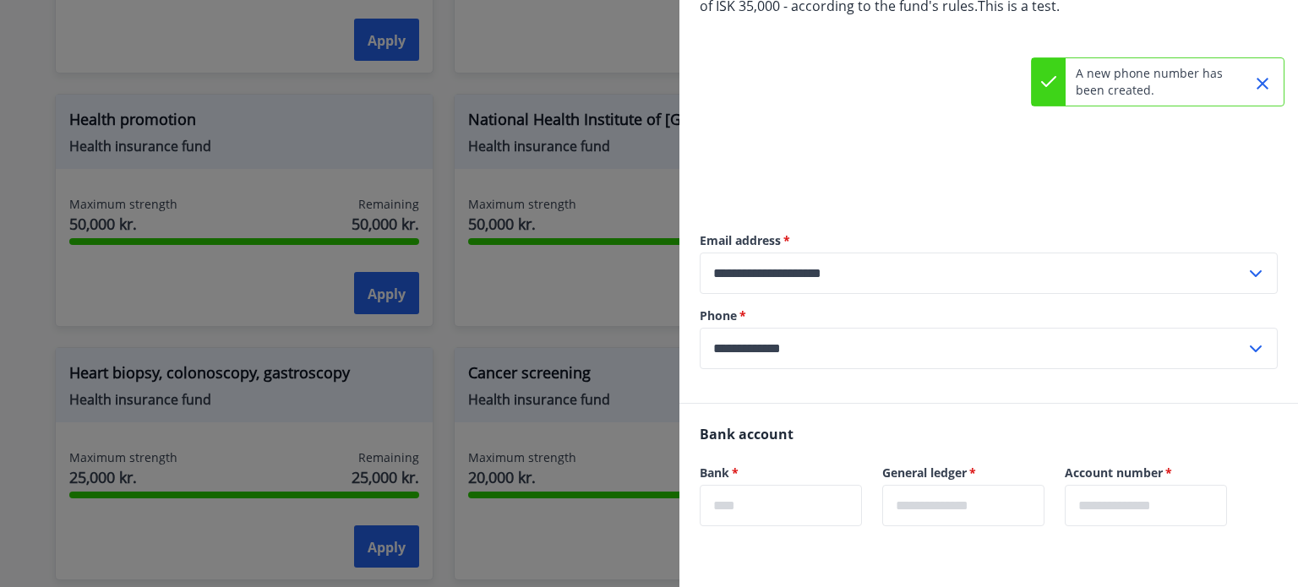
click at [831, 343] on input "**********" at bounding box center [973, 348] width 546 height 41
click at [795, 381] on li "354-500682379" at bounding box center [989, 384] width 576 height 30
click at [805, 337] on input "**********" at bounding box center [973, 348] width 546 height 41
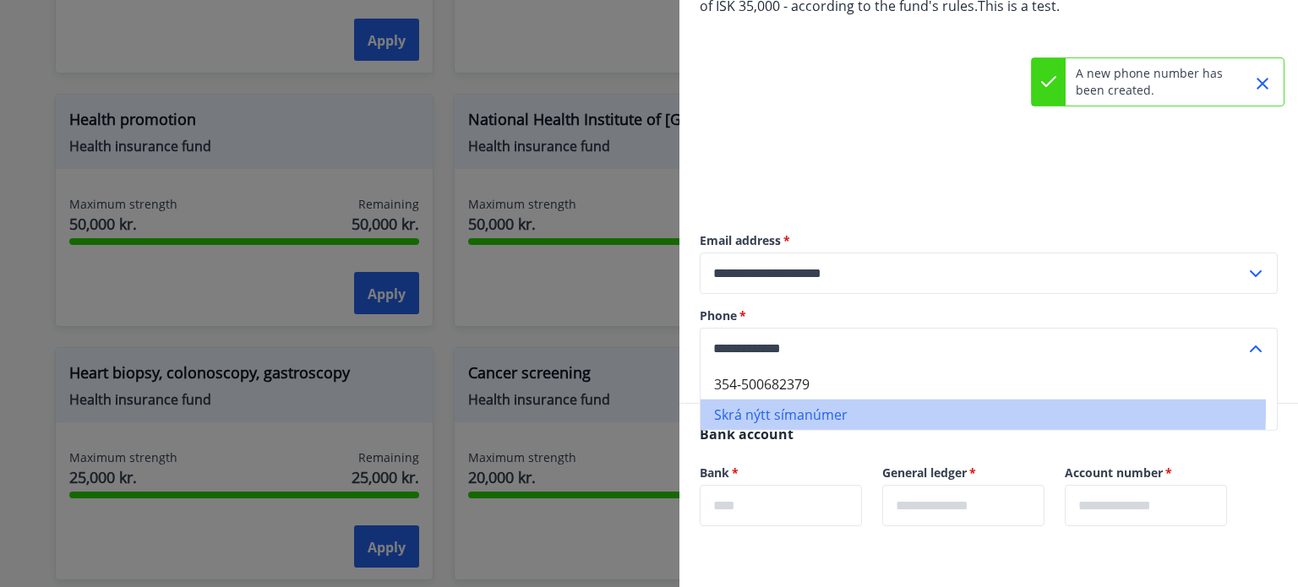
click at [803, 410] on li "Skrá nýtt símanúmer" at bounding box center [989, 415] width 576 height 30
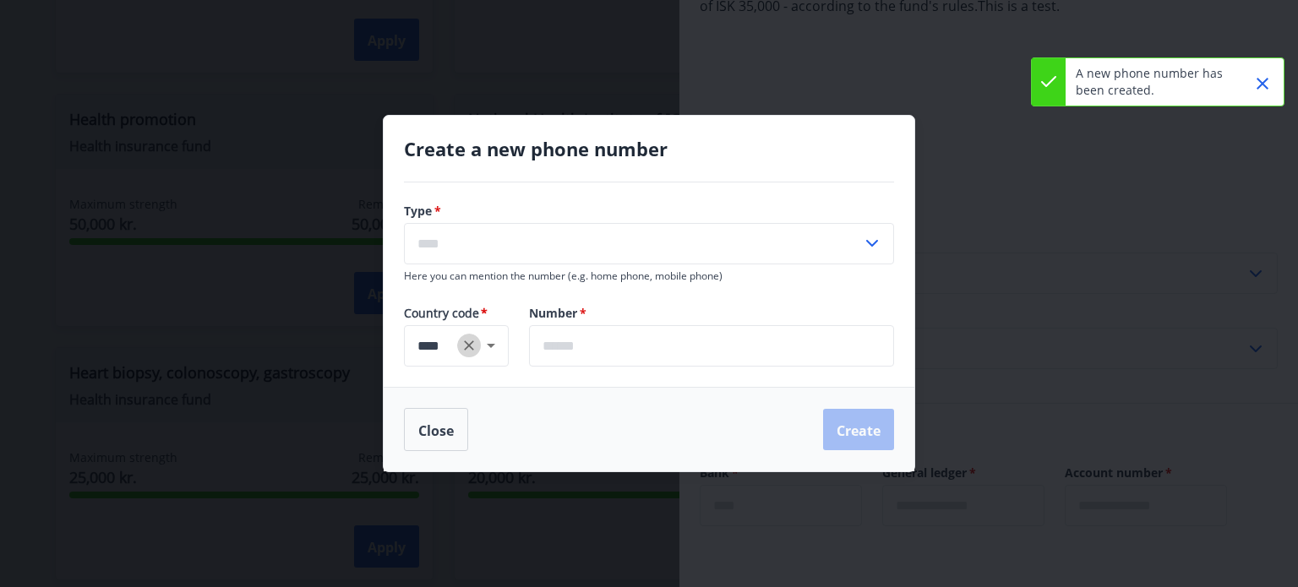
click at [476, 349] on icon "Clear" at bounding box center [469, 345] width 17 height 17
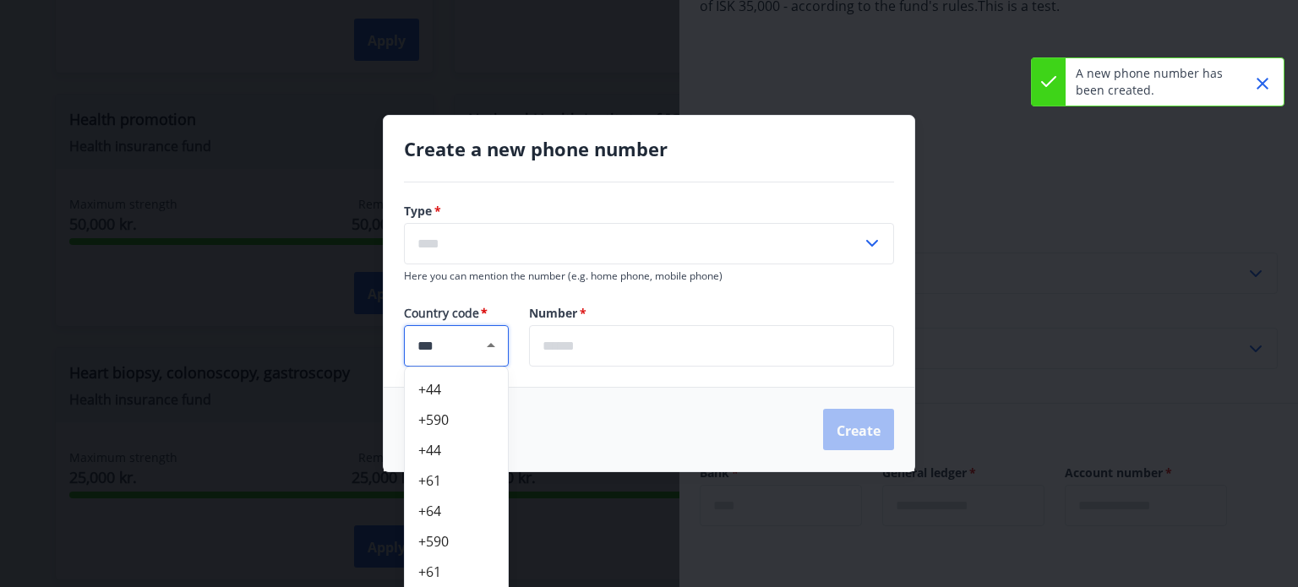
type input "***"
click at [508, 243] on input "text" at bounding box center [633, 243] width 458 height 41
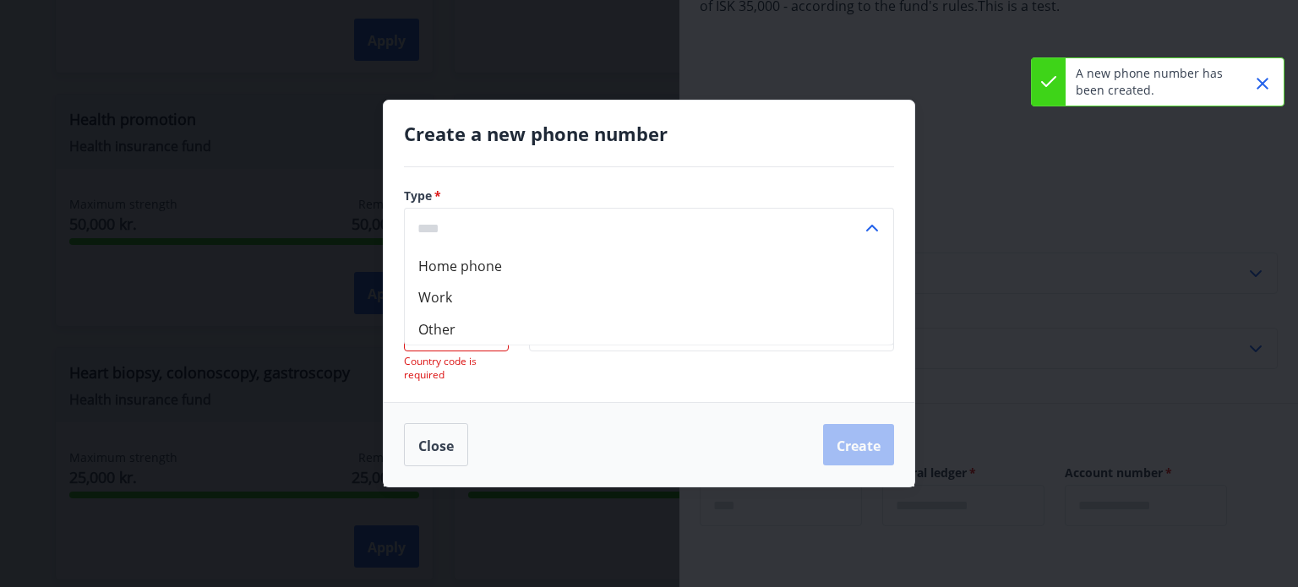
click at [458, 270] on font "Home phone" at bounding box center [460, 265] width 84 height 19
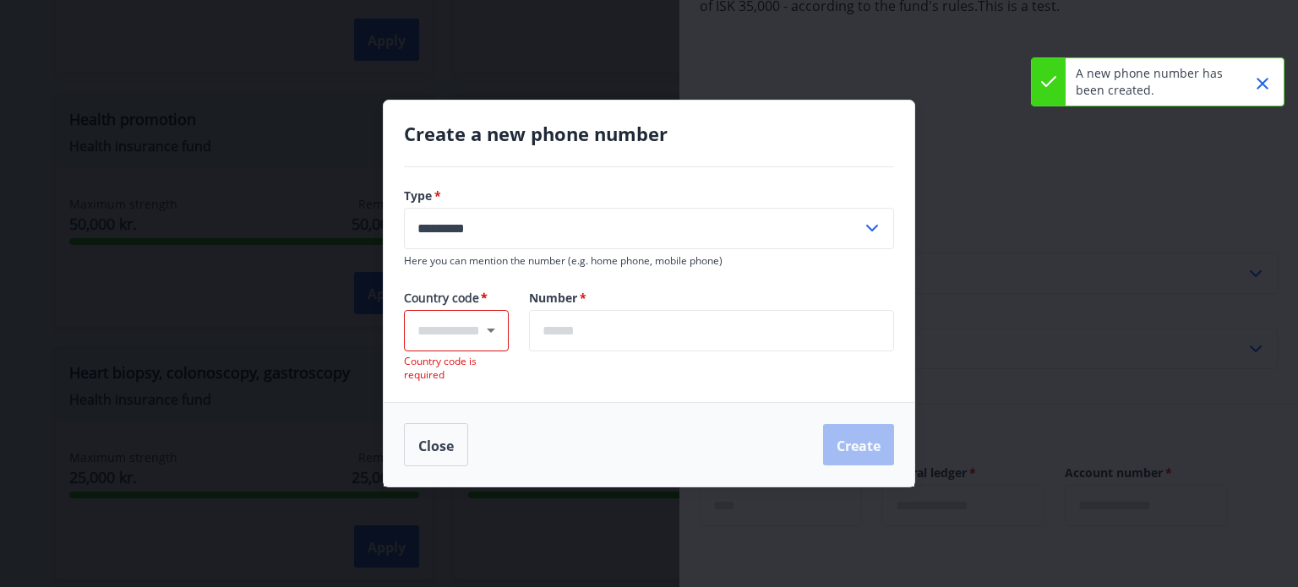
click at [476, 233] on input "*********" at bounding box center [633, 228] width 458 height 41
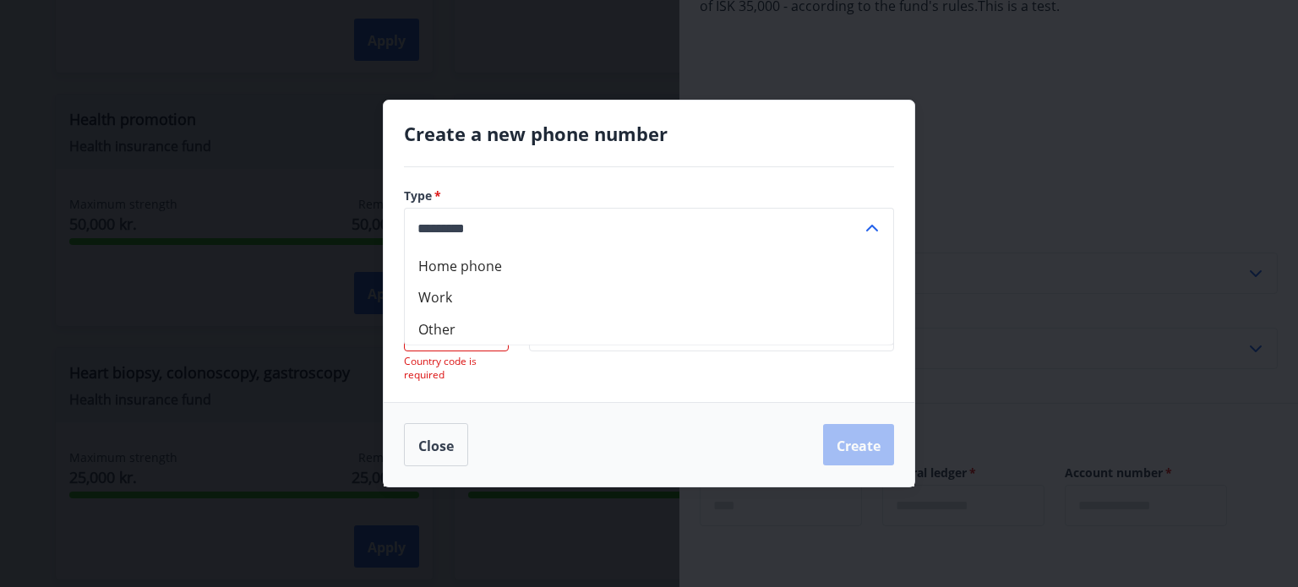
click at [466, 329] on li "Other" at bounding box center [649, 329] width 489 height 32
type input "*****"
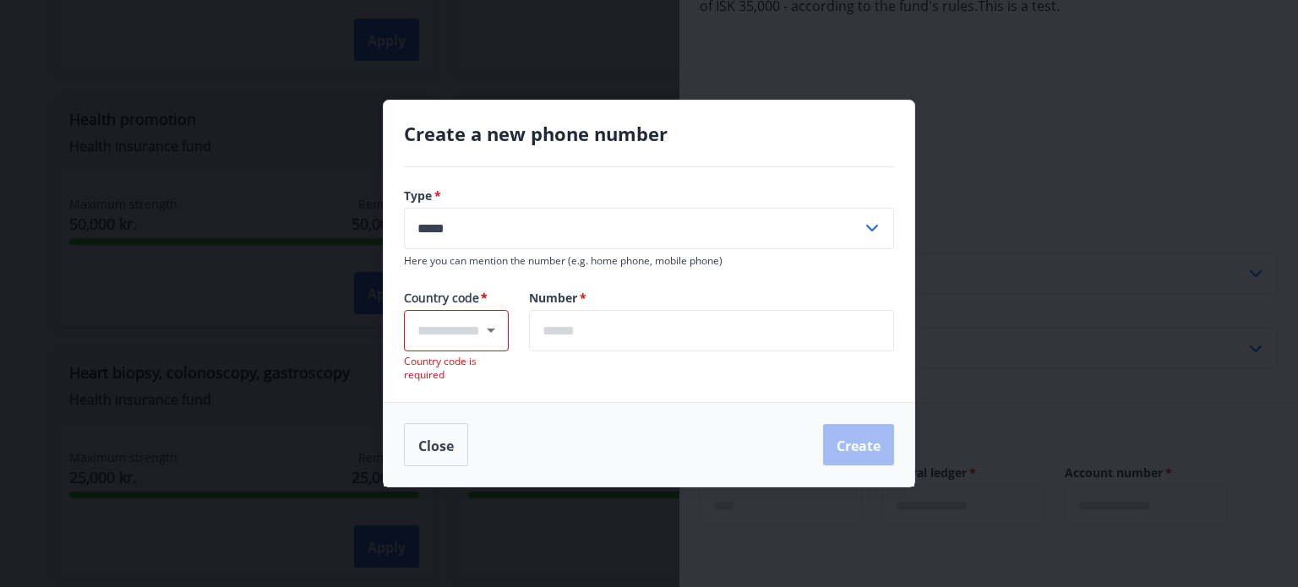
click at [481, 324] on icon "Open" at bounding box center [491, 330] width 20 height 20
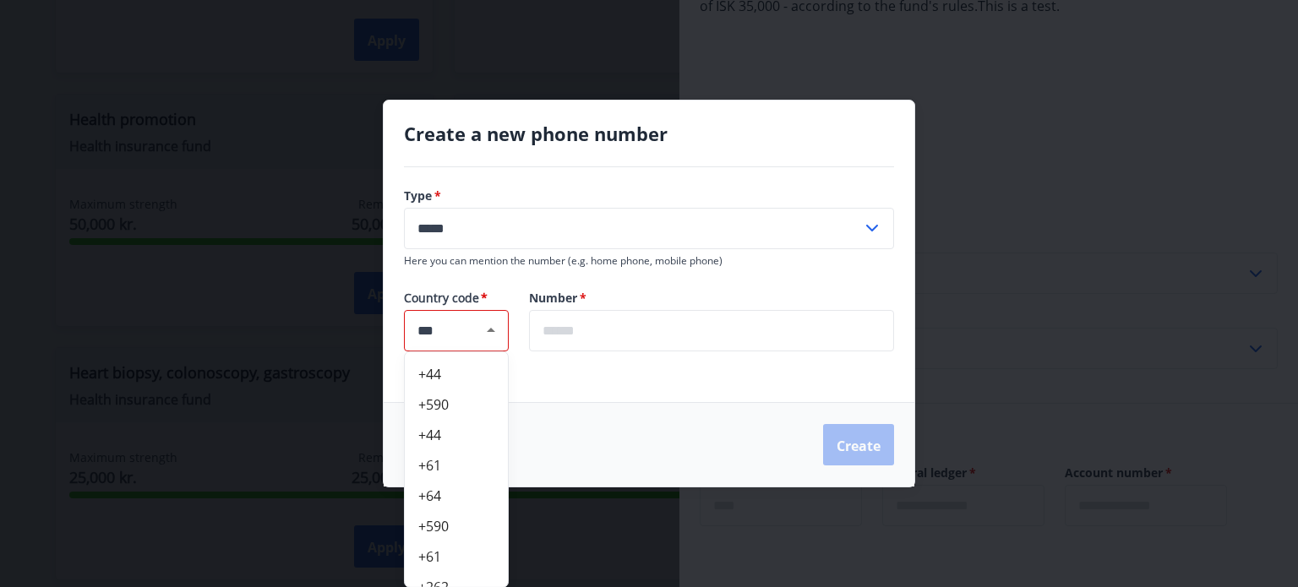
type input "***"
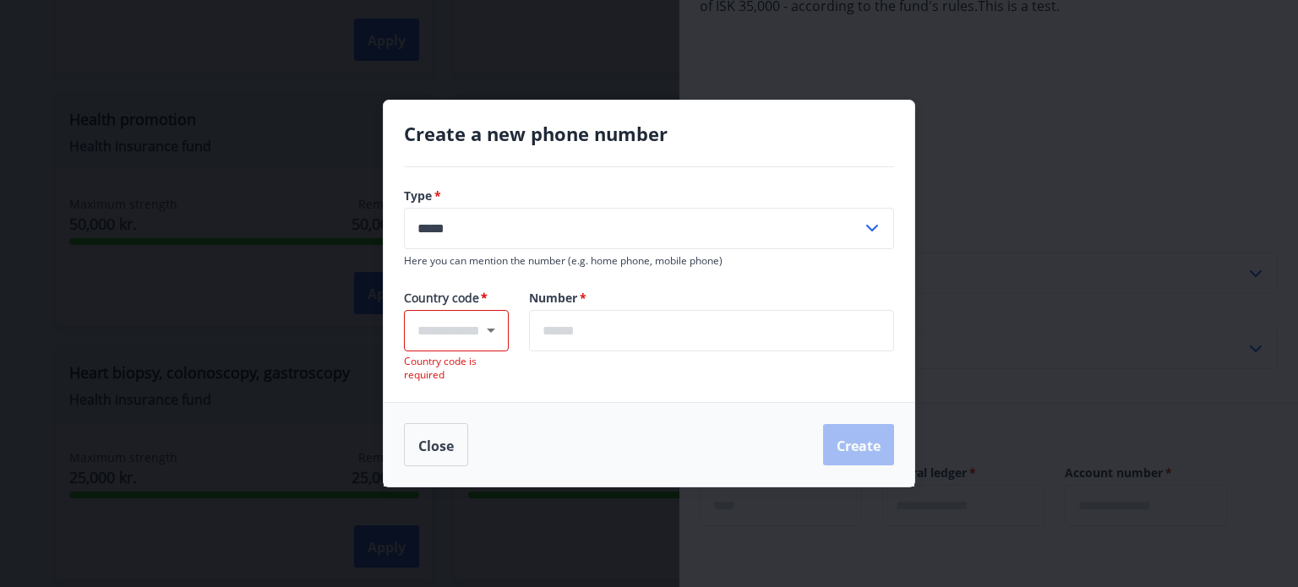
click at [481, 324] on icon "Open" at bounding box center [491, 330] width 20 height 20
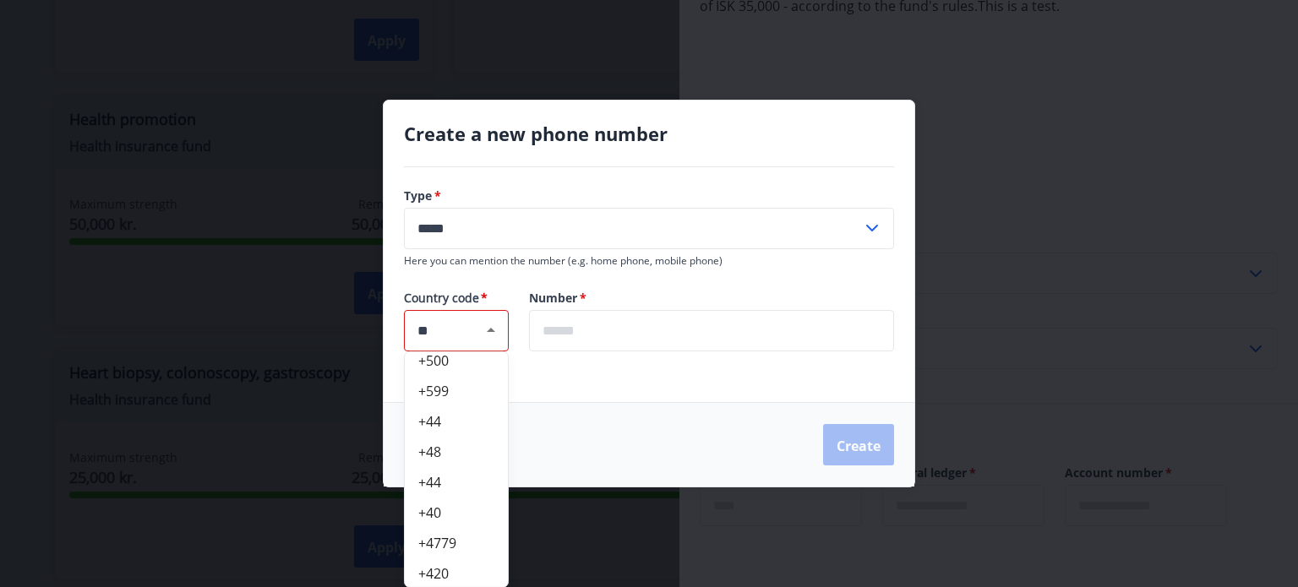
scroll to position [930, 0]
click at [454, 452] on li "+48" at bounding box center [456, 448] width 103 height 30
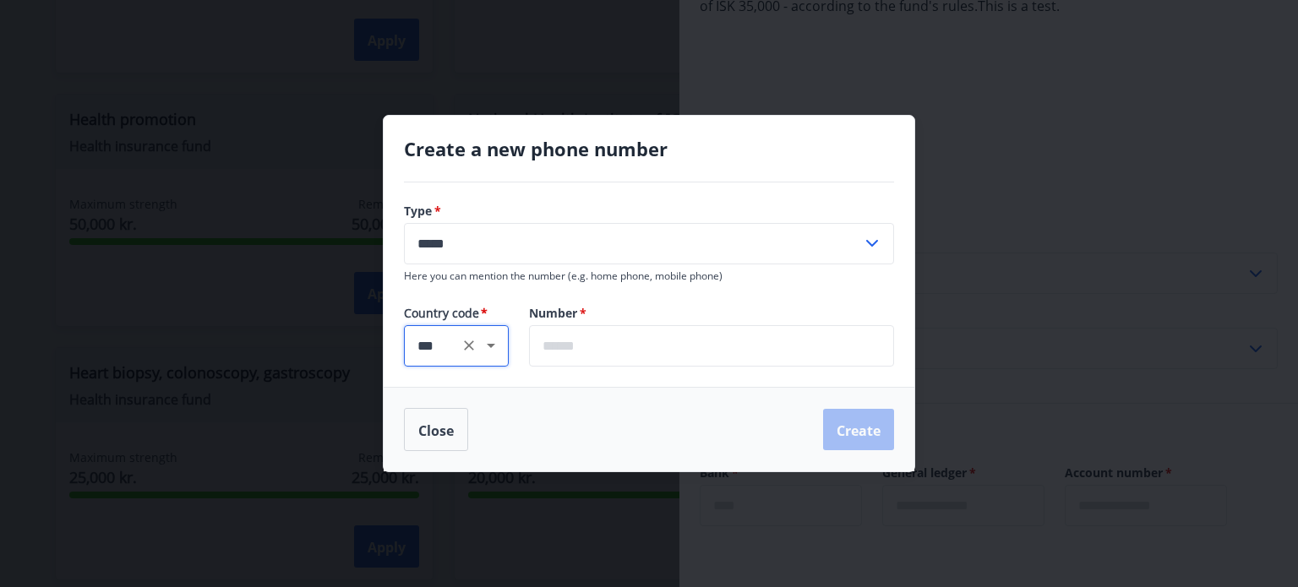
type input "***"
click at [582, 347] on input "text" at bounding box center [711, 345] width 365 height 41
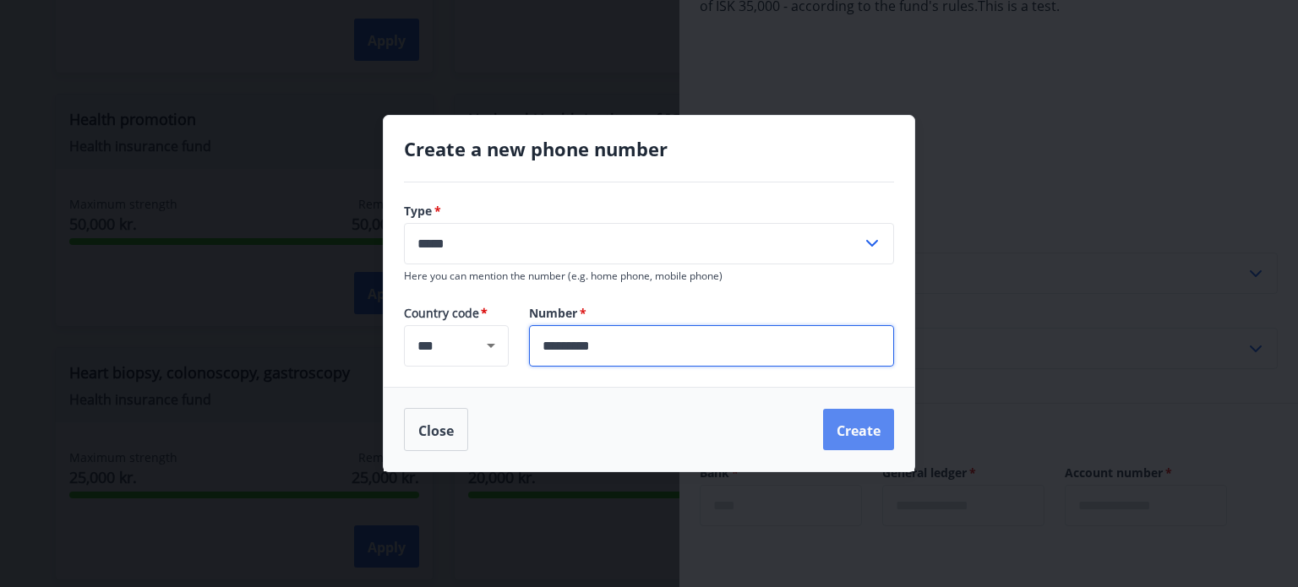
type input "*********"
click at [834, 430] on button "Create" at bounding box center [858, 430] width 71 height 42
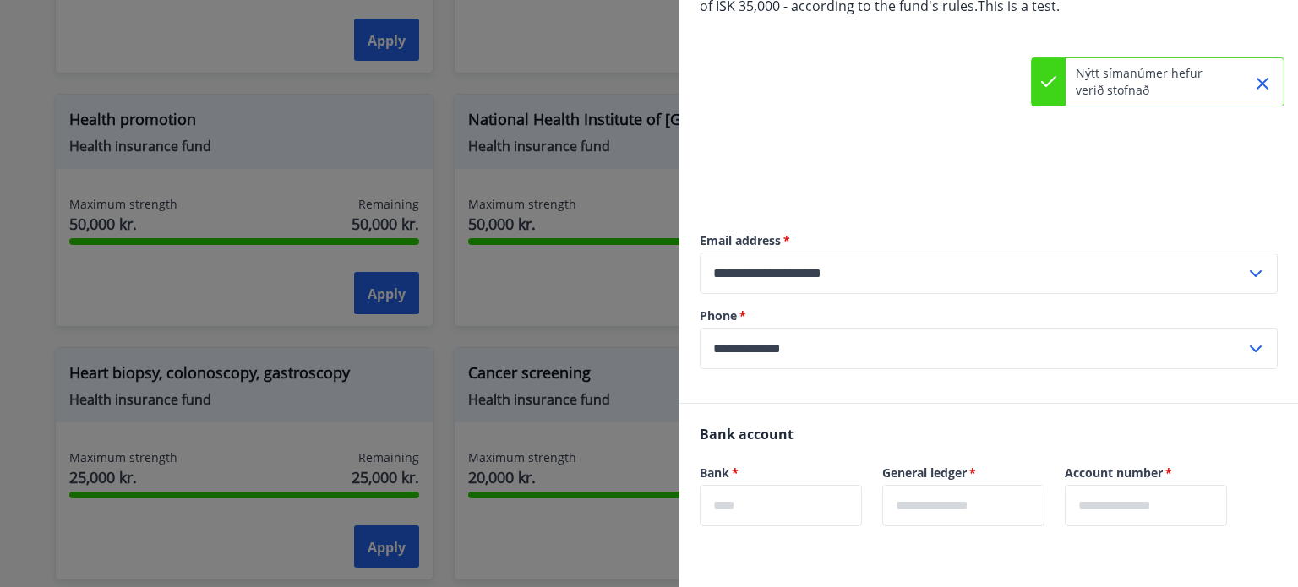
type input "**********"
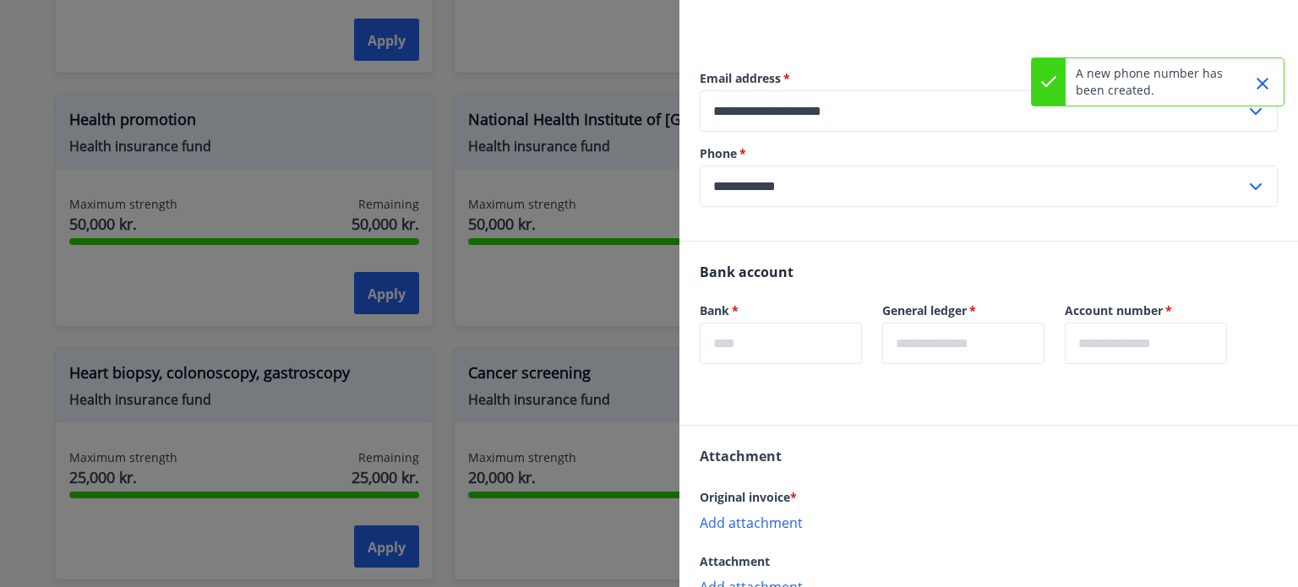
scroll to position [412, 0]
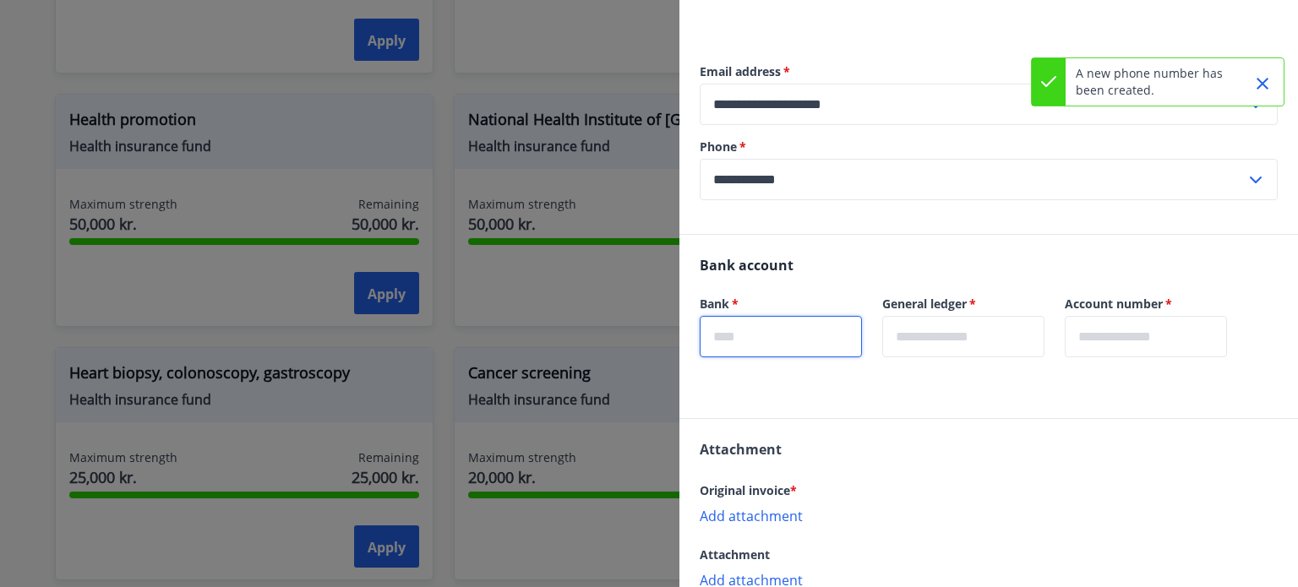
click at [774, 336] on input "text" at bounding box center [781, 336] width 162 height 41
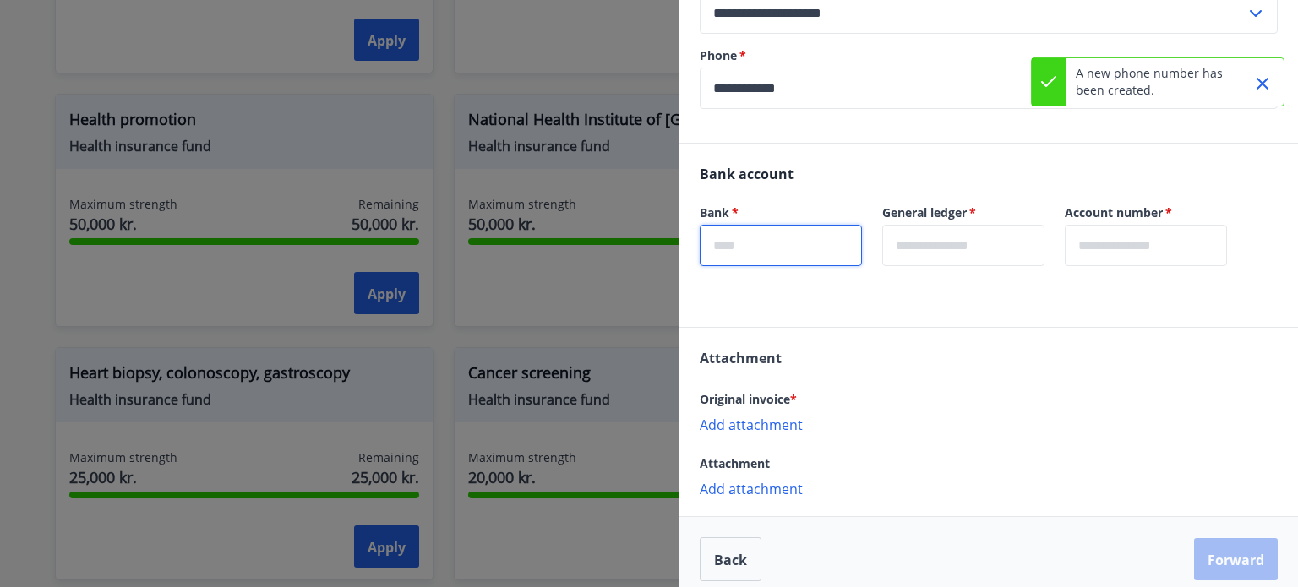
scroll to position [517, 0]
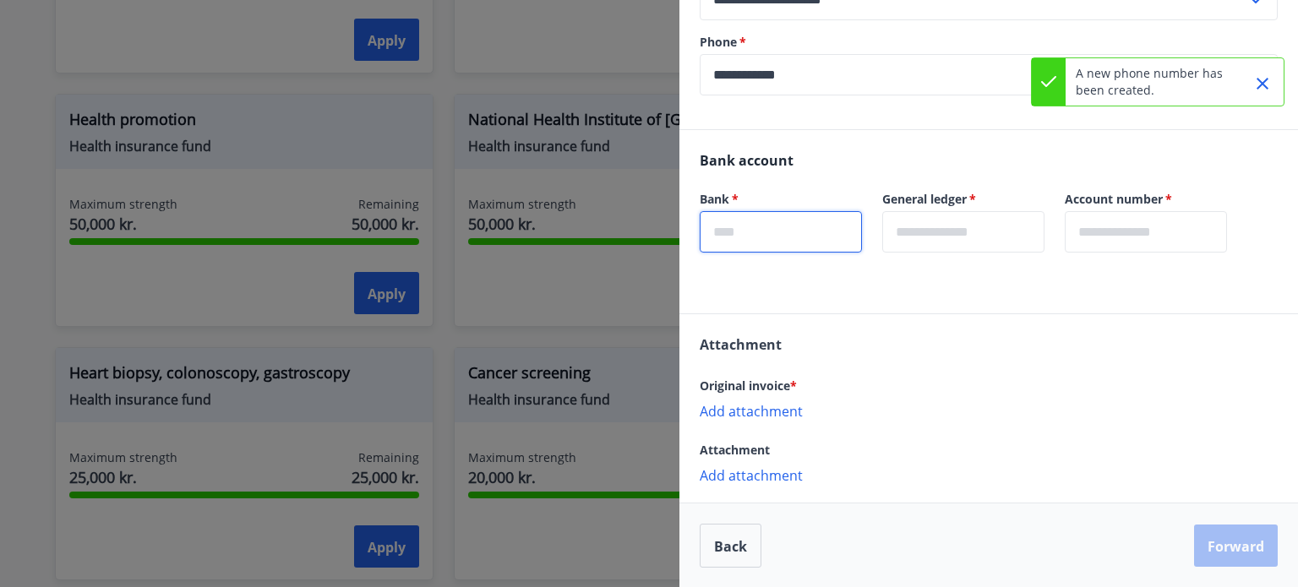
click at [745, 408] on div "Original invoice * Add attachment {error_attachment_undefined}" at bounding box center [989, 397] width 578 height 44
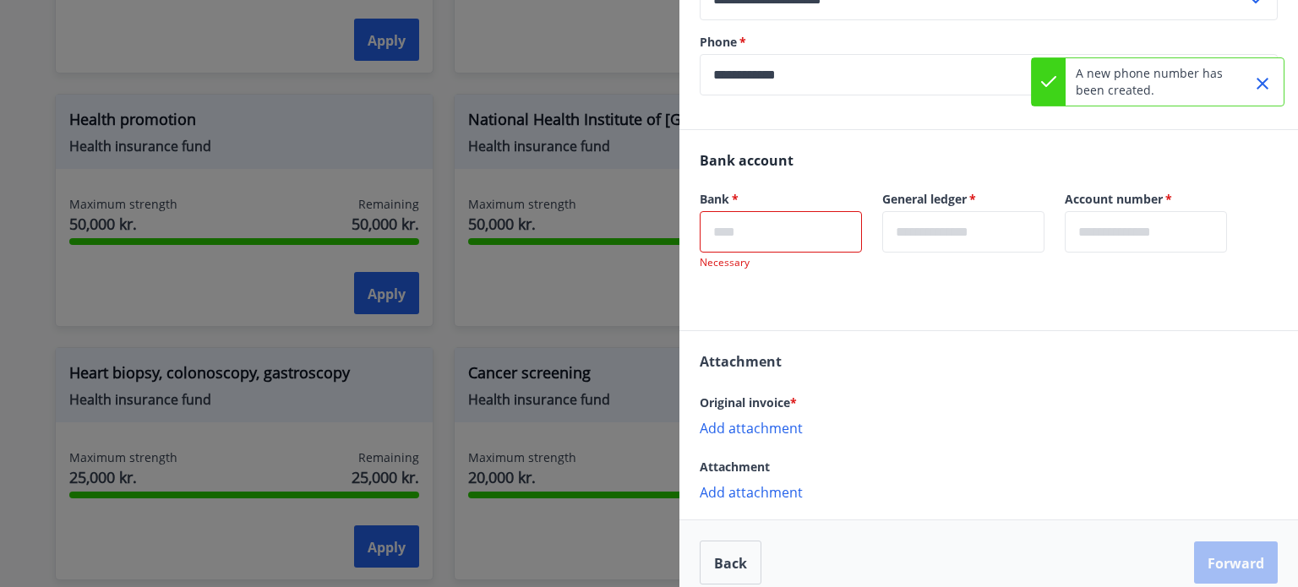
click at [732, 430] on font "Add attachment" at bounding box center [751, 428] width 103 height 19
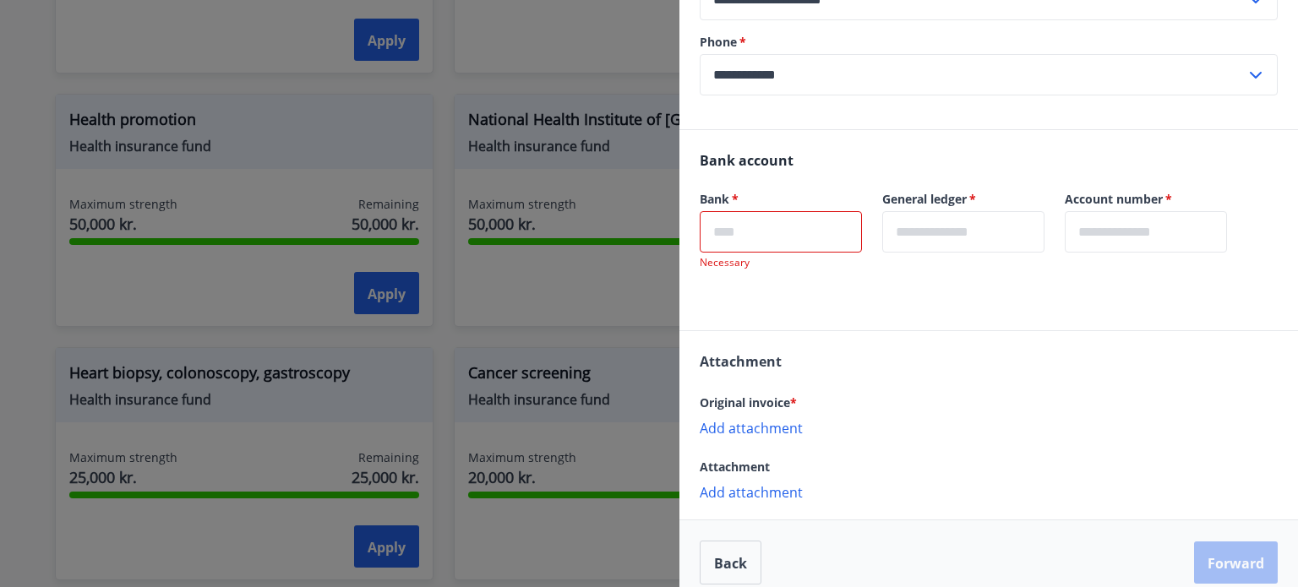
click at [729, 231] on input "text" at bounding box center [781, 231] width 162 height 41
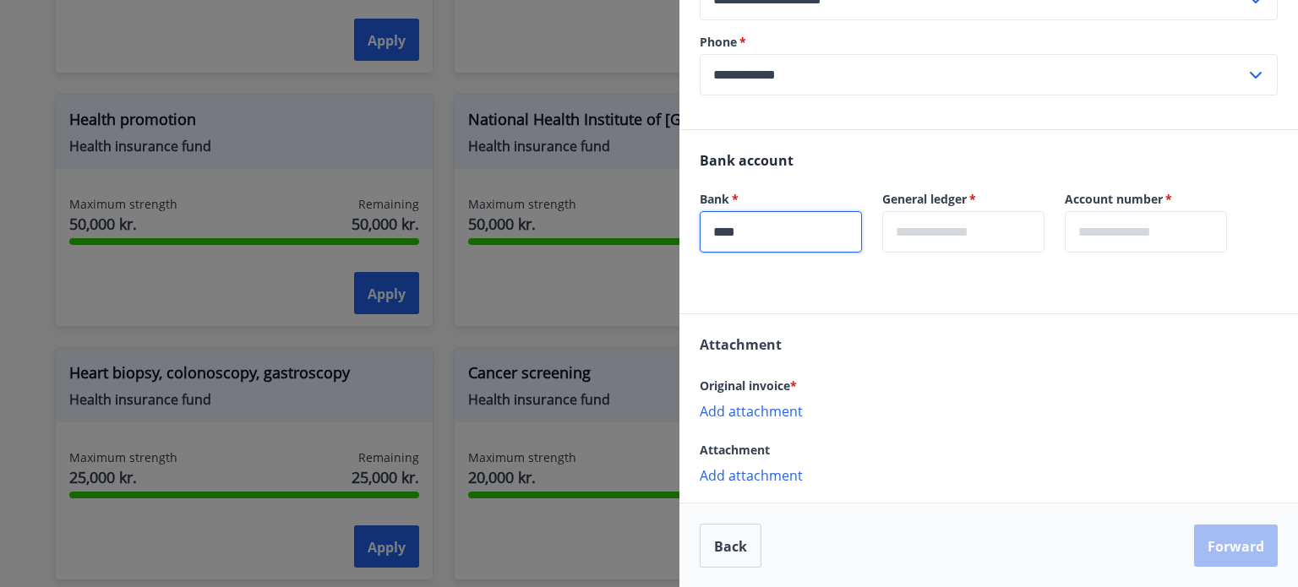
type input "****"
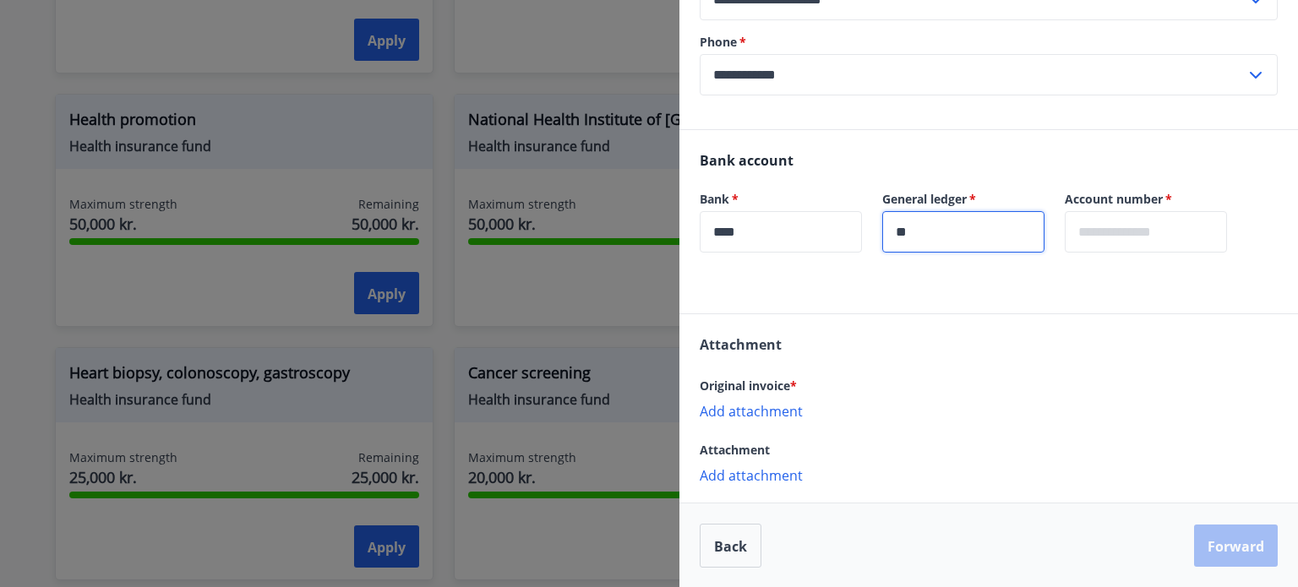
type input "**"
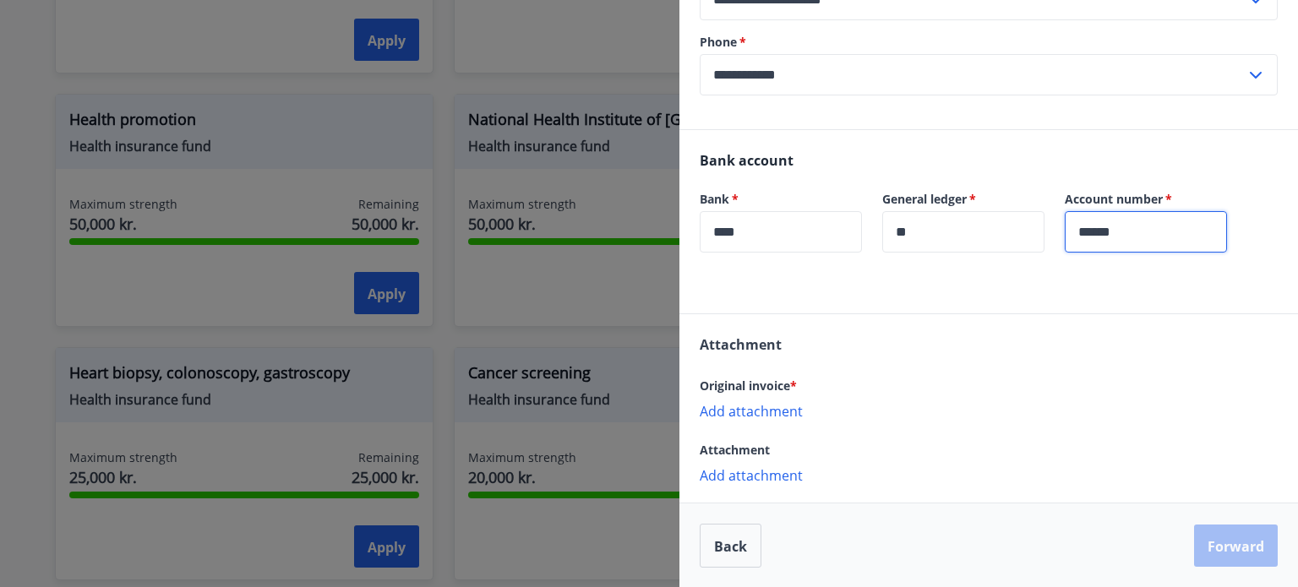
type input "******"
click at [757, 408] on font "Add attachment" at bounding box center [751, 411] width 103 height 19
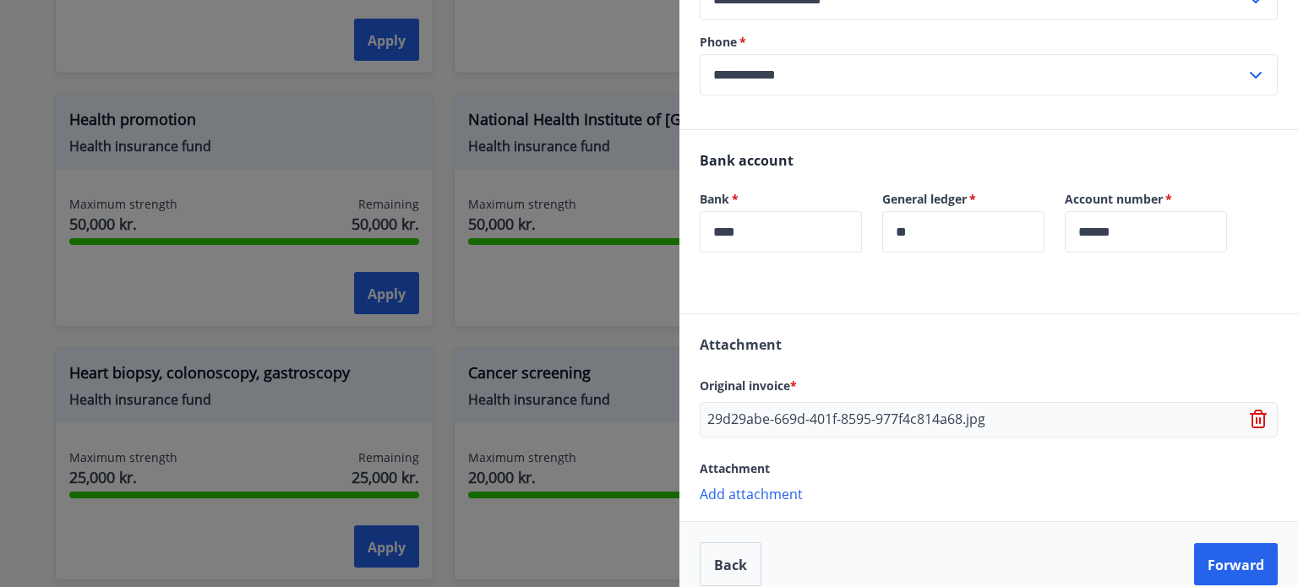
click at [763, 499] on font "Add attachment" at bounding box center [751, 494] width 103 height 19
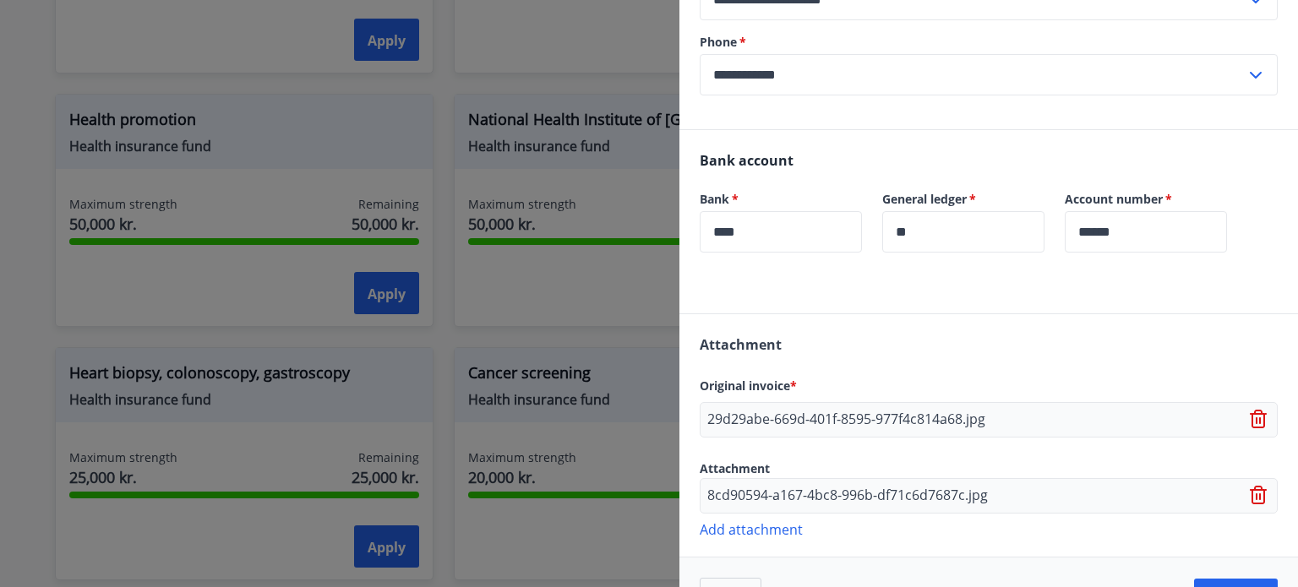
click at [764, 530] on font "Add attachment" at bounding box center [751, 530] width 103 height 19
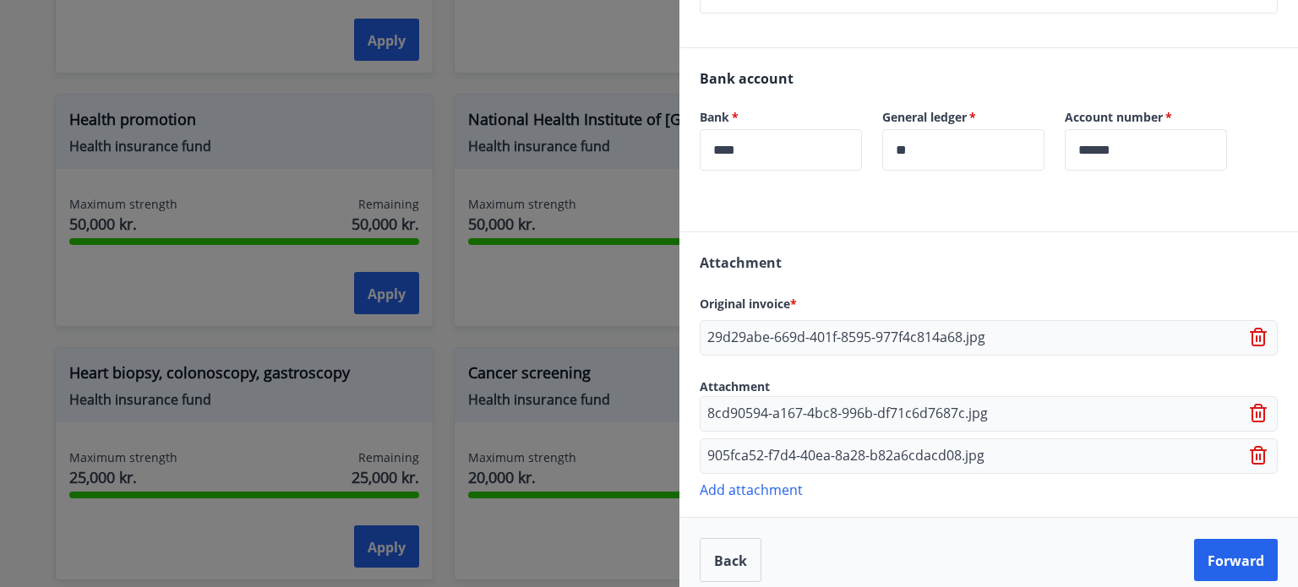
scroll to position [612, 0]
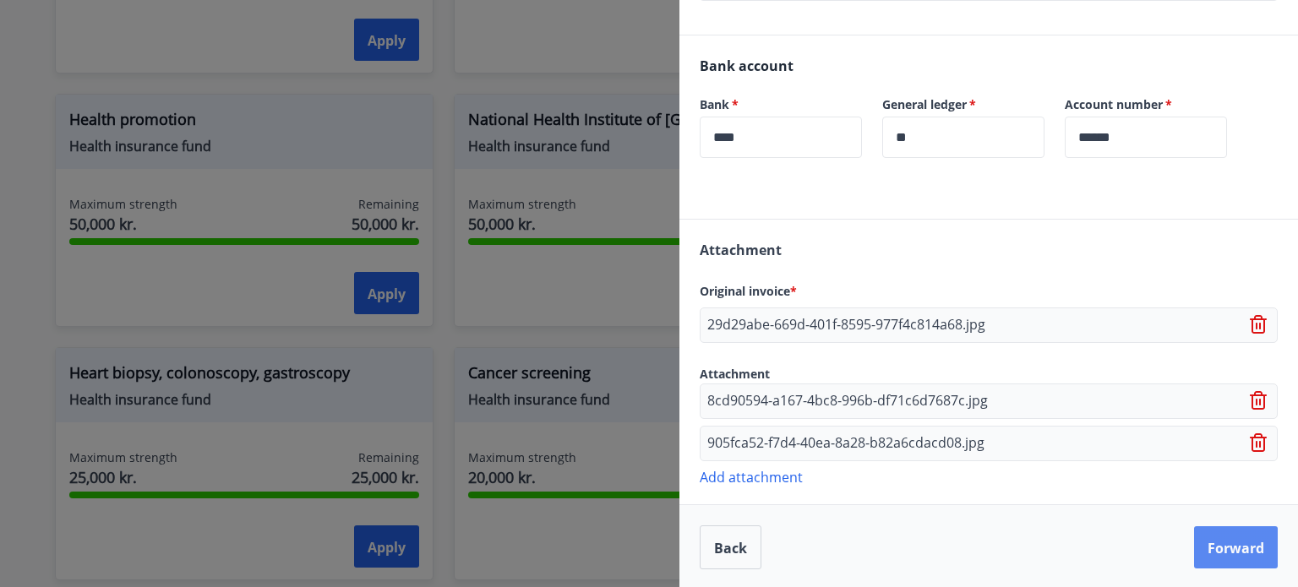
click at [1210, 530] on button "Forward" at bounding box center [1236, 548] width 84 height 42
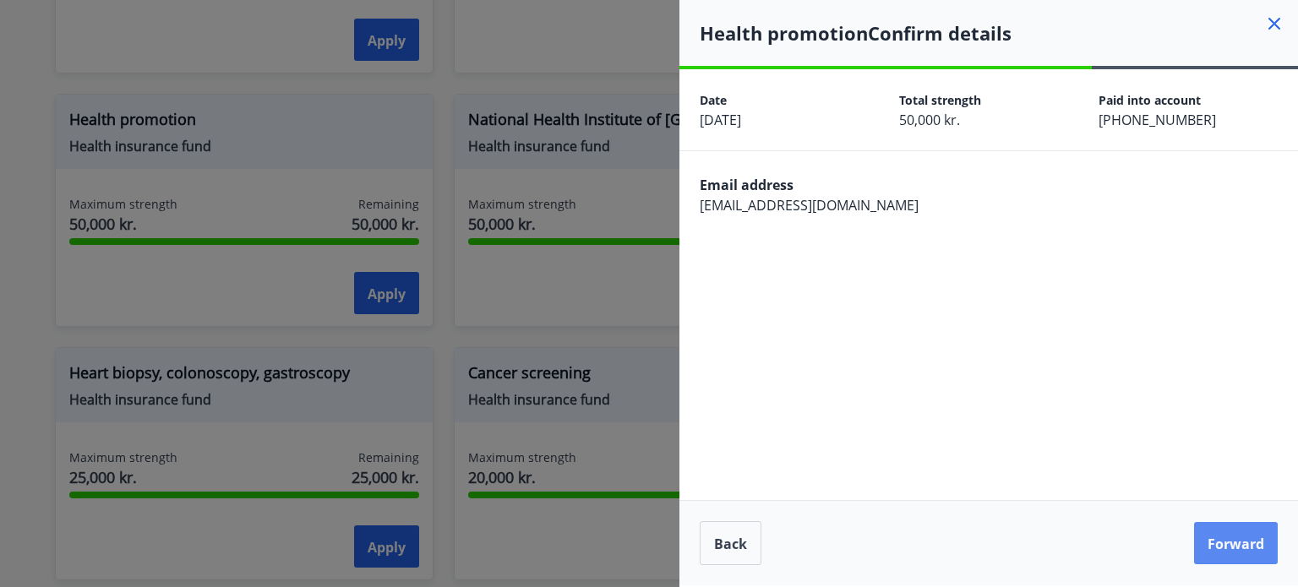
click at [1215, 535] on font "Forward" at bounding box center [1236, 544] width 57 height 19
